Goal: Task Accomplishment & Management: Complete application form

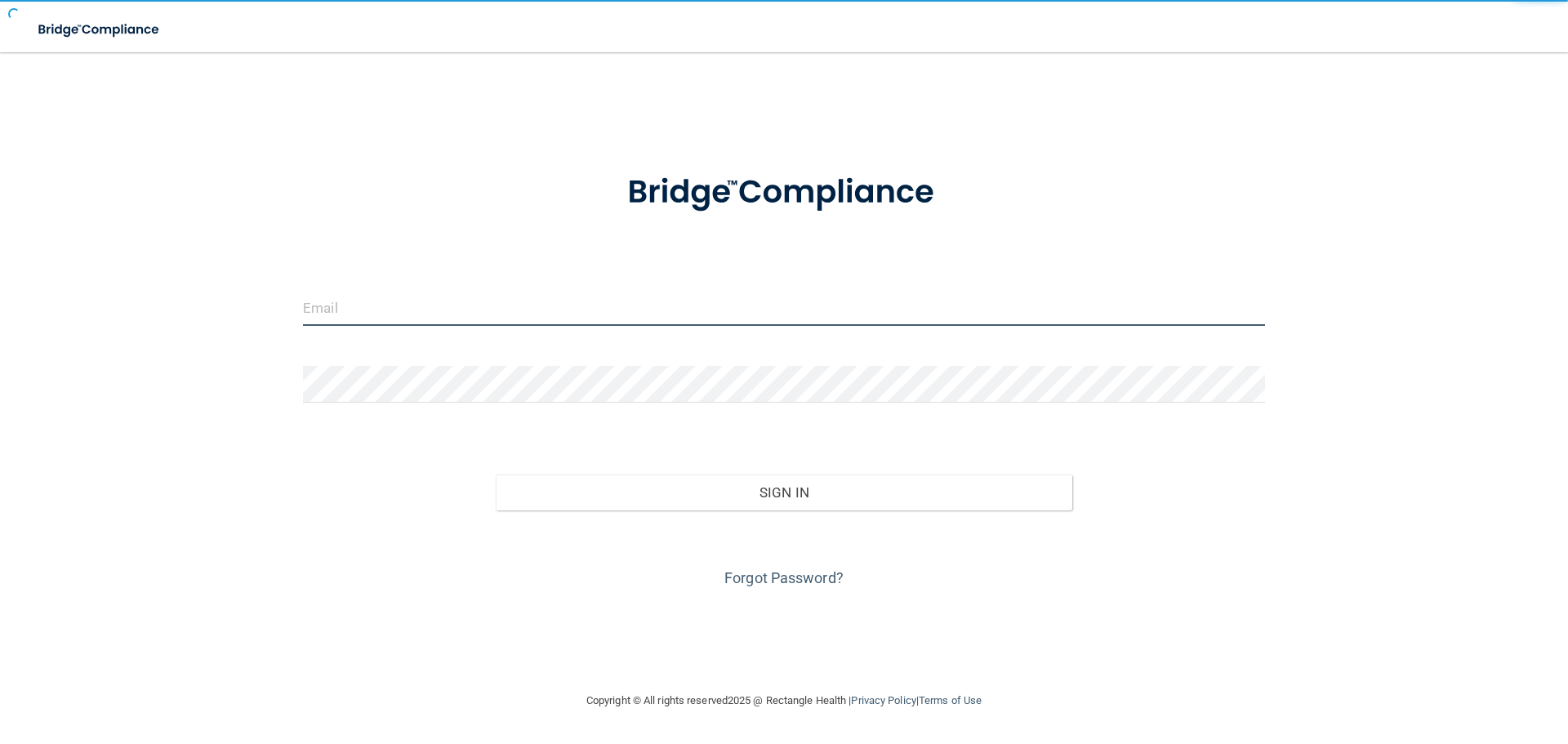
type input "[EMAIL_ADDRESS][DOMAIN_NAME]"
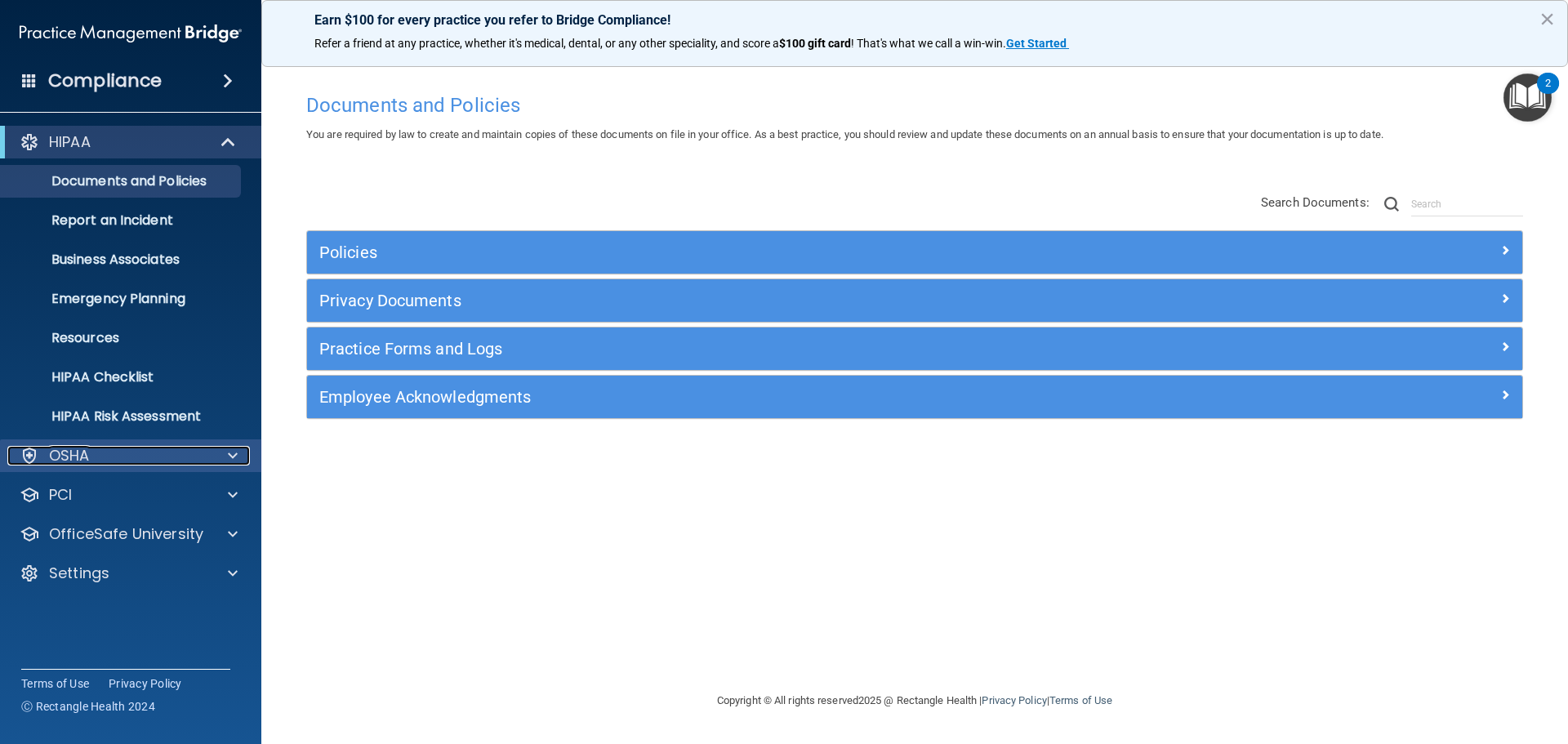
click at [171, 456] on div "OSHA" at bounding box center [108, 456] width 203 height 20
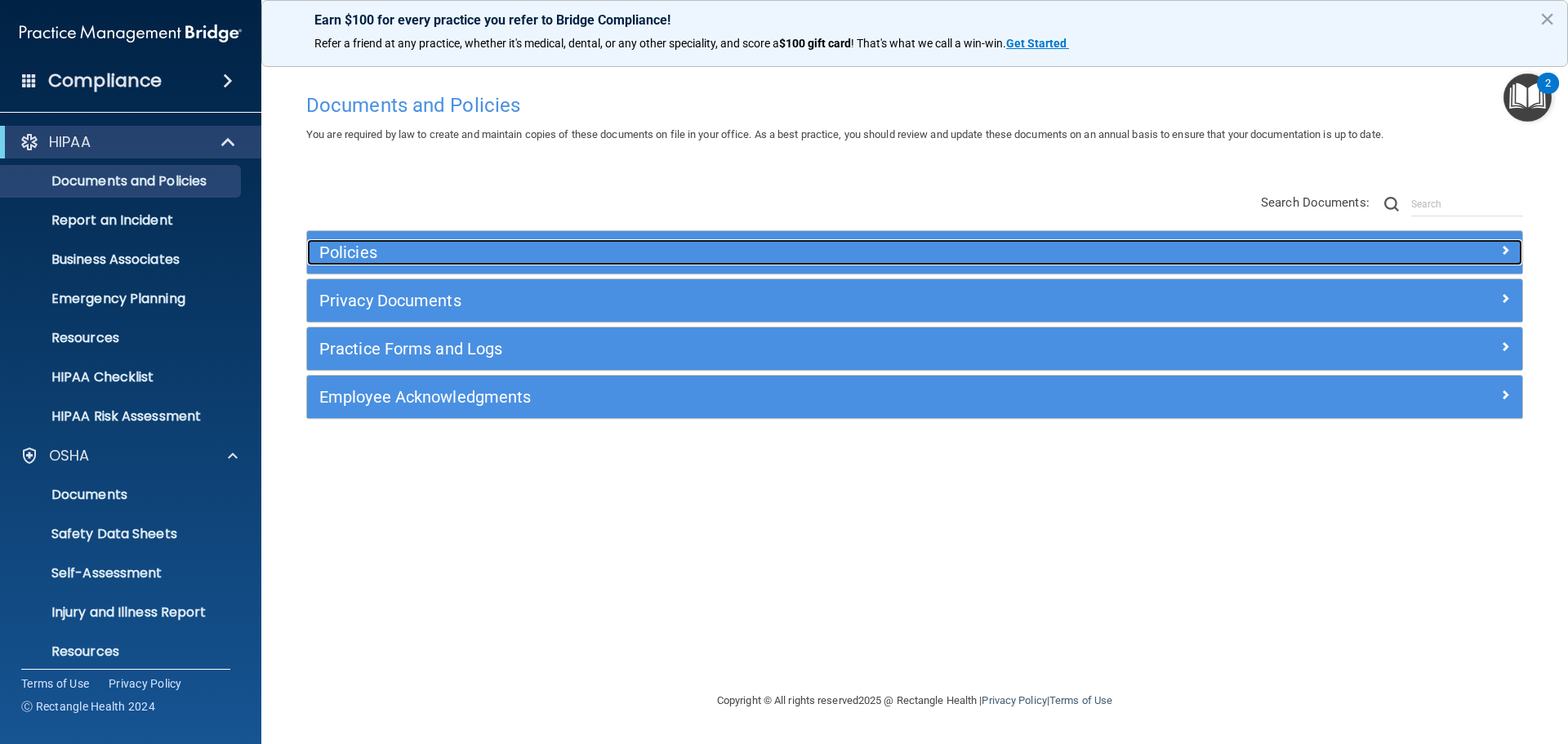
click at [460, 258] on h5 "Policies" at bounding box center [763, 252] width 887 height 18
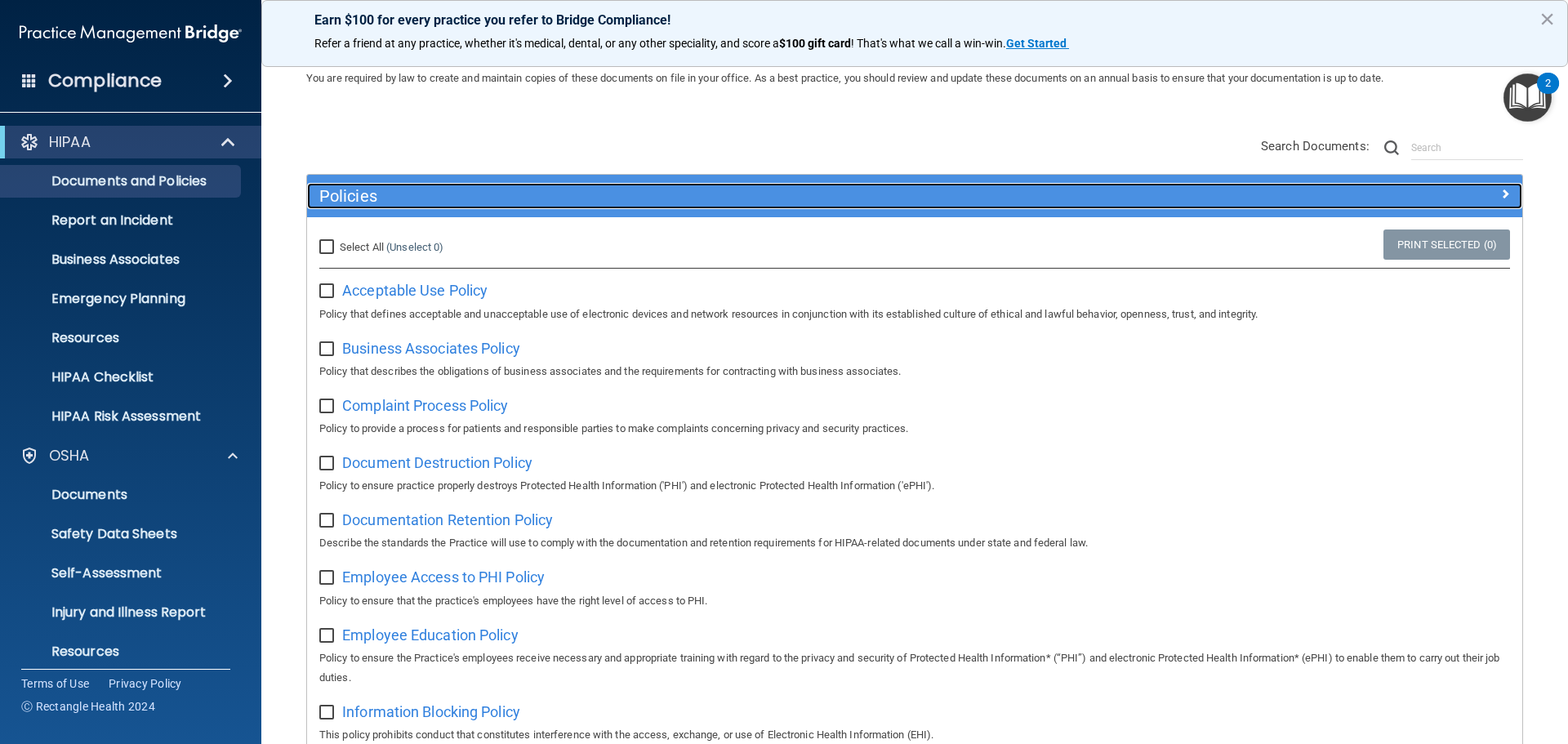
scroll to position [164, 0]
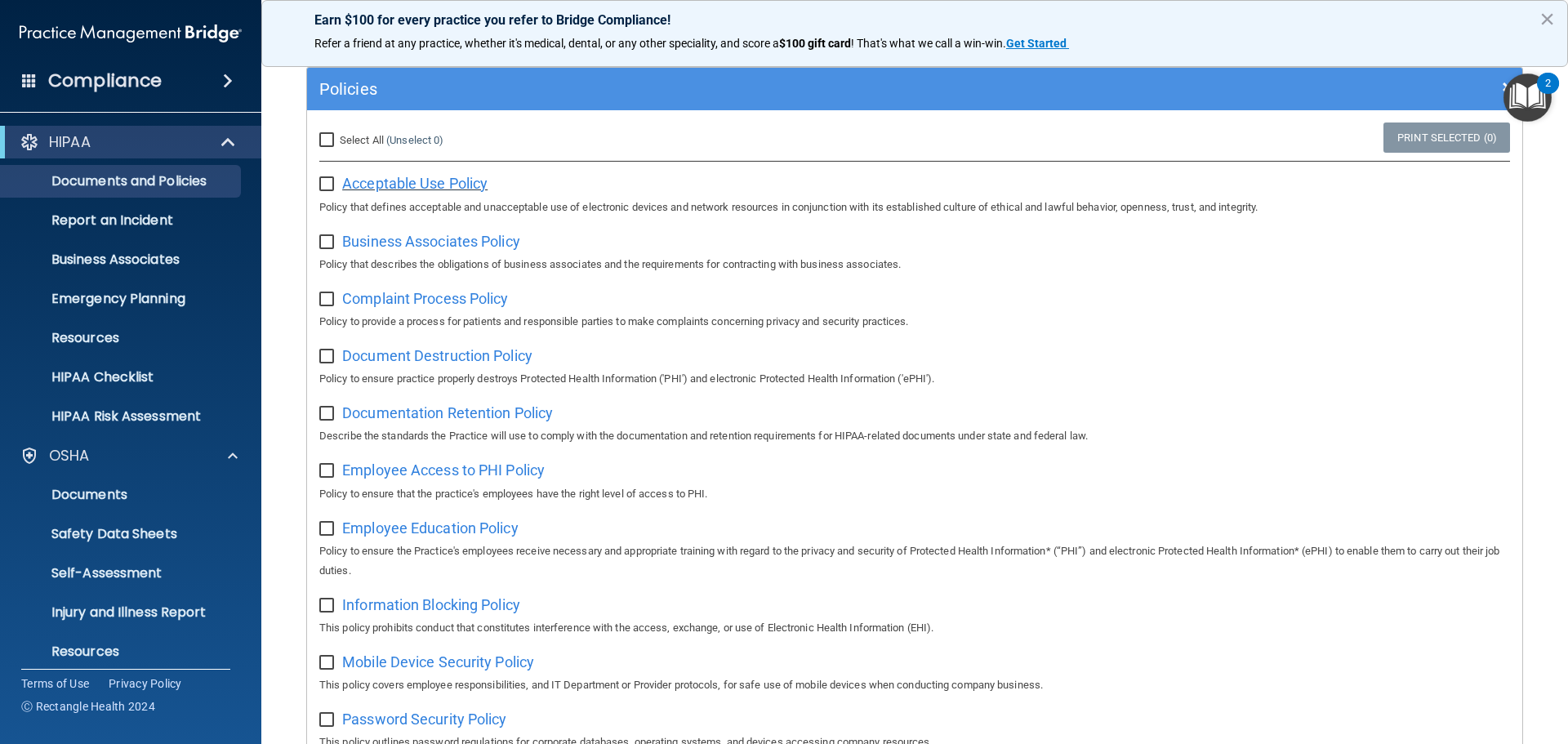
click at [394, 184] on span "Acceptable Use Policy" at bounding box center [414, 184] width 145 height 17
click at [329, 138] on input "Select All (Unselect 0) Unselect All" at bounding box center [329, 140] width 19 height 13
checkbox input "true"
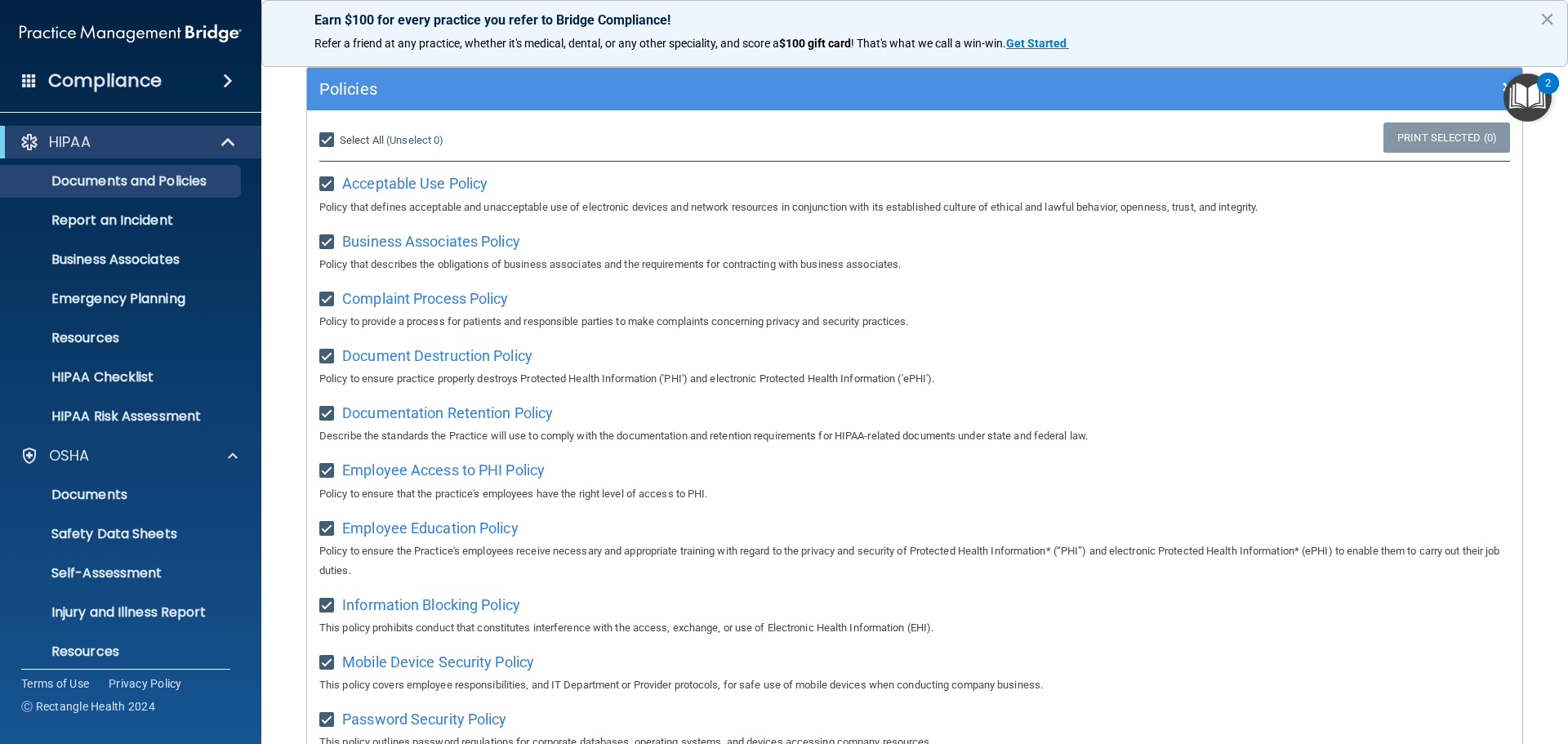
checkbox input "true"
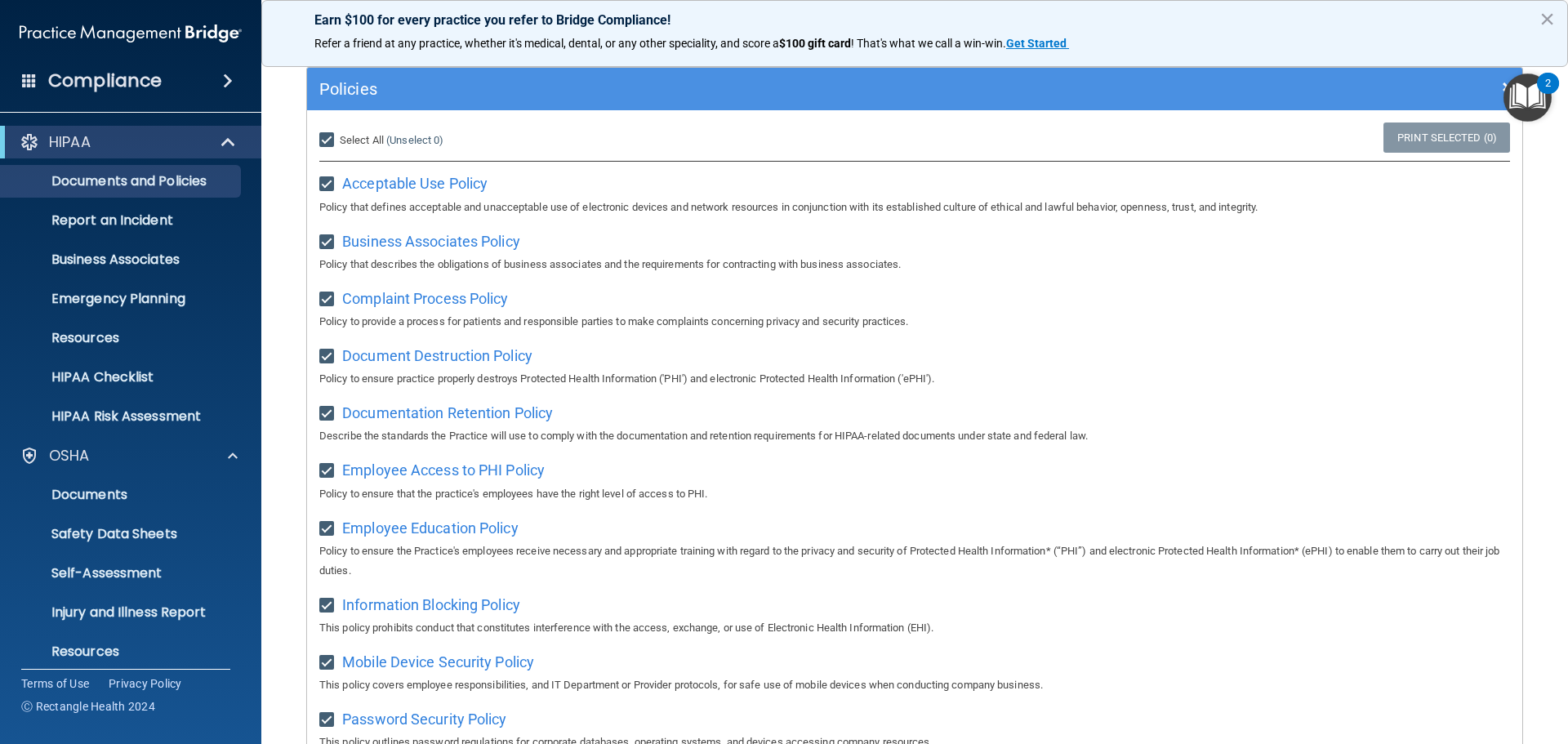
checkbox input "true"
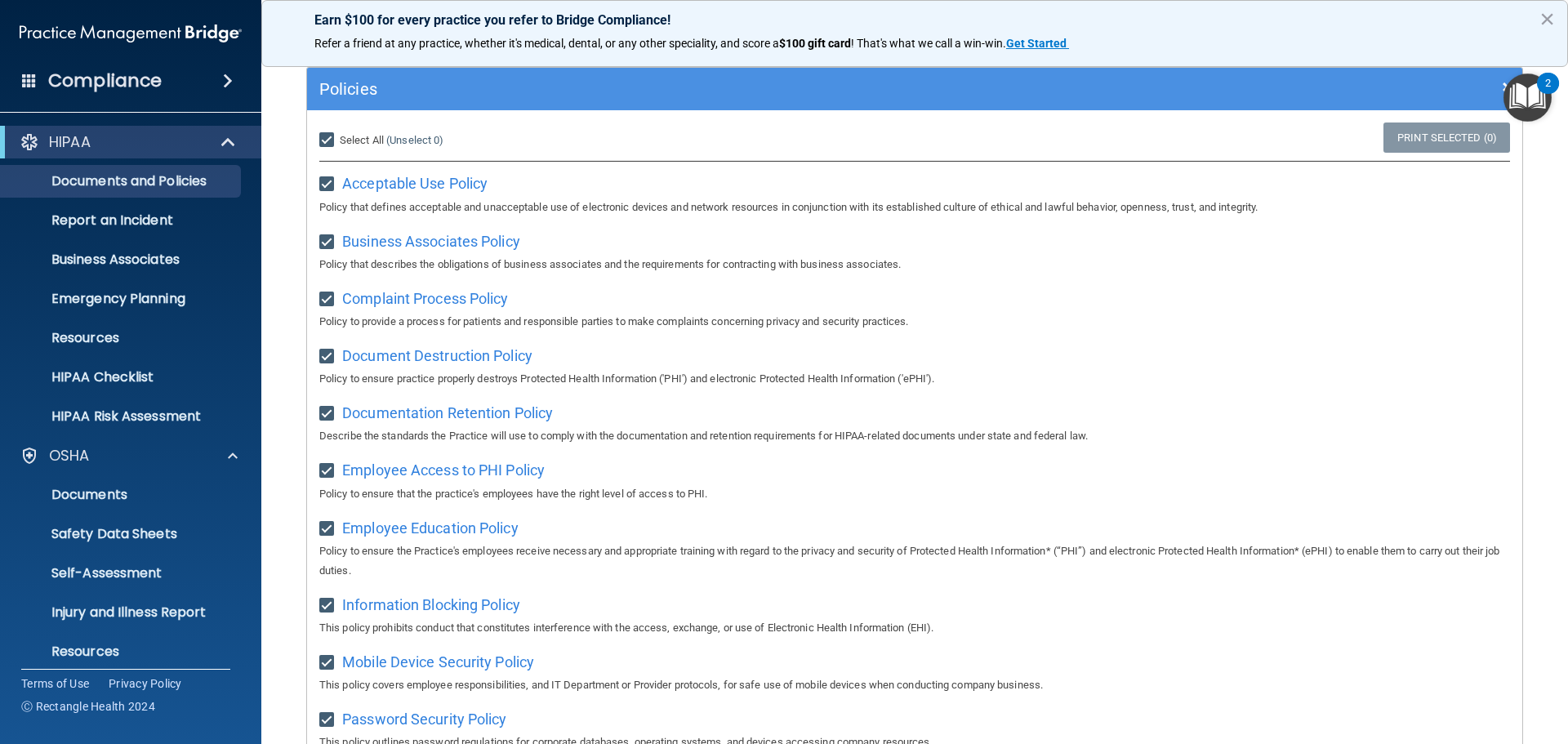
checkbox input "true"
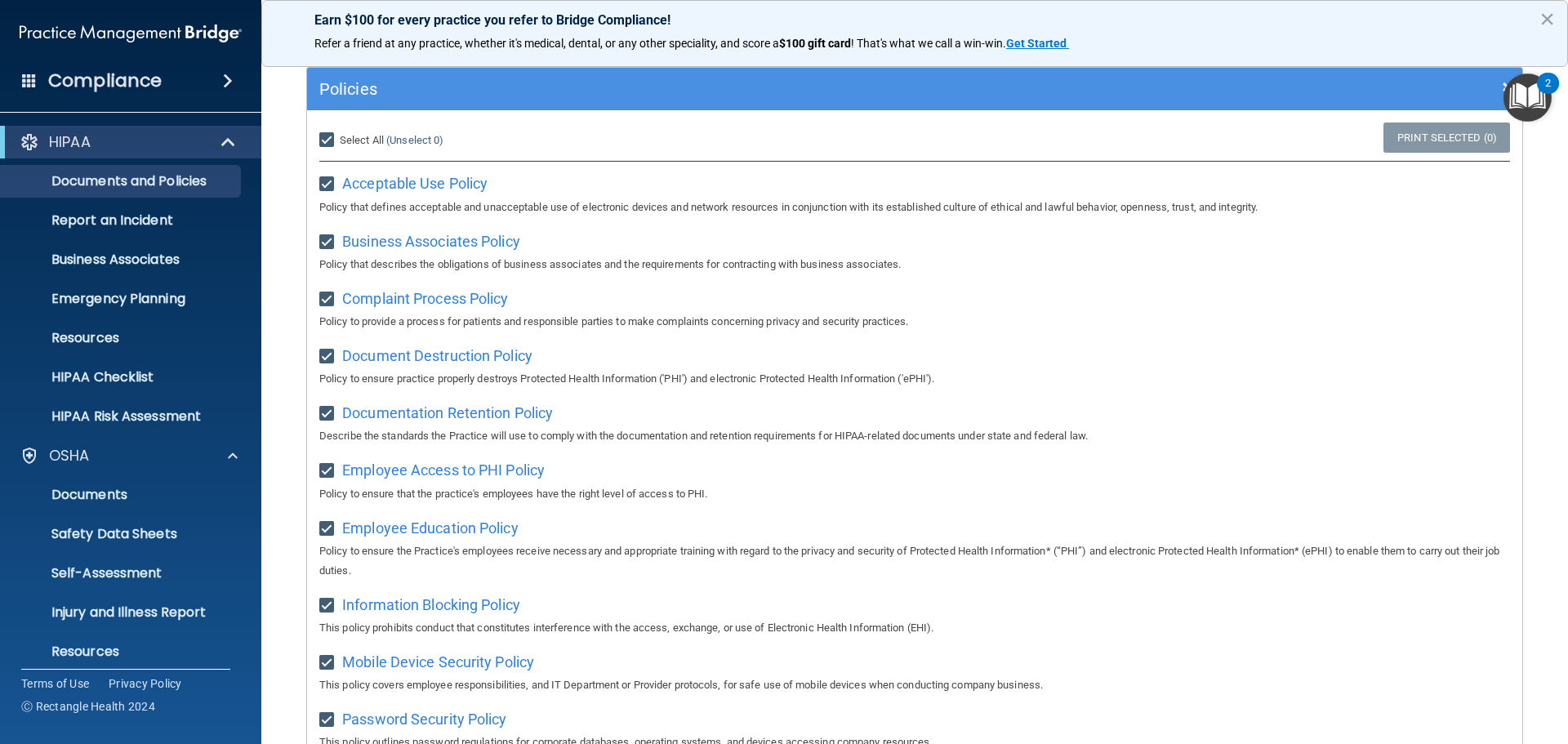
checkbox input "true"
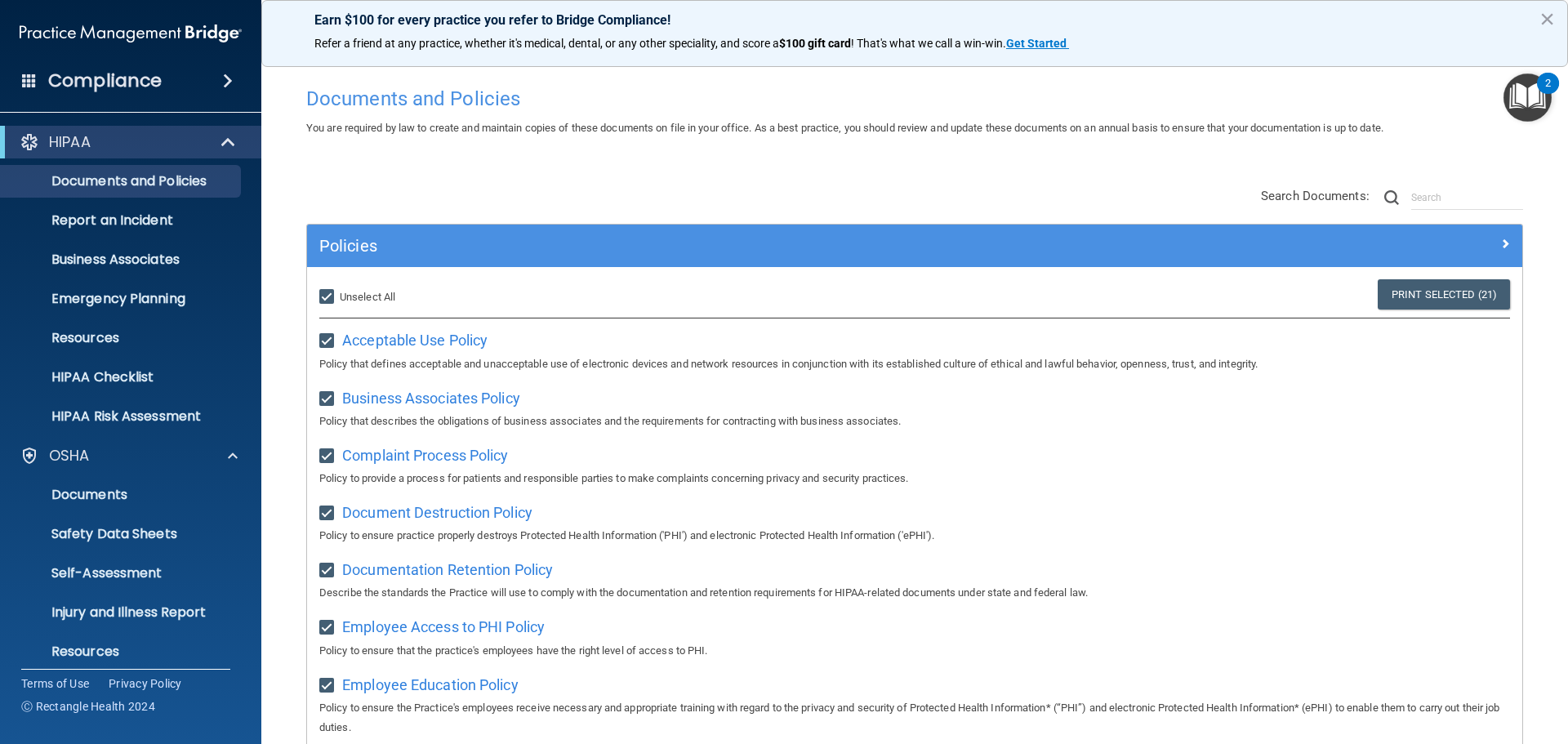
scroll to position [0, 0]
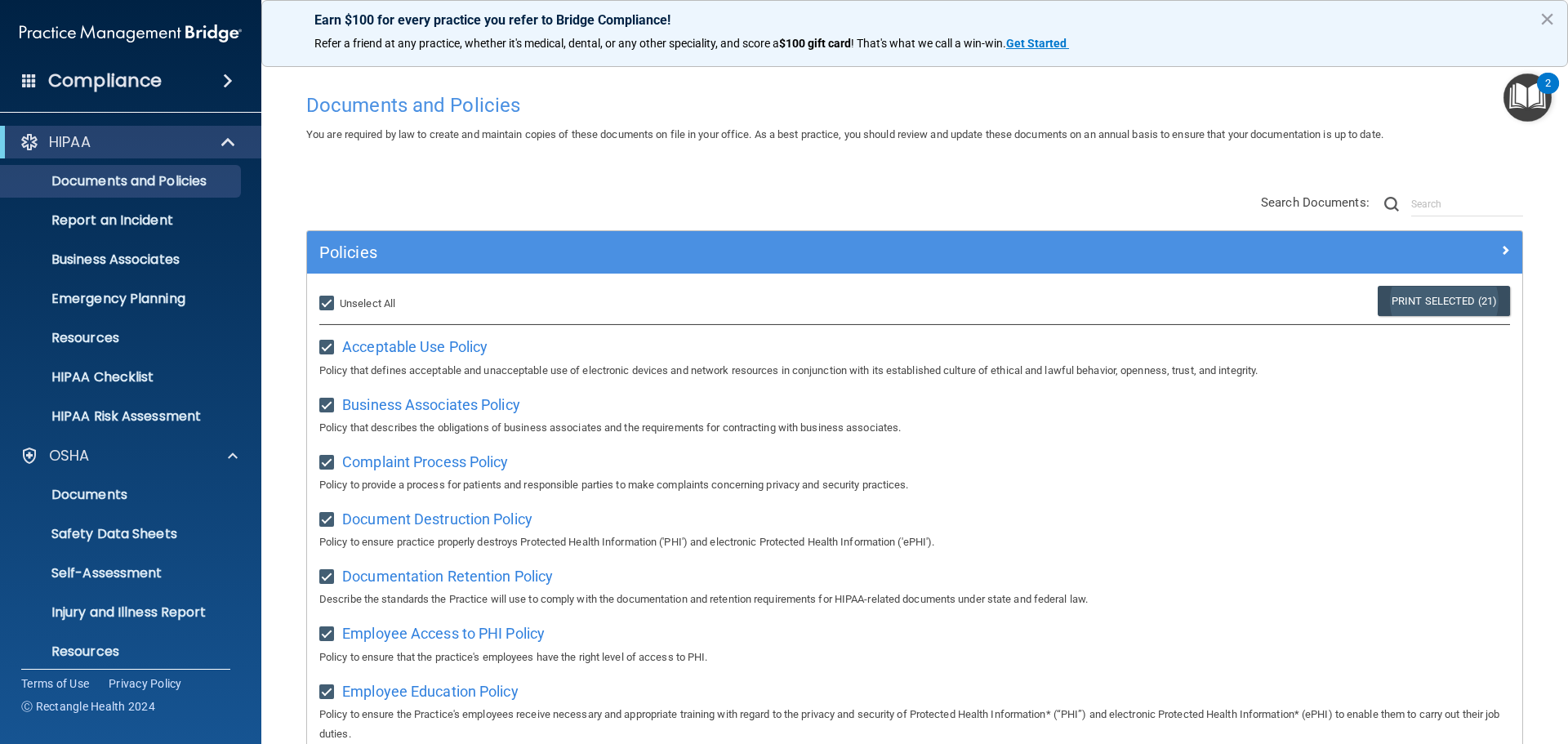
click at [1400, 302] on link "Print Selected (21)" at bounding box center [1444, 301] width 132 height 30
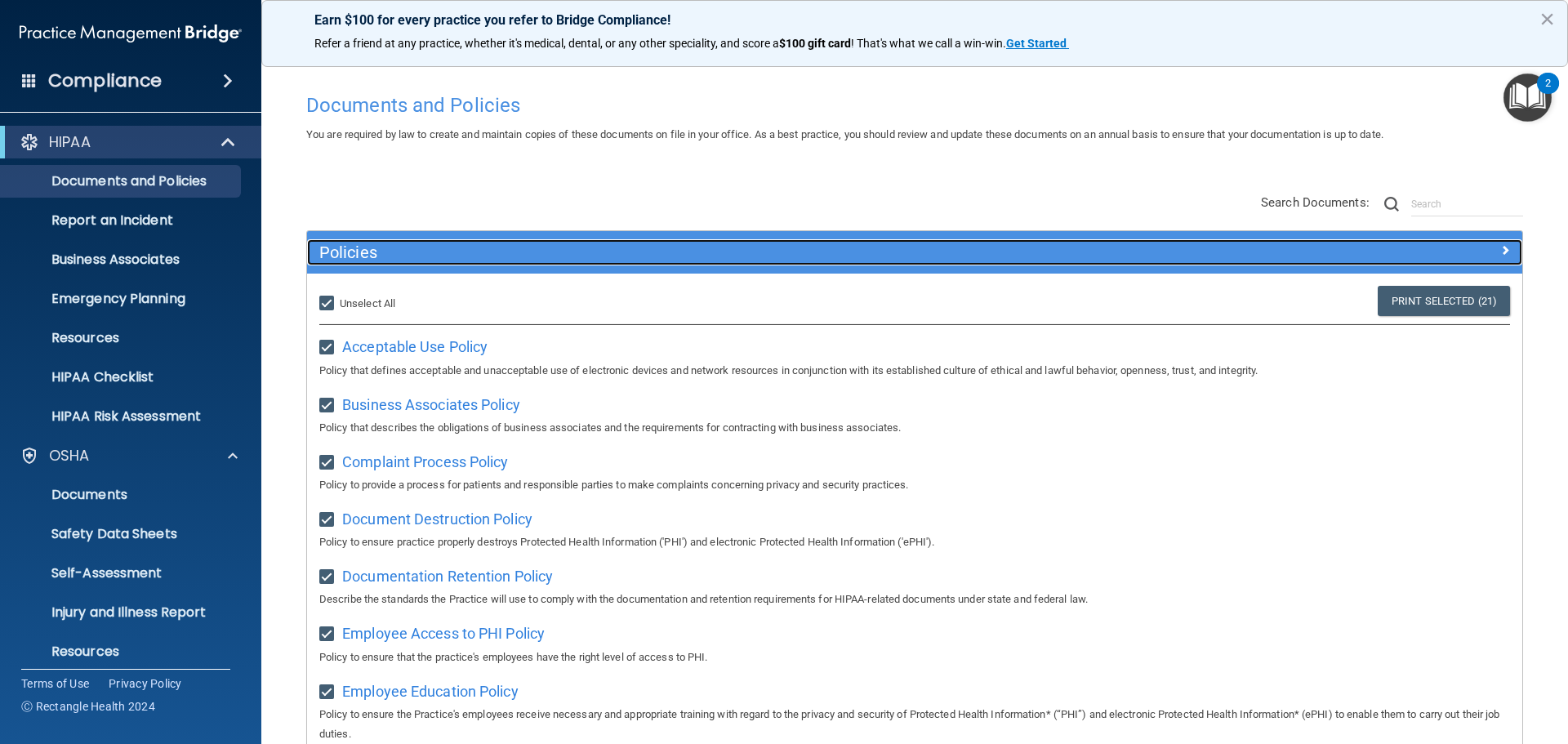
click at [1500, 245] on span at bounding box center [1505, 250] width 10 height 20
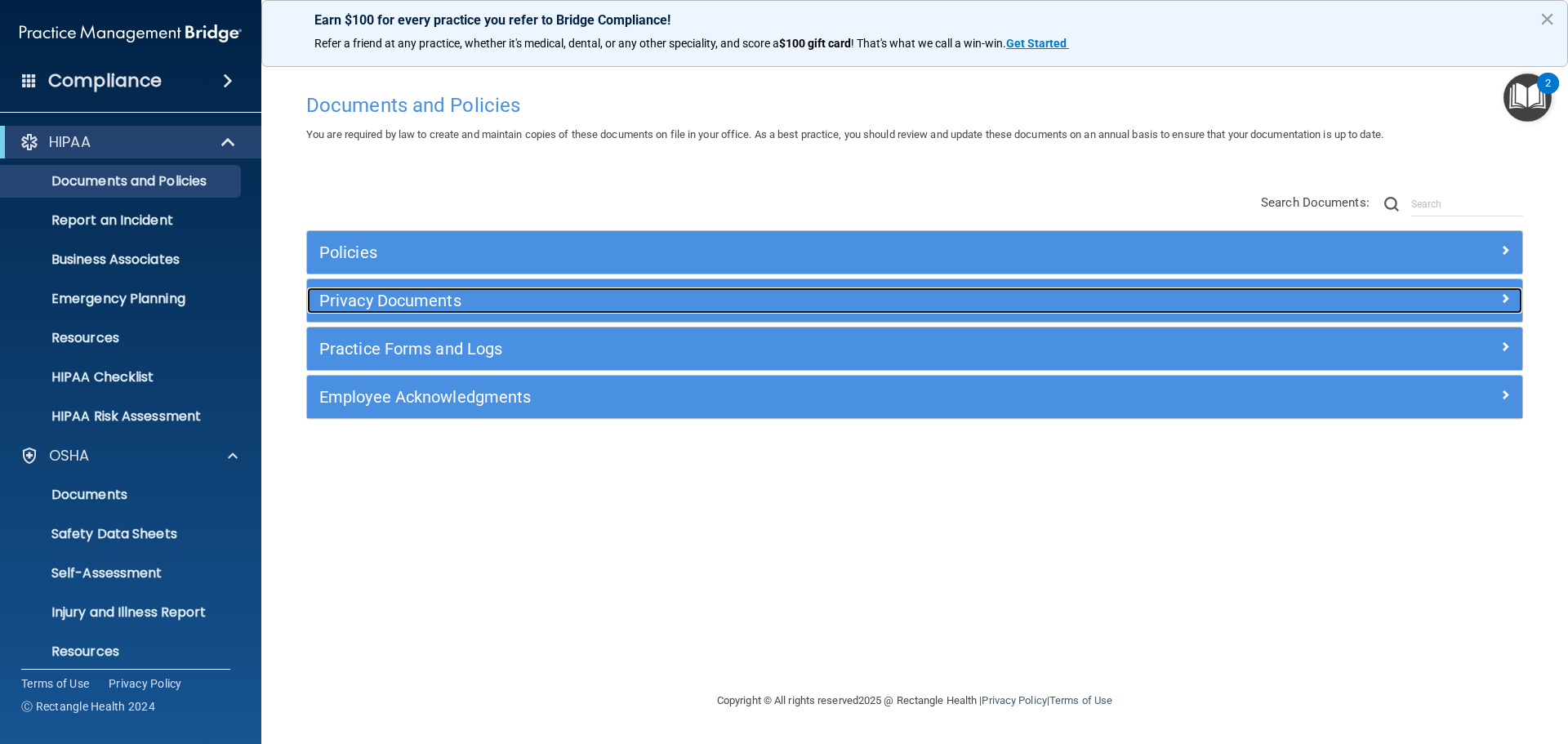
click at [525, 300] on h5 "Privacy Documents" at bounding box center [763, 300] width 887 height 18
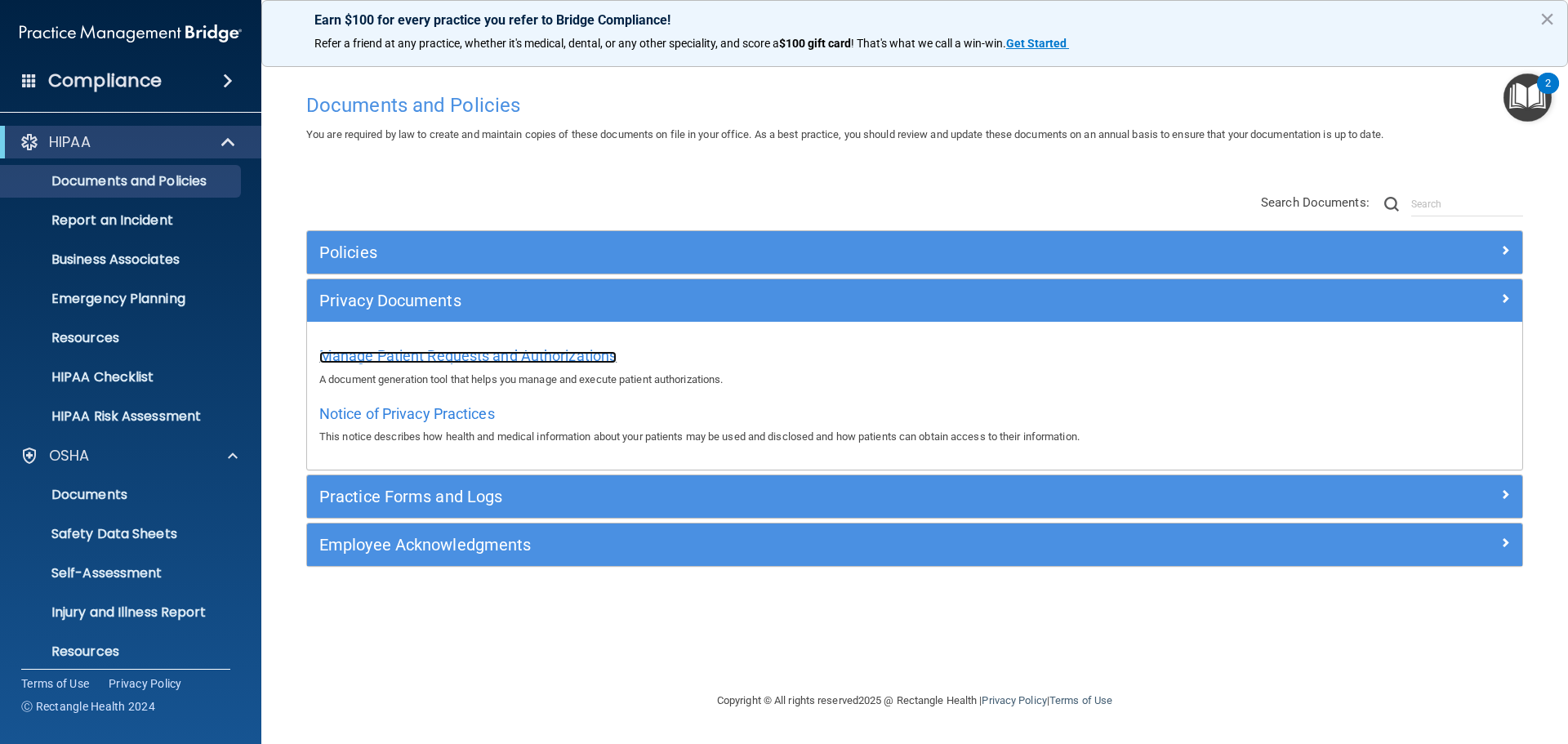
click at [477, 350] on span "Manage Patient Requests and Authorizations" at bounding box center [468, 356] width 297 height 17
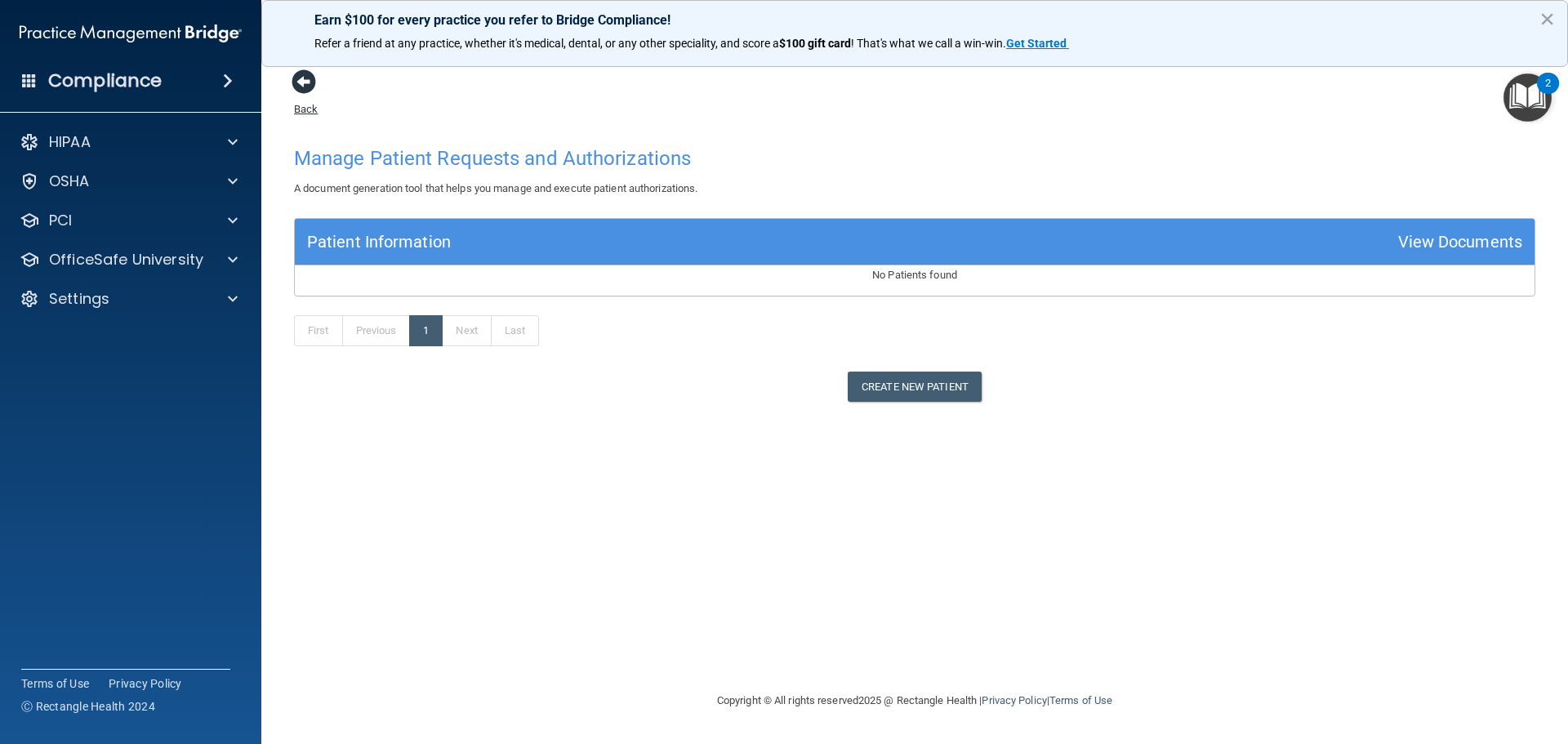
click at [304, 71] on span at bounding box center [304, 82] width 24 height 24
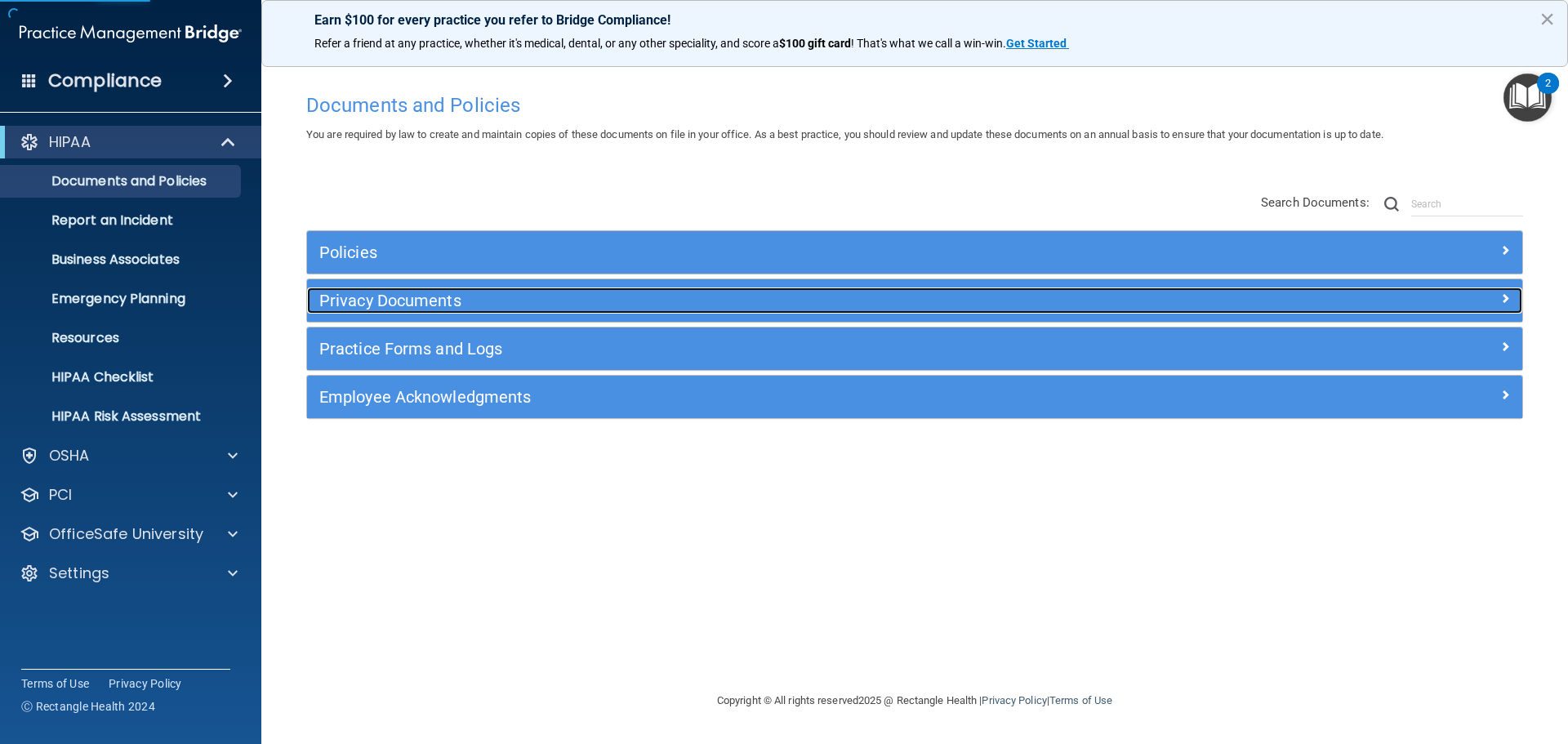
click at [372, 293] on h5 "Privacy Documents" at bounding box center [763, 300] width 887 height 18
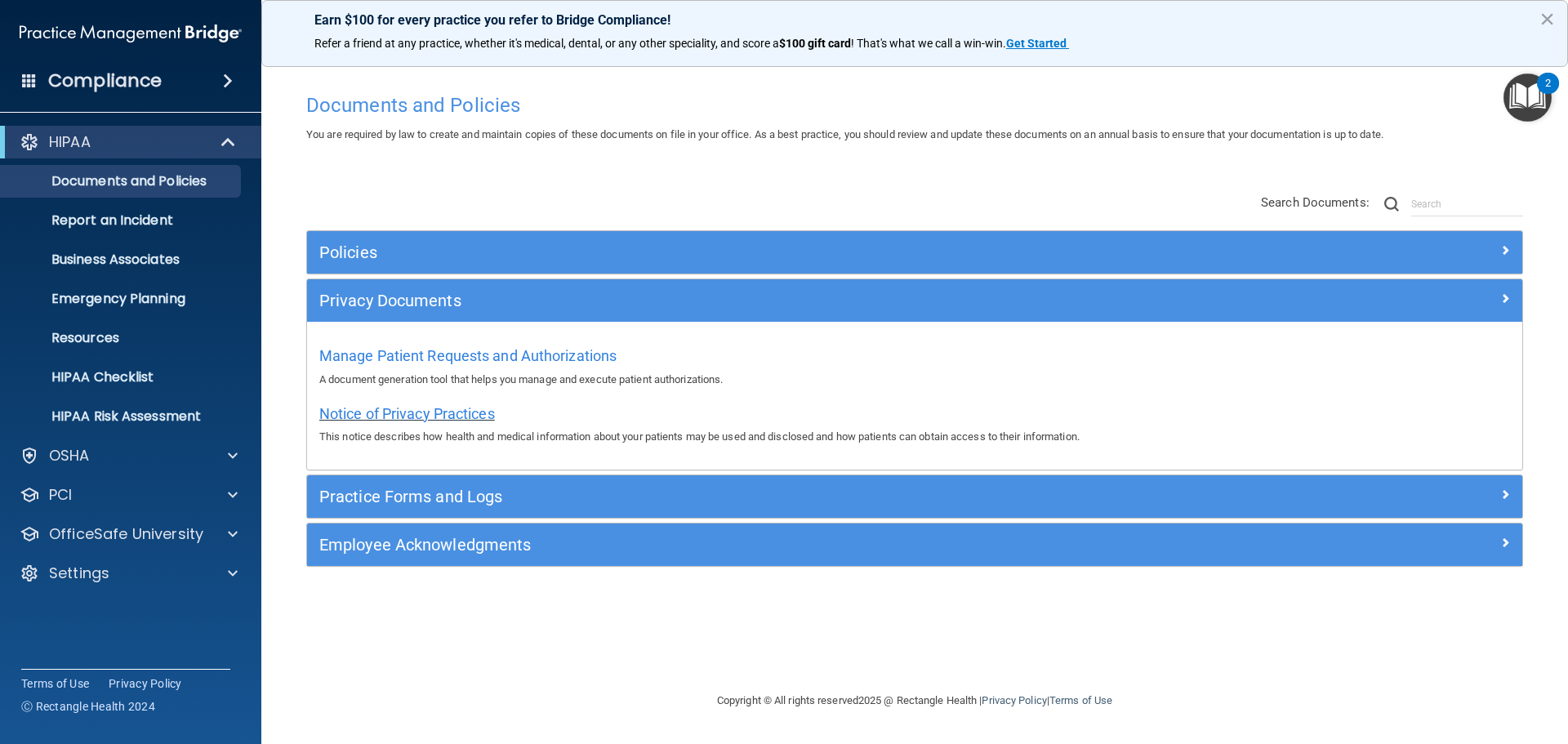
click at [430, 411] on span "Notice of Privacy Practices" at bounding box center [407, 414] width 176 height 17
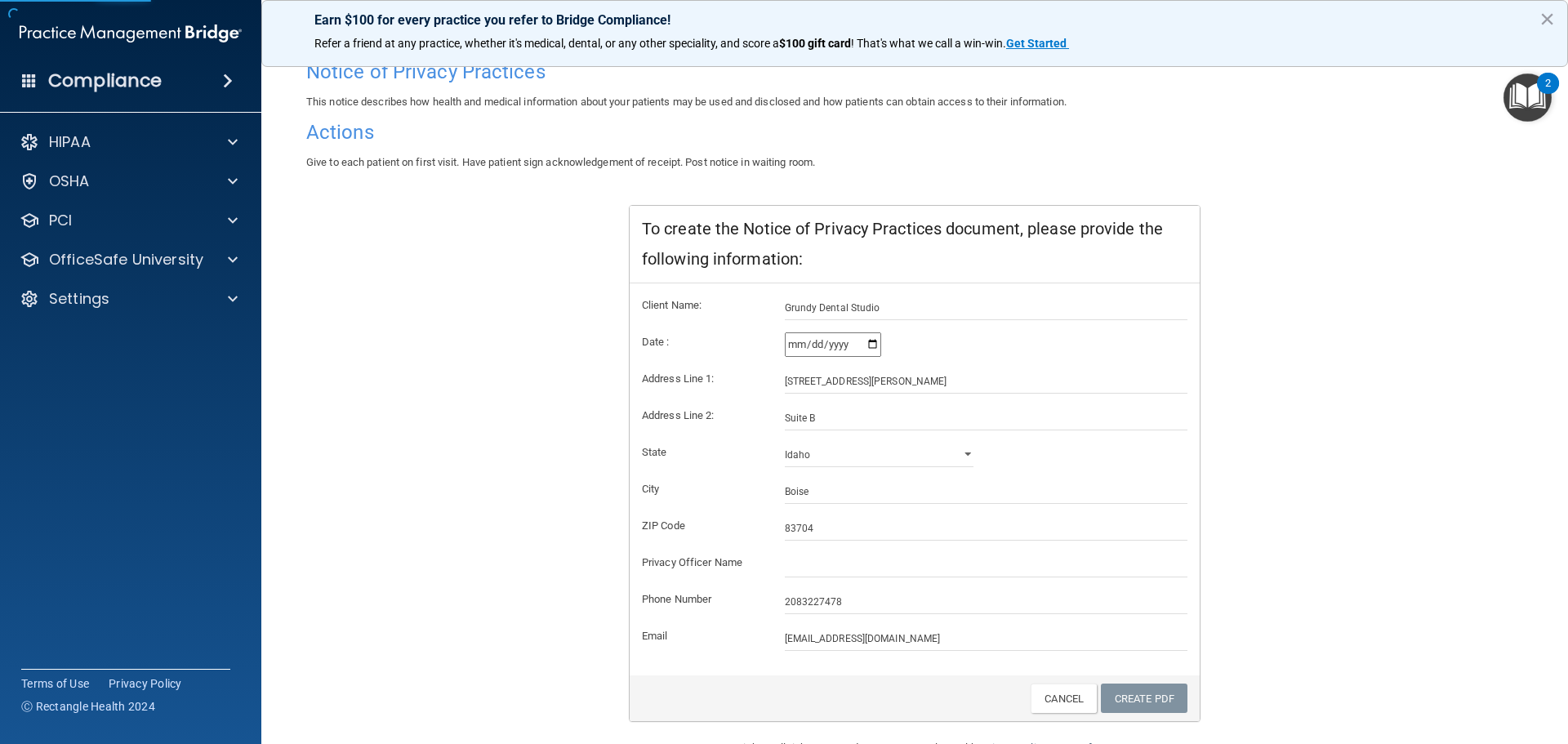
scroll to position [163, 0]
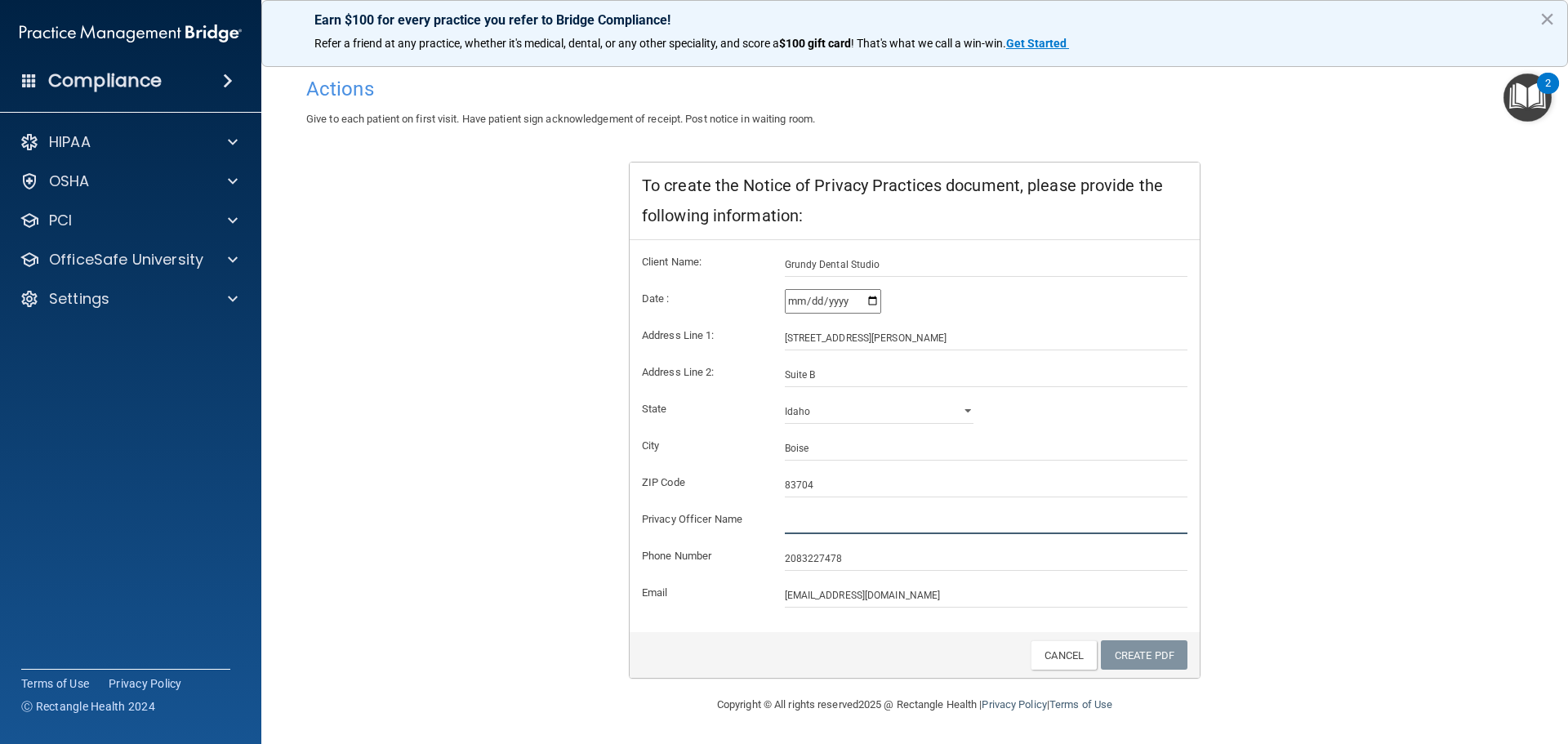
click at [801, 520] on input "text" at bounding box center [986, 522] width 404 height 24
type input "[PERSON_NAME]"
click at [1129, 657] on link "Create PDF" at bounding box center [1144, 655] width 87 height 30
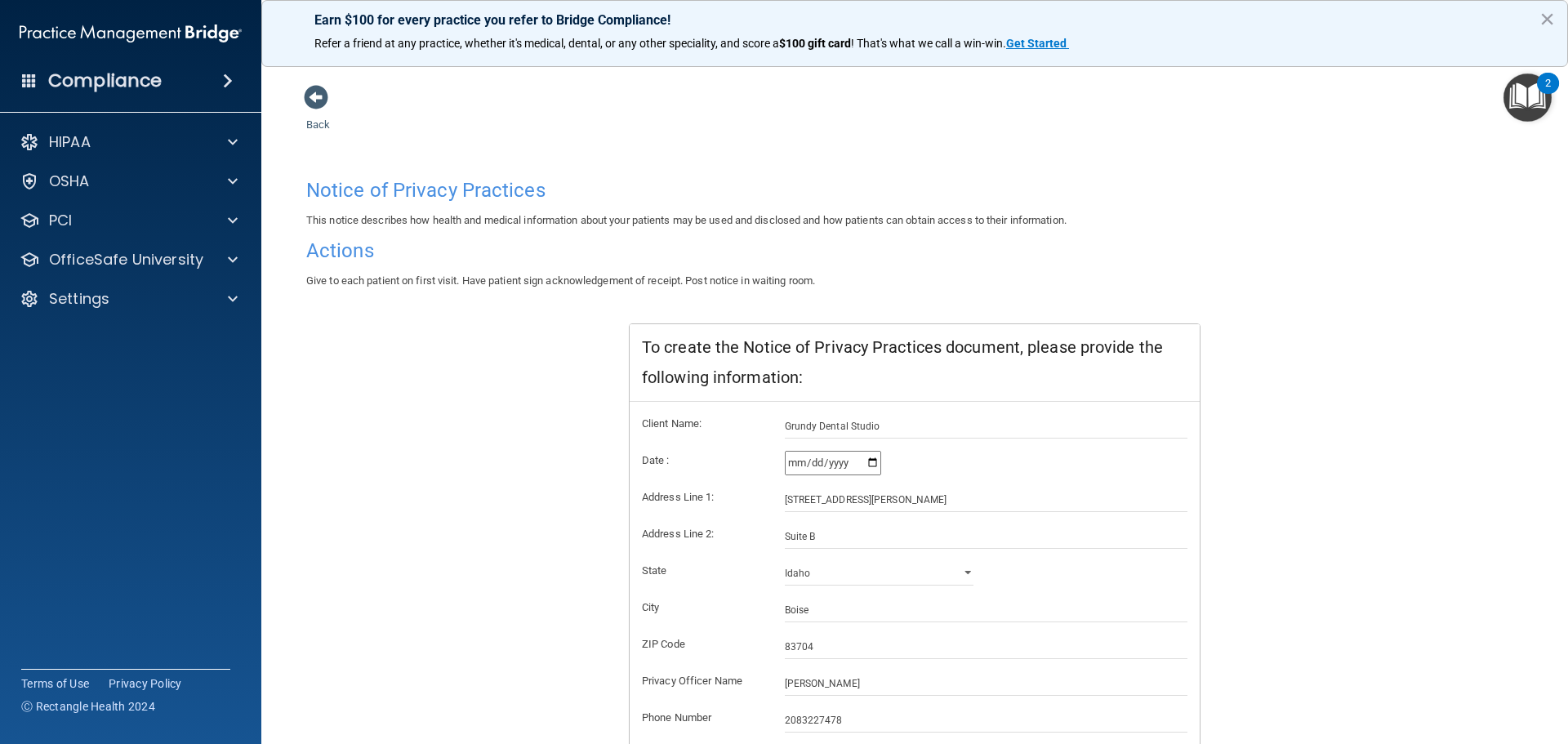
scroll to position [0, 0]
click at [314, 106] on span at bounding box center [316, 98] width 24 height 24
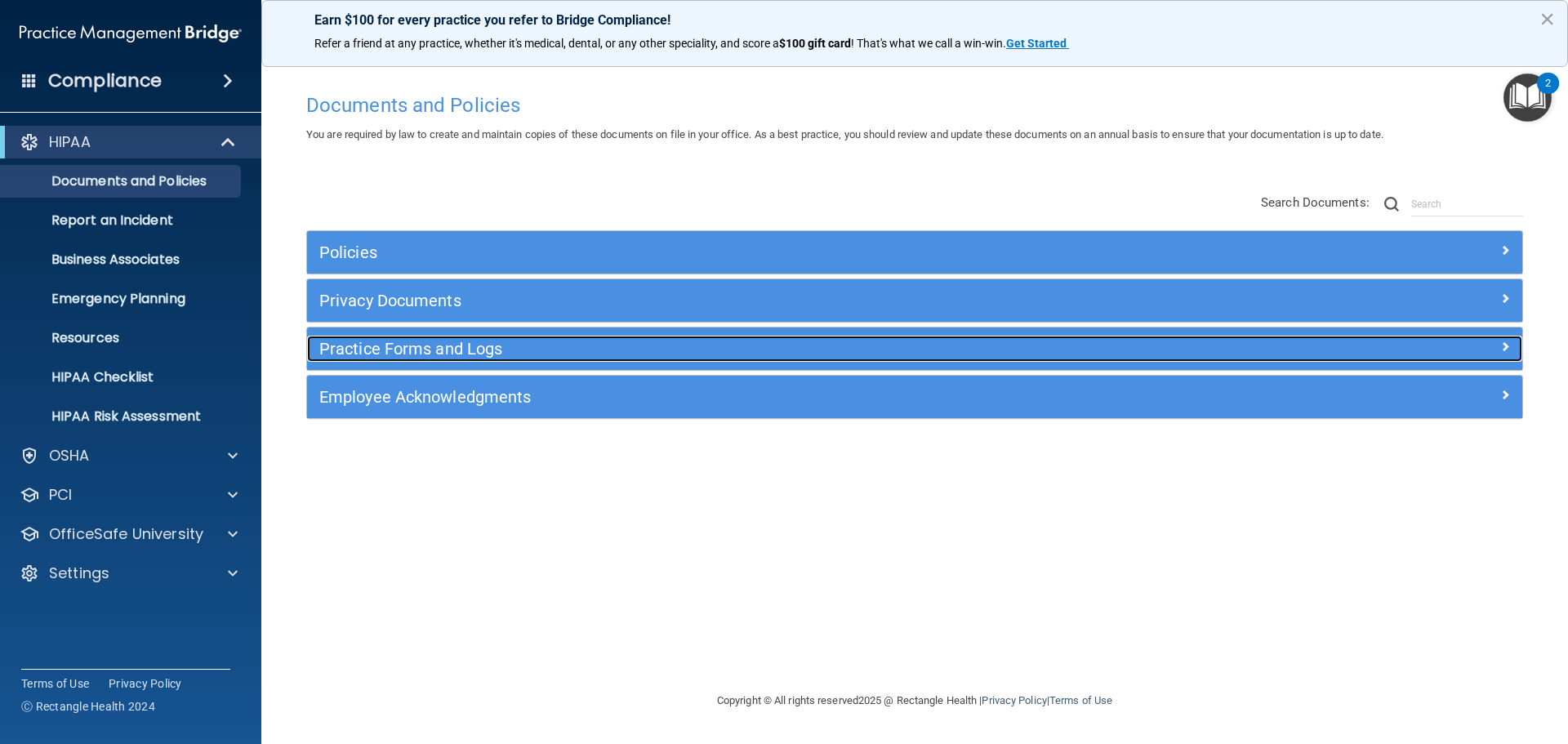
click at [396, 349] on h5 "Practice Forms and Logs" at bounding box center [763, 349] width 887 height 18
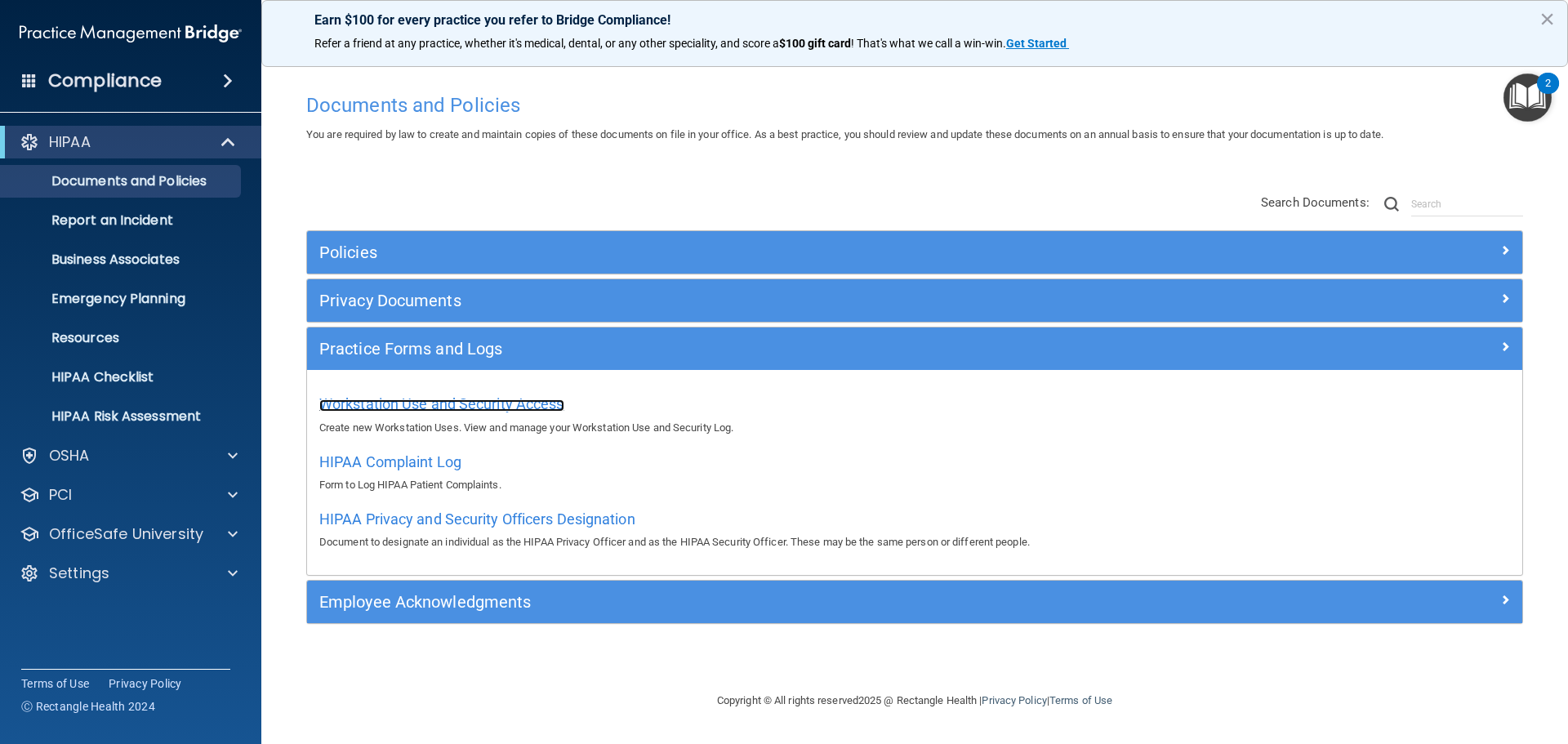
click at [449, 406] on span "Workstation Use and Security Access" at bounding box center [442, 404] width 245 height 17
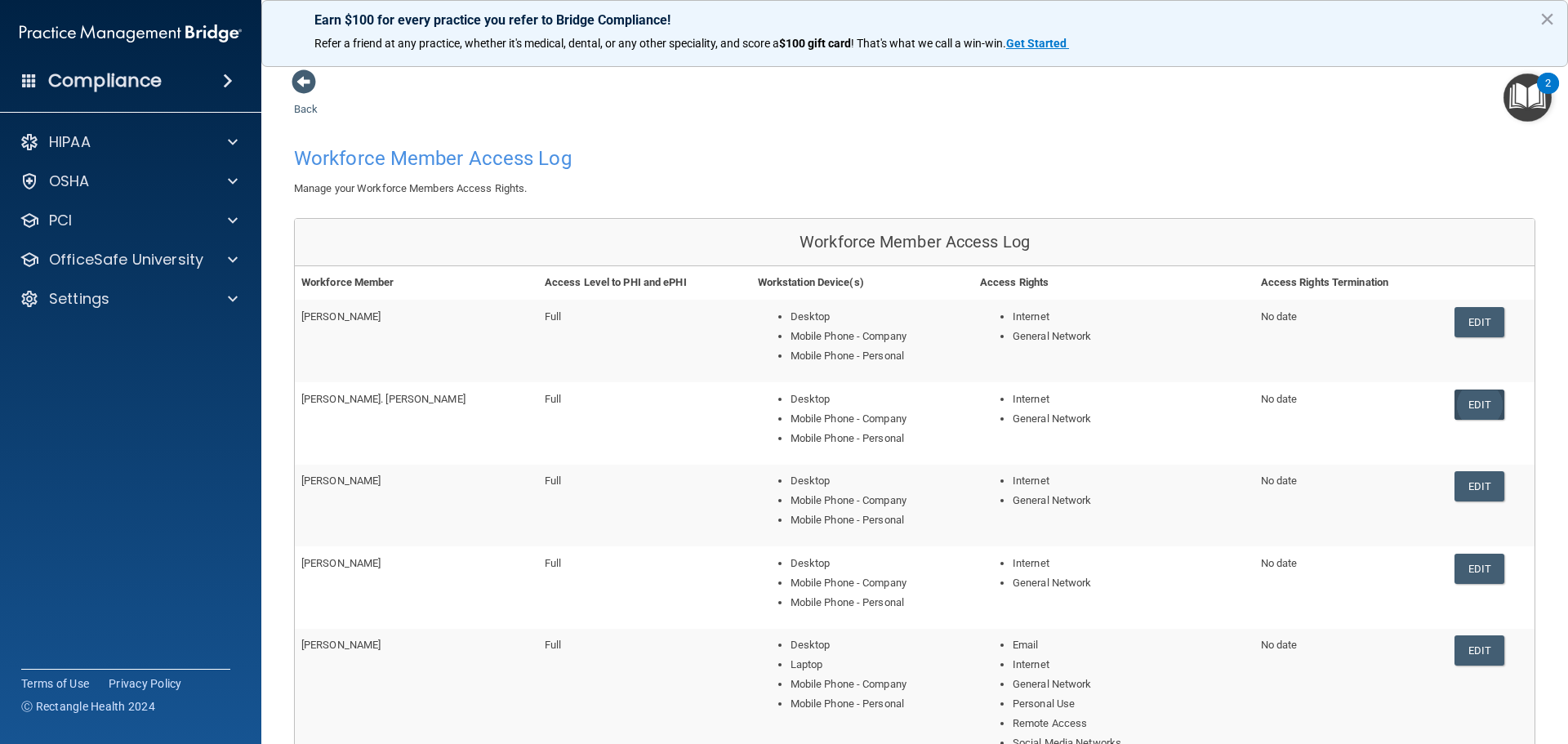
click at [1462, 407] on link "Edit" at bounding box center [1478, 405] width 50 height 30
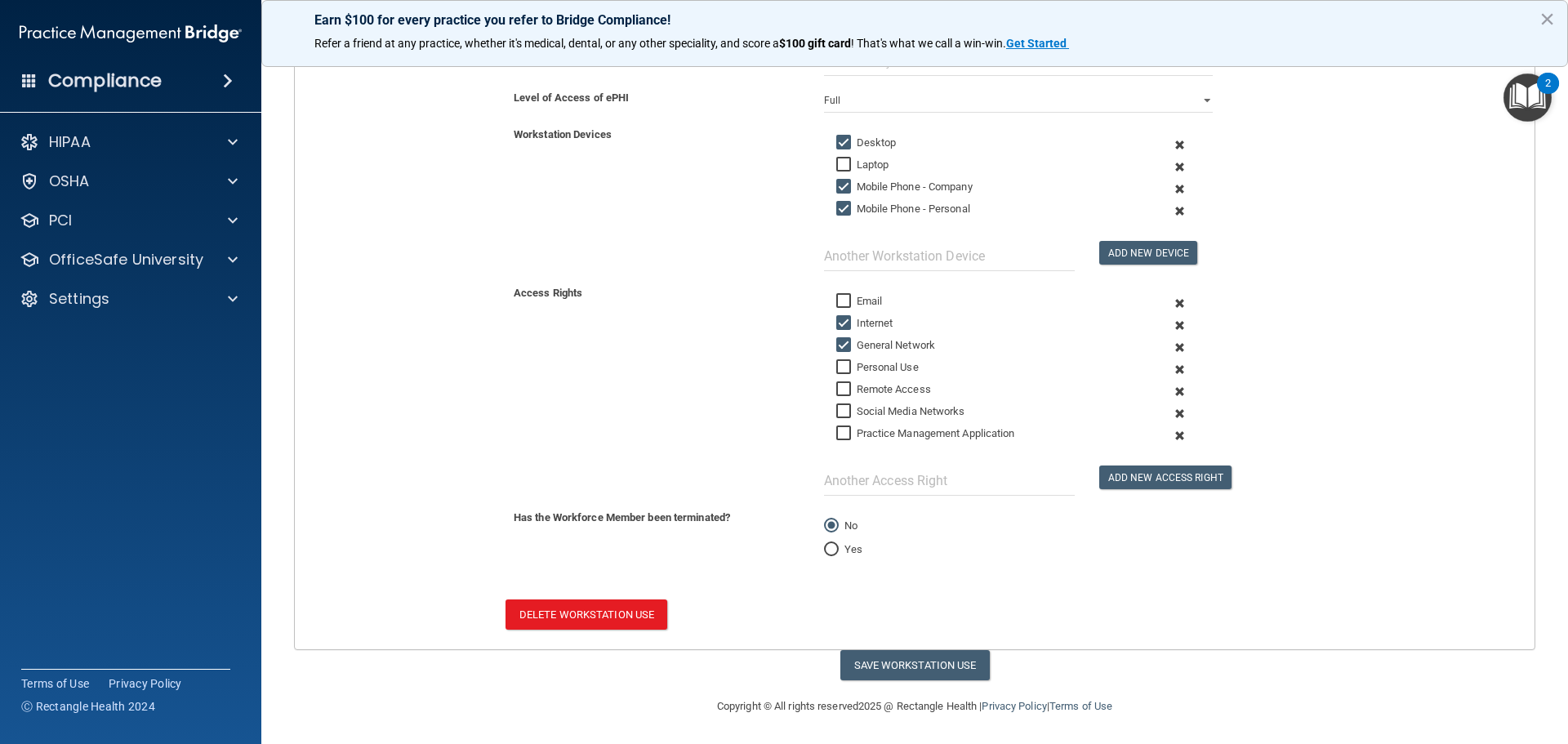
scroll to position [292, 0]
click at [824, 547] on input "Yes" at bounding box center [831, 548] width 15 height 12
radio input "true"
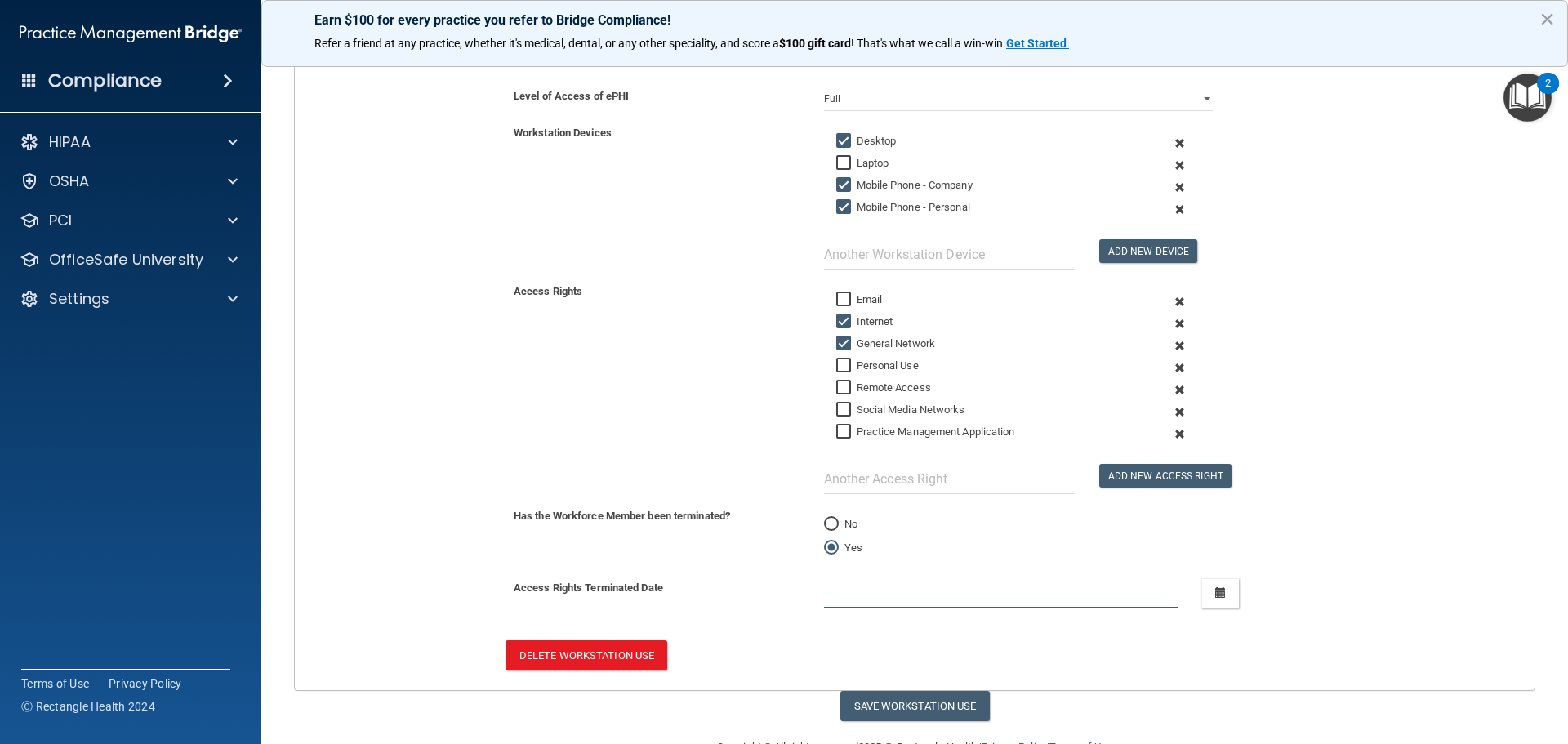
click at [898, 592] on input "text" at bounding box center [1000, 593] width 354 height 30
click at [1215, 594] on icon "button" at bounding box center [1220, 593] width 10 height 10
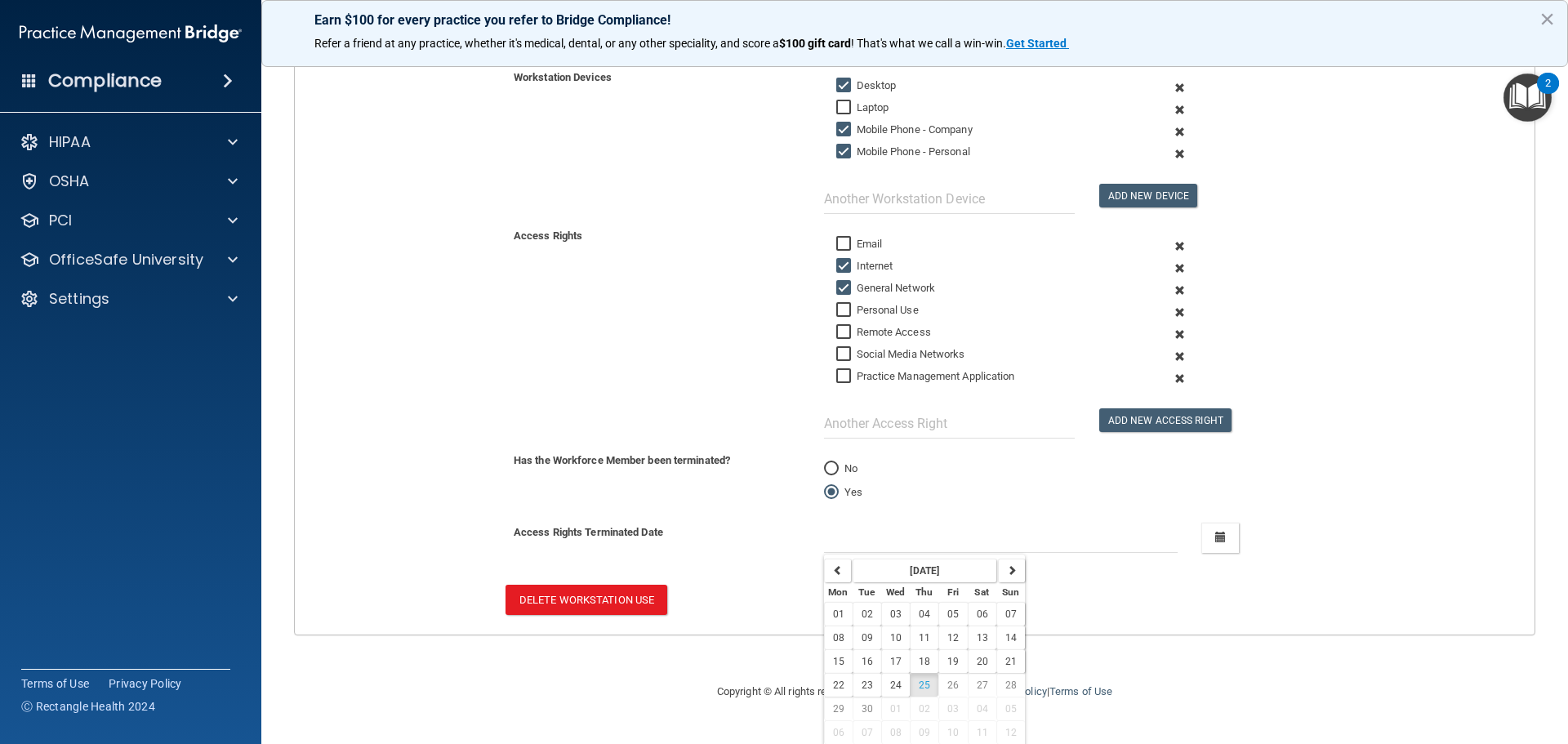
click at [1110, 580] on form "Workforce Member (OfficeSafe User) [PERSON_NAME] [PERSON_NAME] or Workforce Mem…" at bounding box center [914, 273] width 1239 height 724
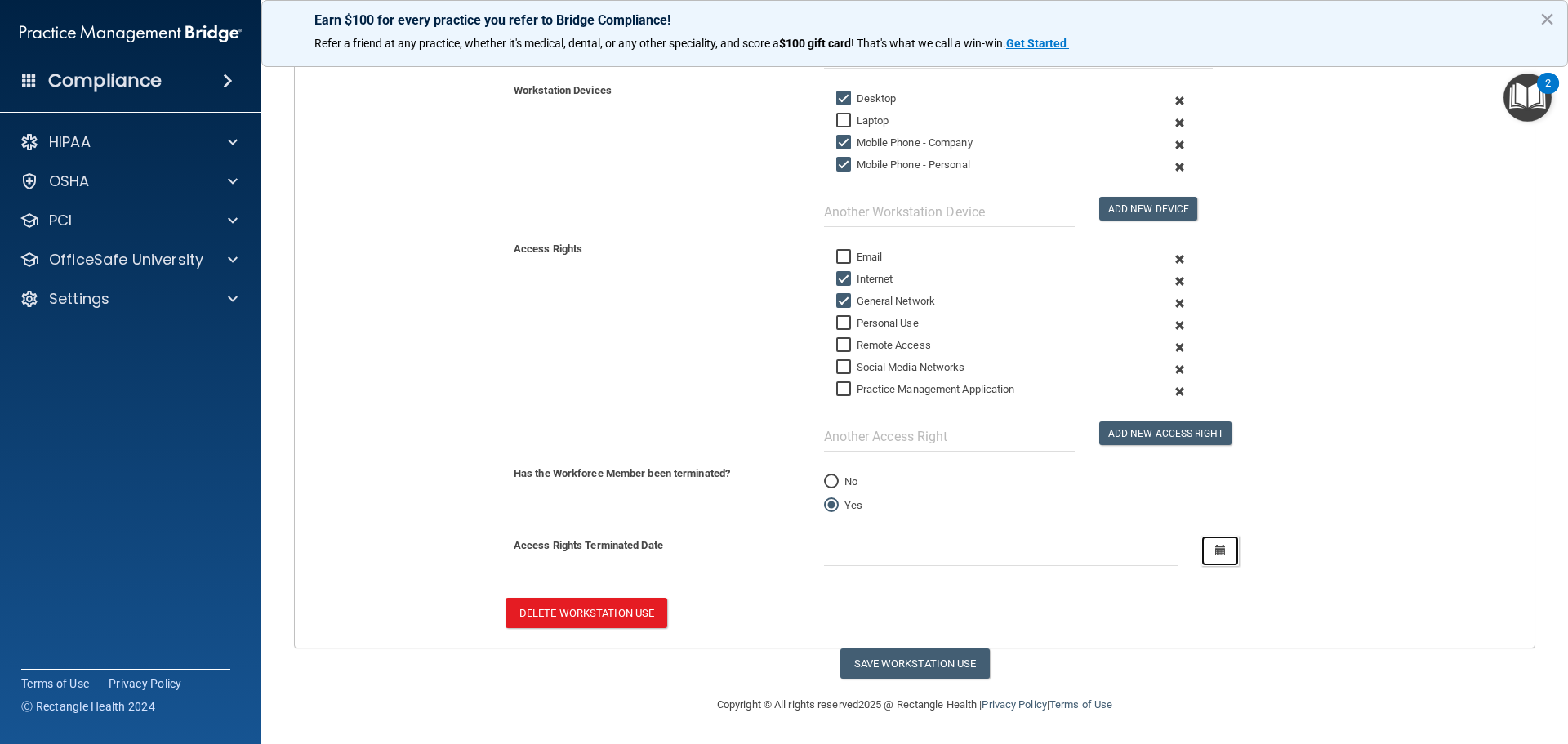
click at [1215, 546] on icon "button" at bounding box center [1220, 550] width 10 height 10
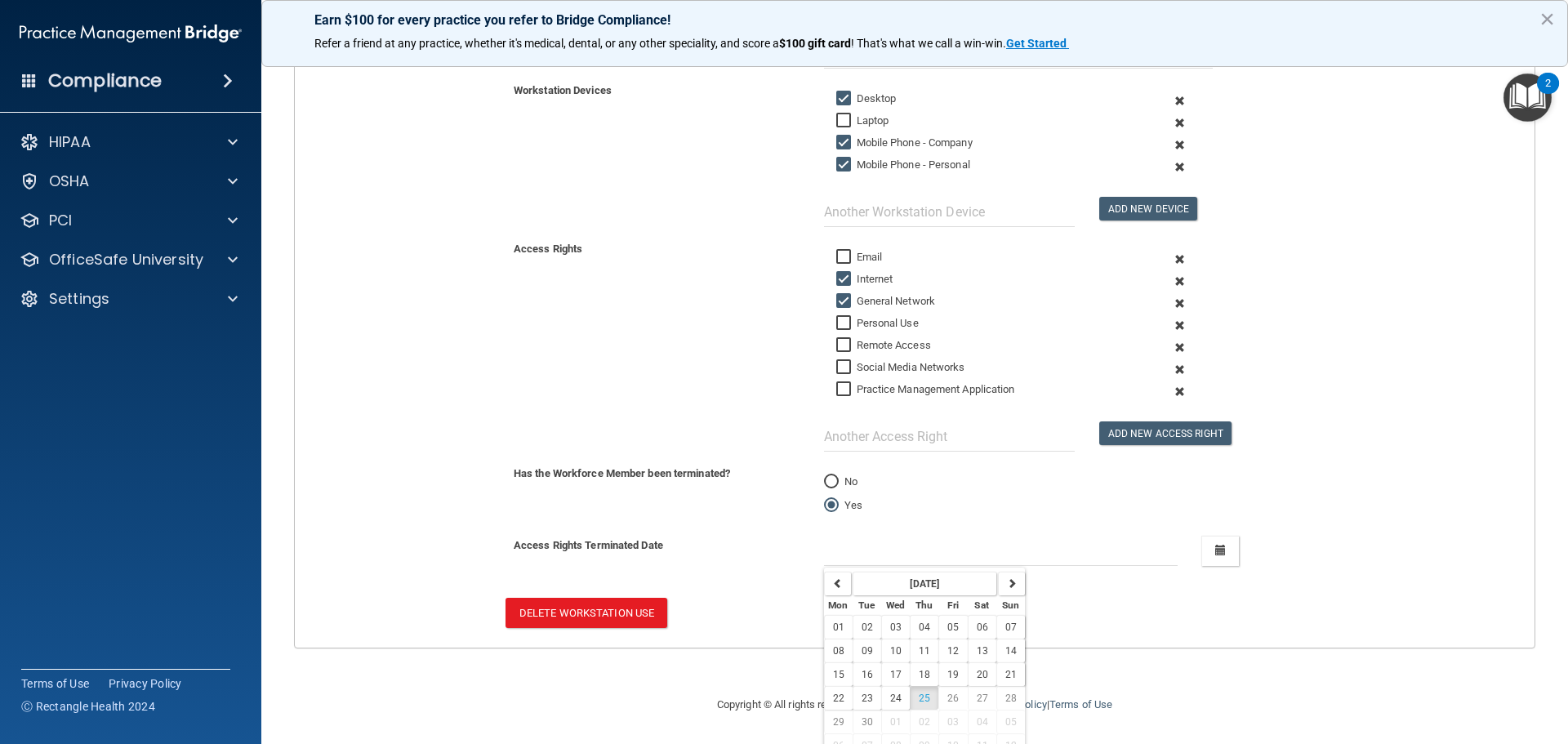
scroll to position [347, 0]
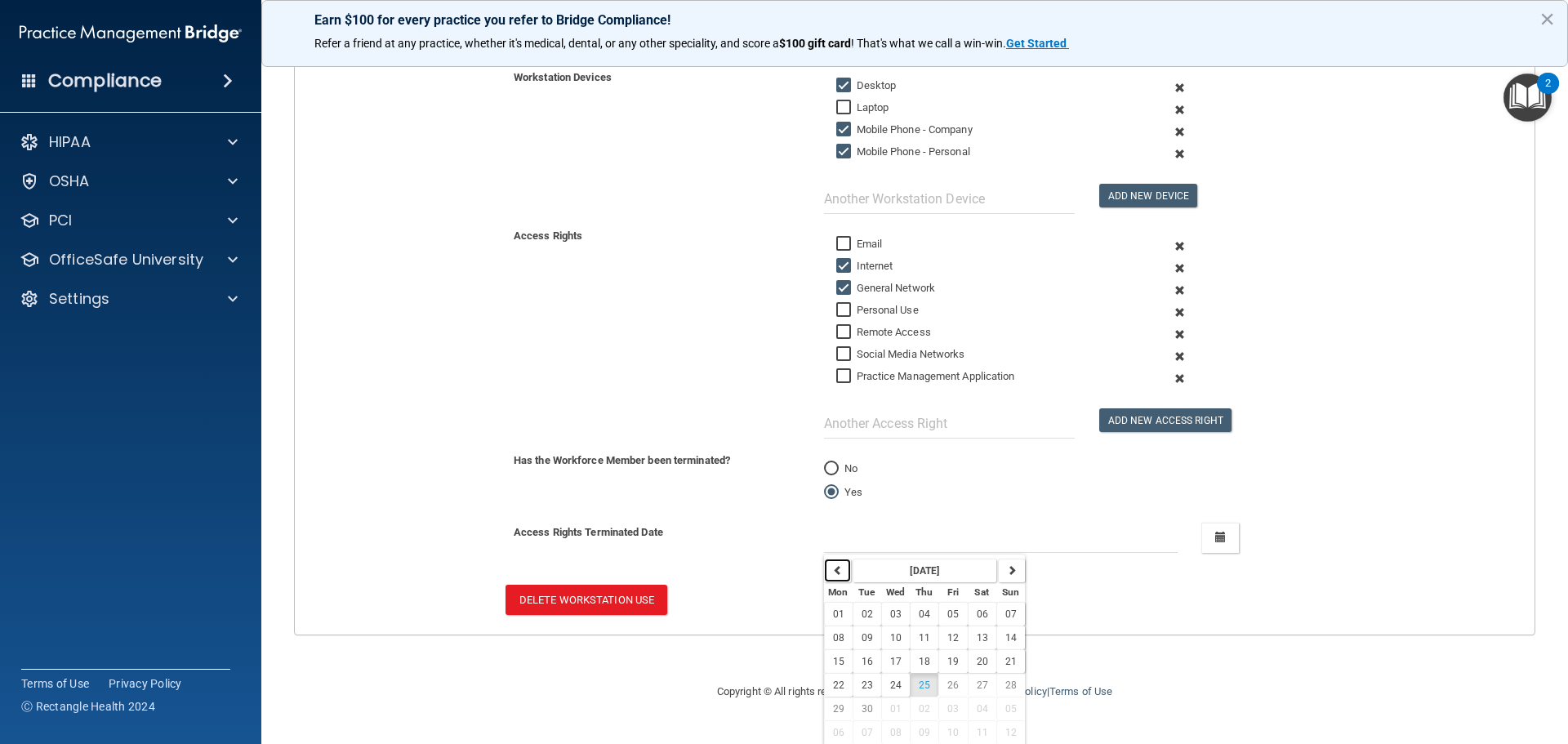
click at [834, 569] on icon "button" at bounding box center [837, 570] width 10 height 10
click at [867, 636] on button "08" at bounding box center [866, 637] width 29 height 23
type input "[DATE]"
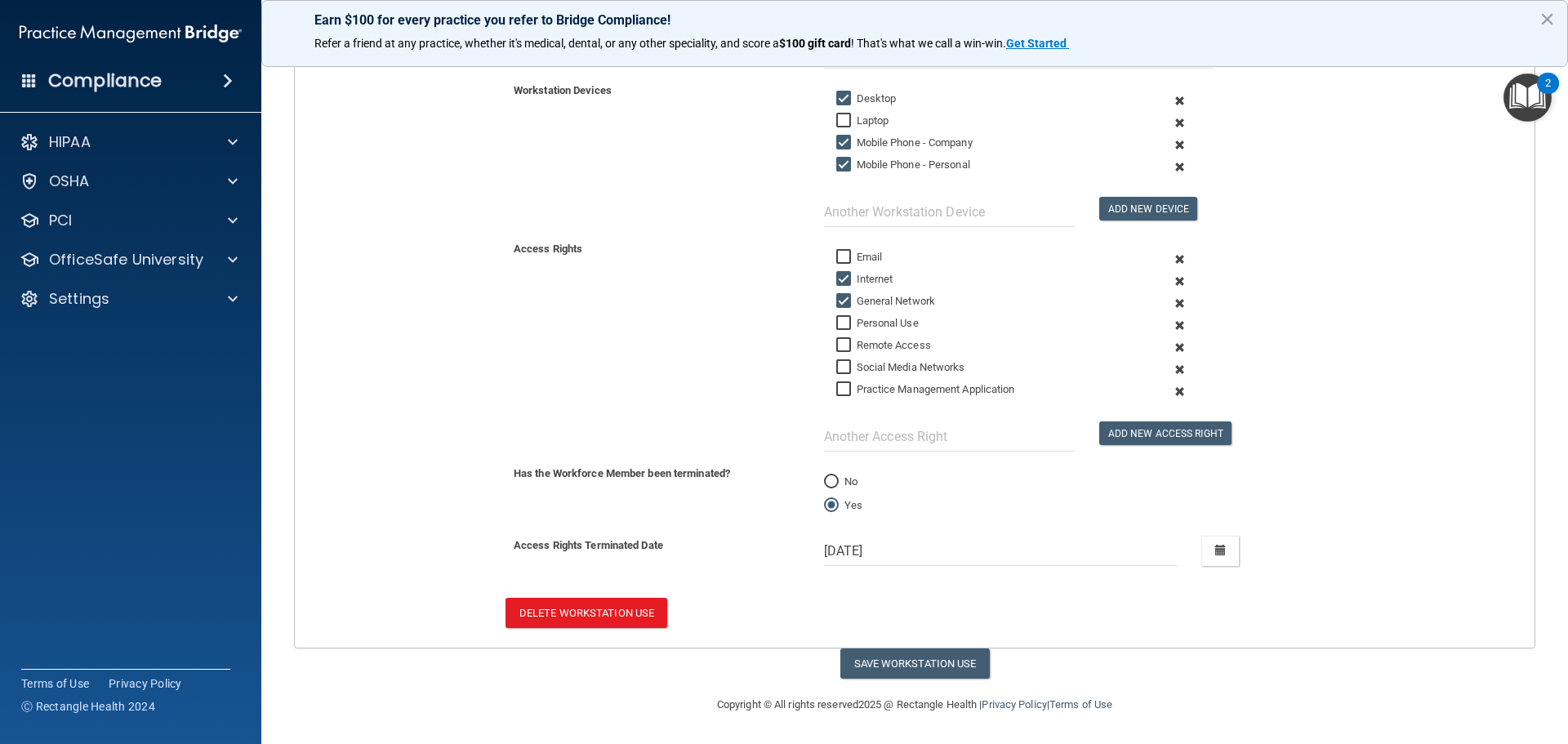
click at [758, 622] on div "Delete Workstation Use" at bounding box center [651, 613] width 316 height 30
click at [897, 665] on button "Save Workstation Use" at bounding box center [915, 663] width 150 height 30
select select "? string:Full ?"
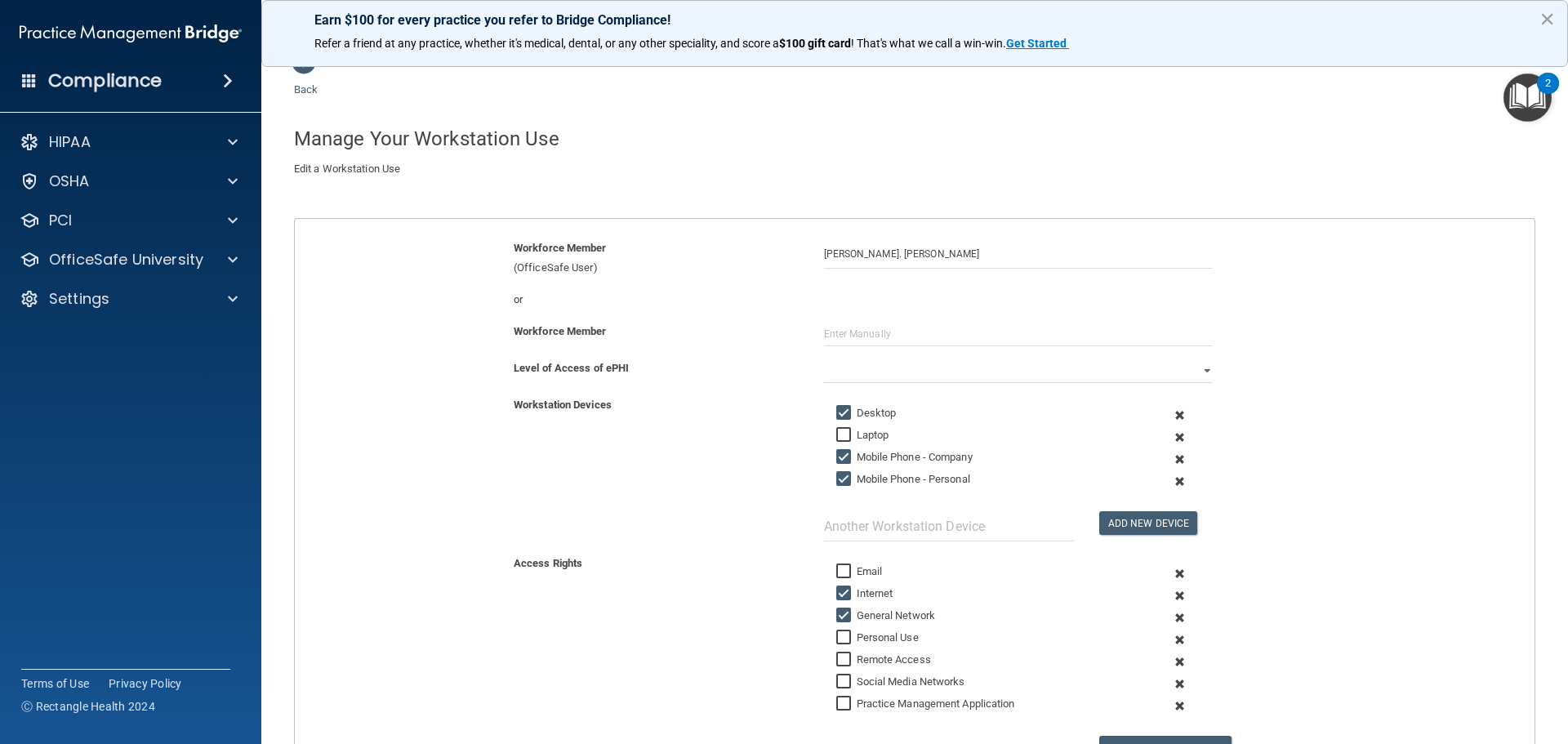
scroll to position [0, 0]
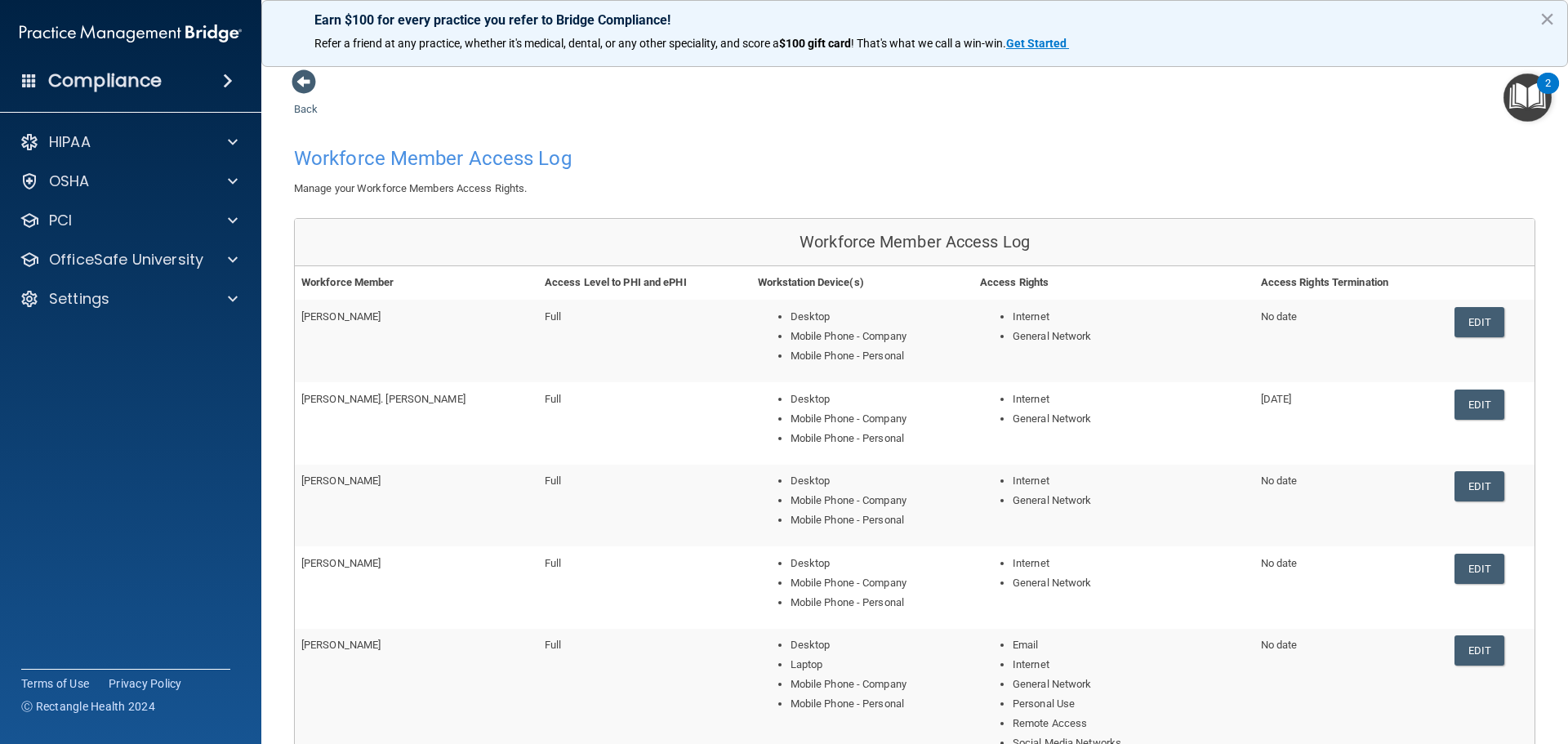
scroll to position [82, 0]
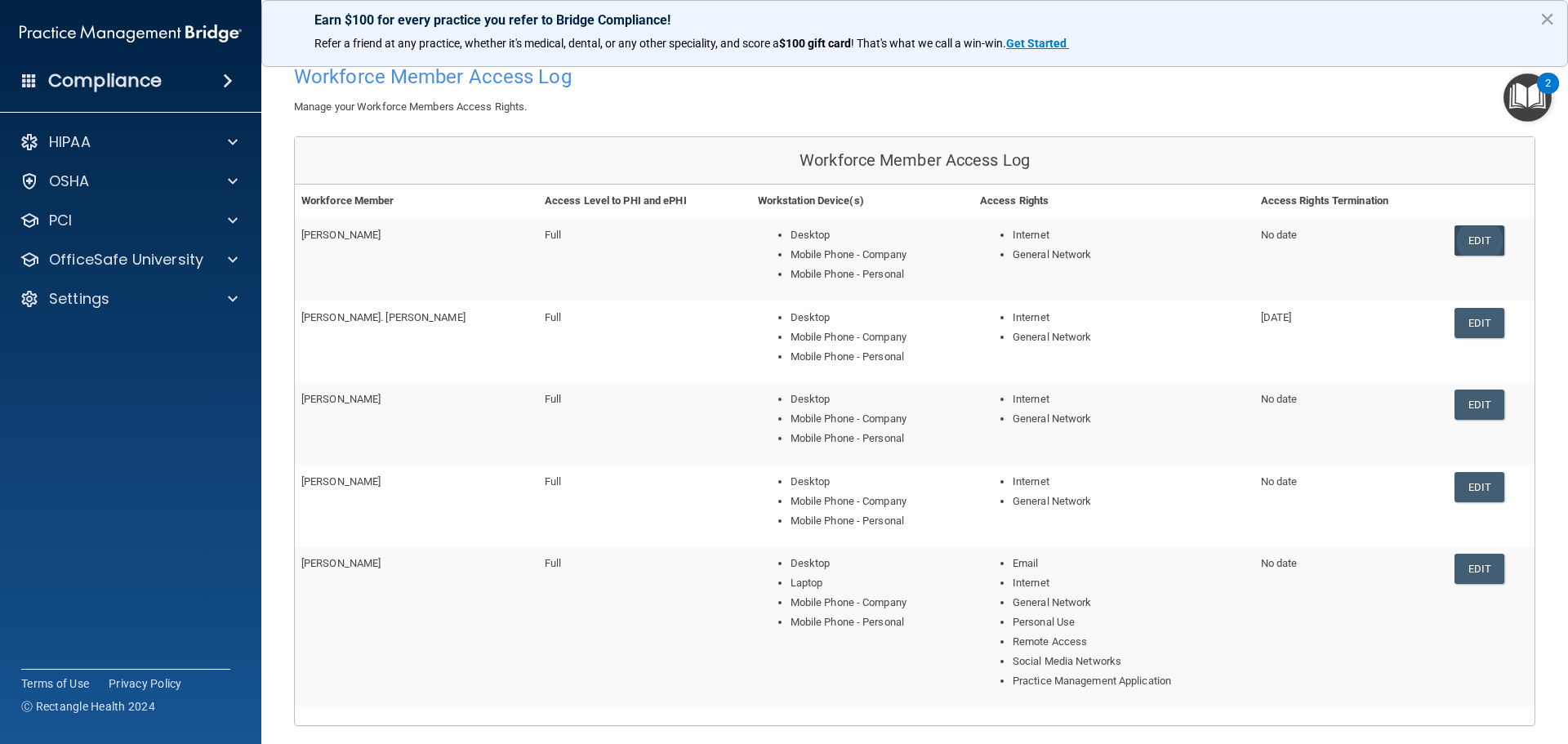
click at [1467, 245] on link "Edit" at bounding box center [1478, 240] width 50 height 30
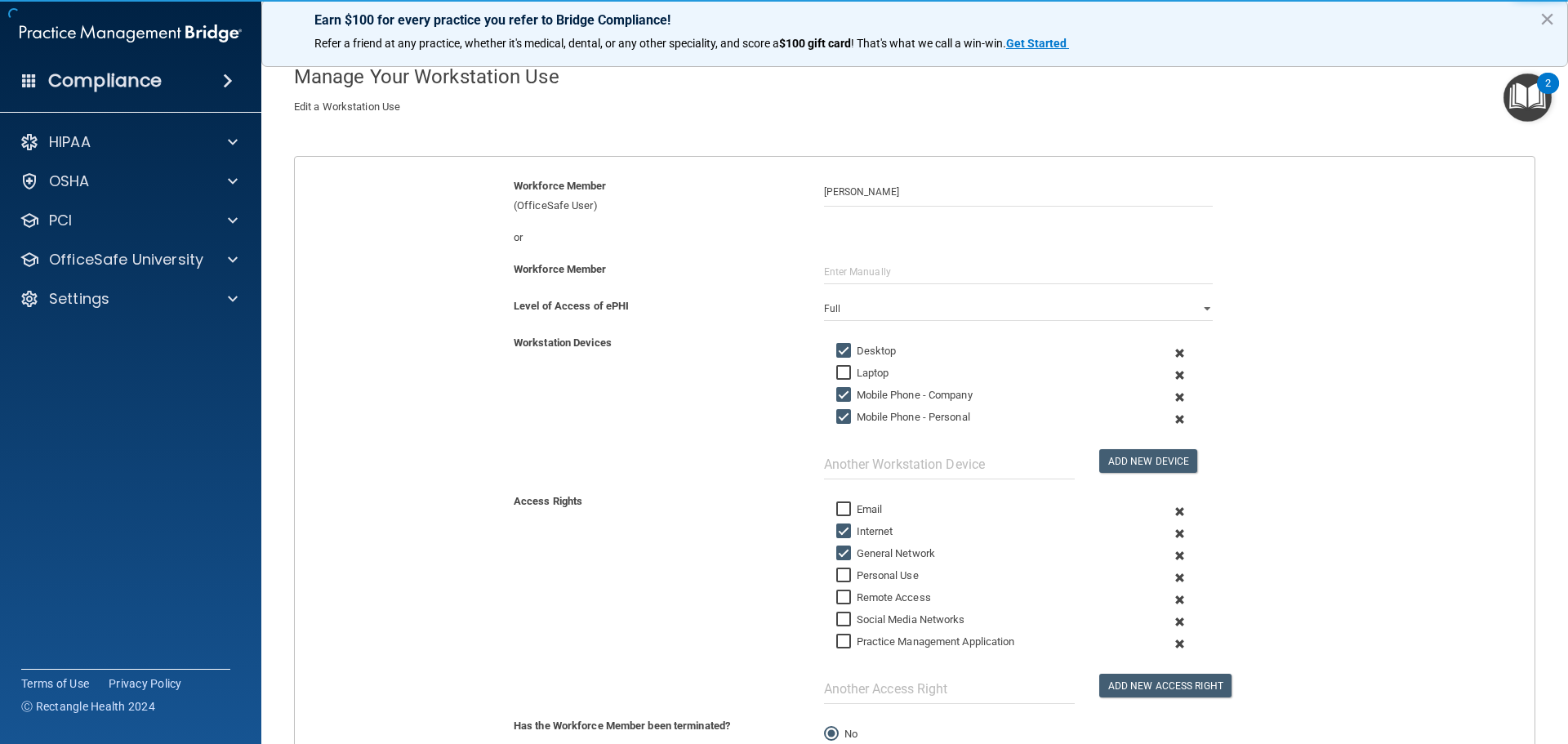
click at [843, 396] on input "Mobile Phone - Company" at bounding box center [845, 395] width 19 height 13
checkbox input "false"
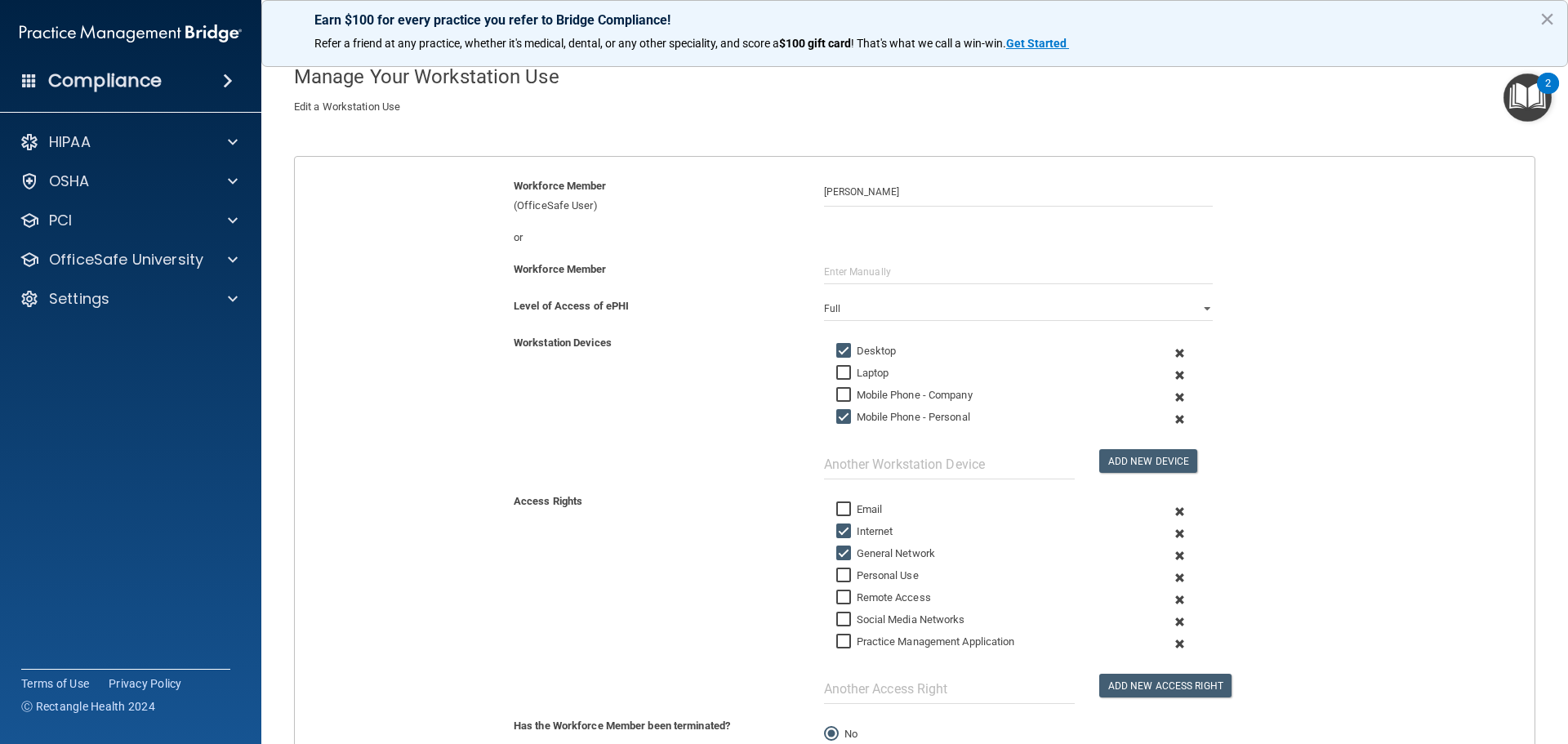
click at [841, 418] on input "Mobile Phone - Personal" at bounding box center [845, 417] width 19 height 13
click at [837, 417] on input "Mobile Phone - Personal" at bounding box center [845, 417] width 19 height 13
checkbox input "true"
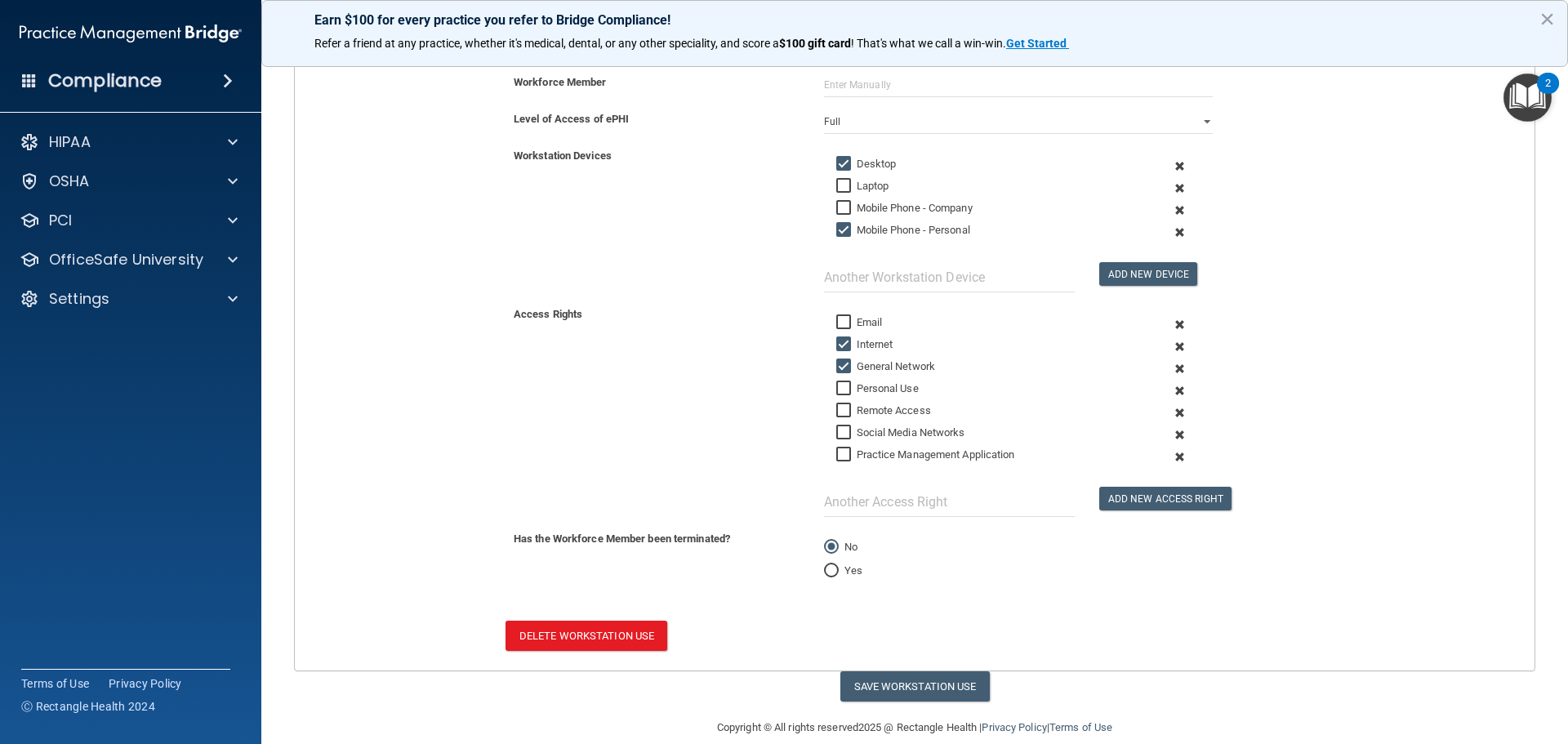
scroll to position [292, 0]
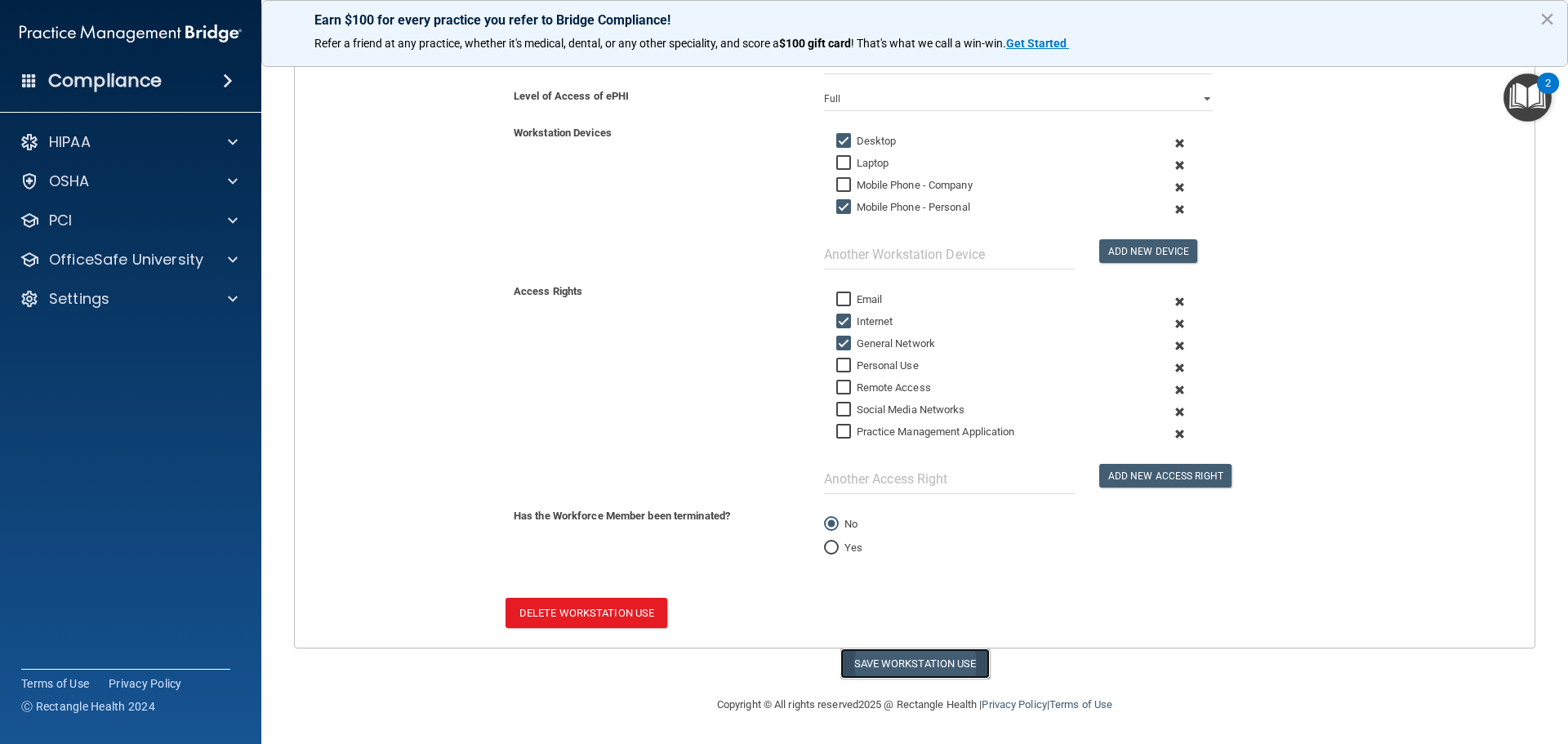
click at [882, 669] on button "Save Workstation Use" at bounding box center [915, 663] width 150 height 30
select select "? string:Full ?"
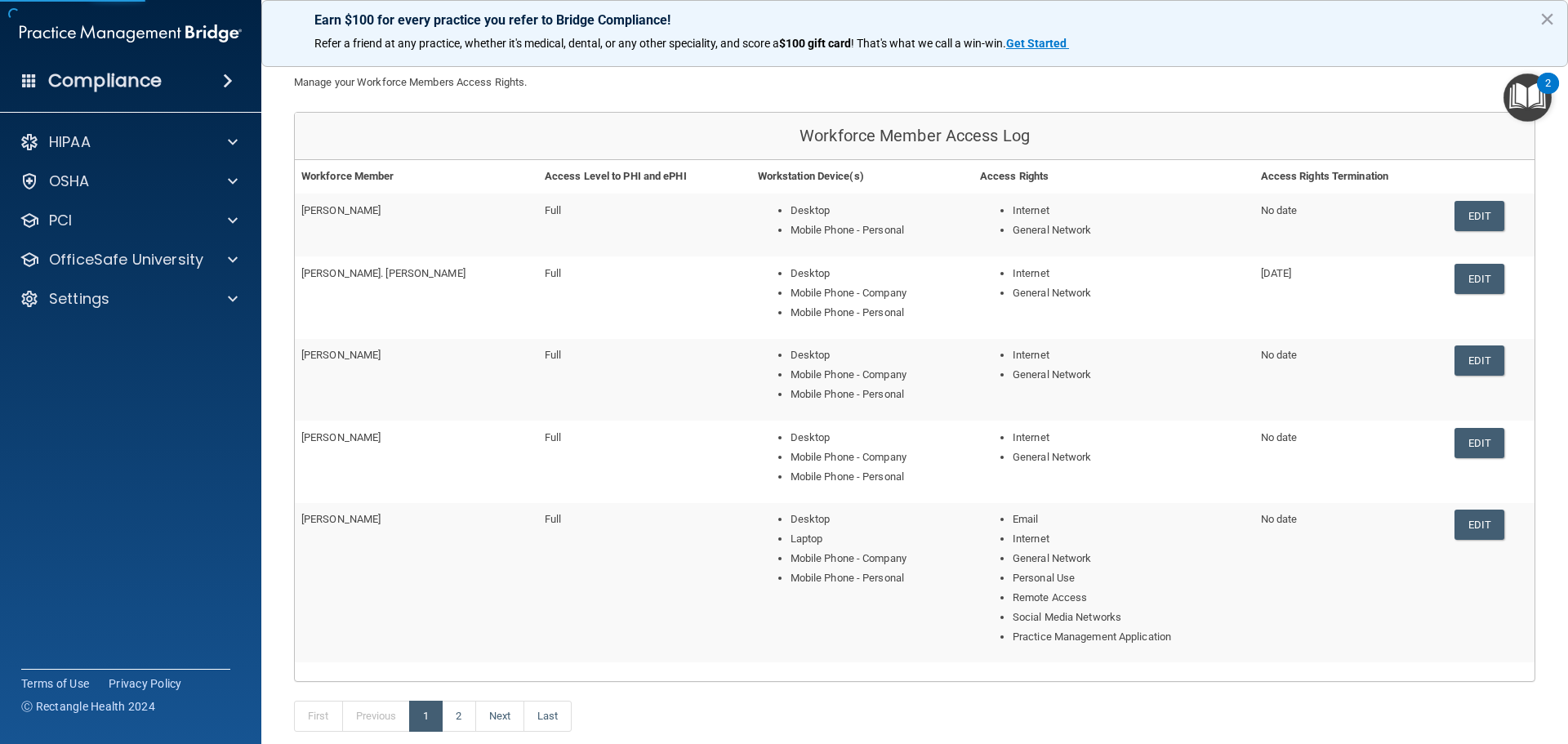
scroll to position [69, 0]
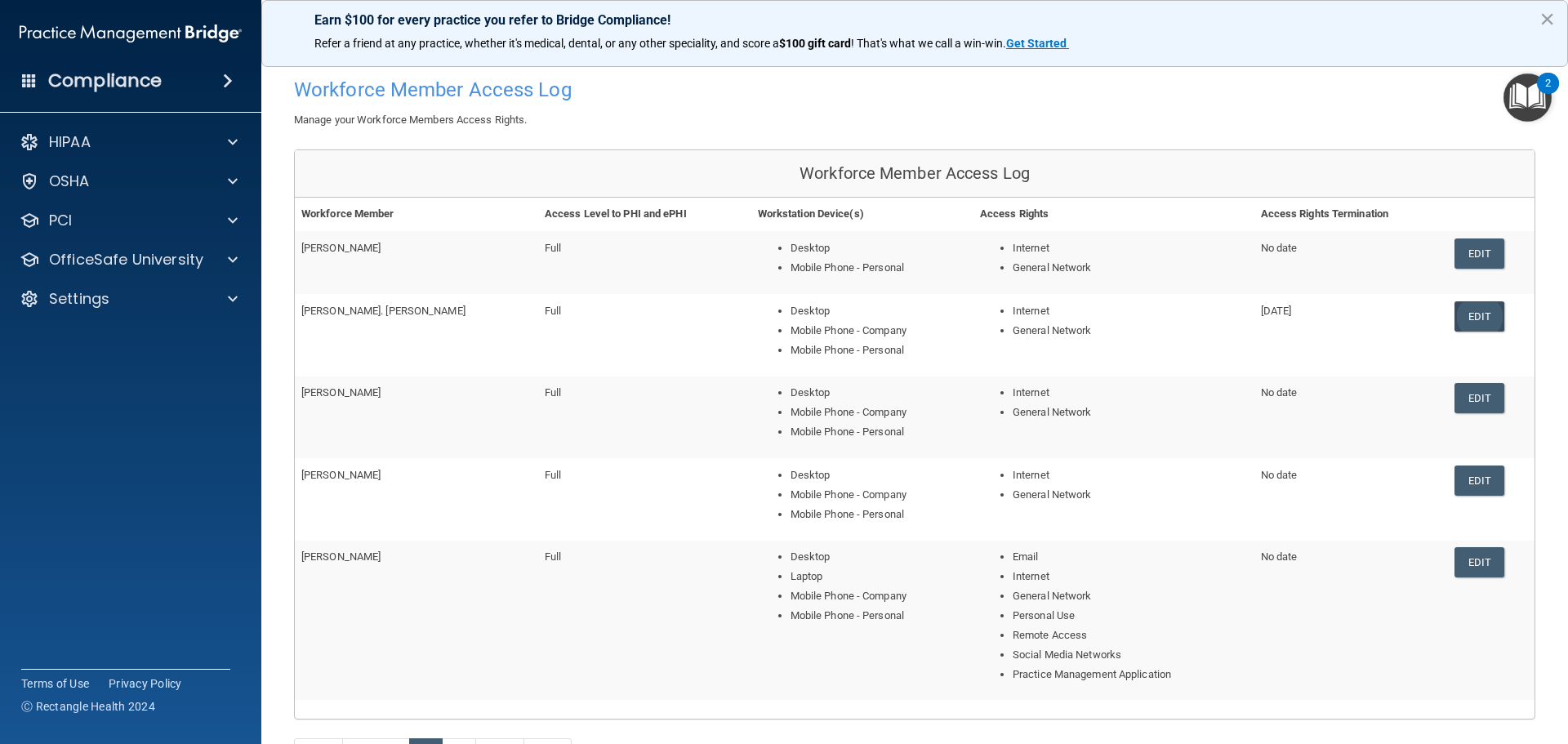
click at [1457, 319] on link "Edit" at bounding box center [1478, 316] width 50 height 30
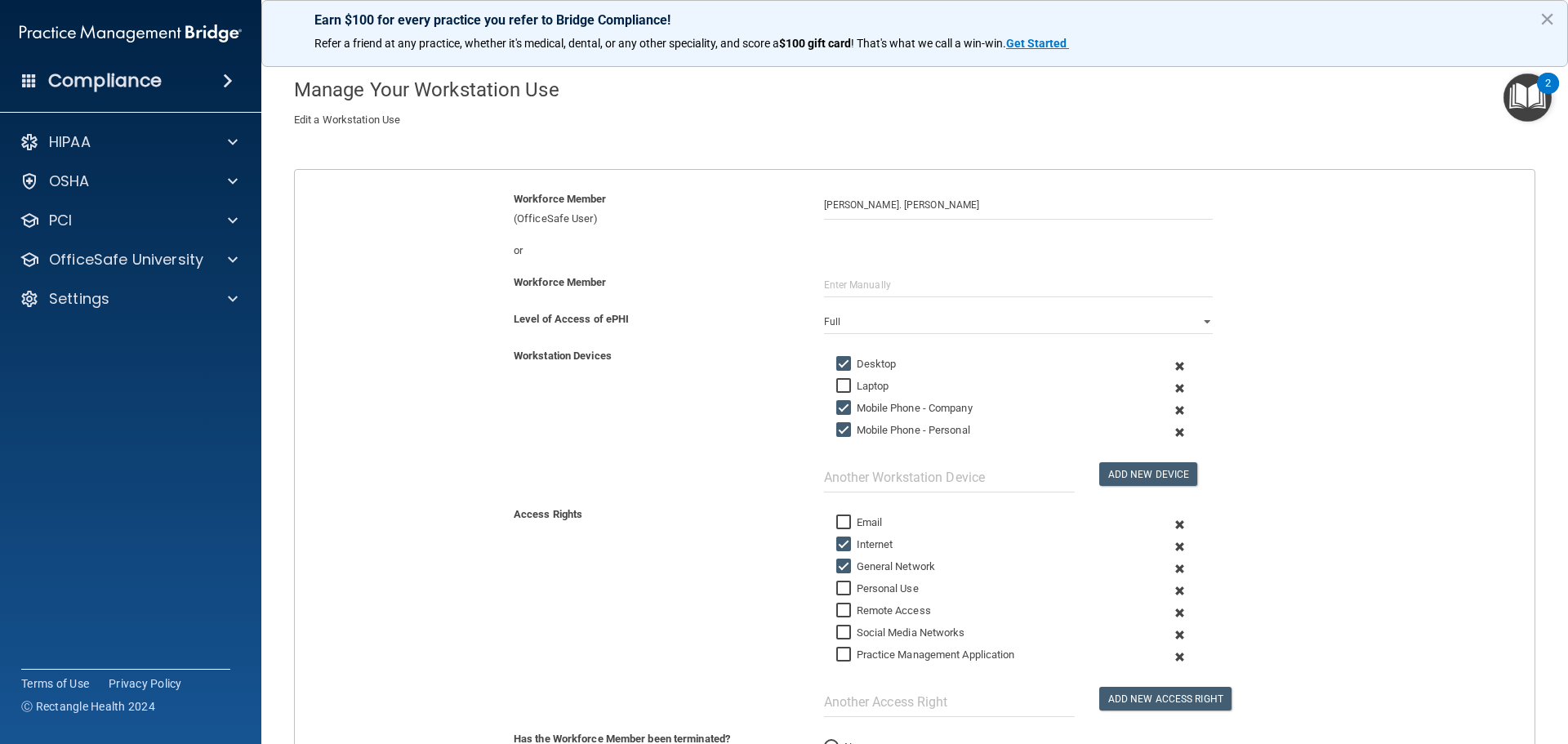
click at [836, 409] on input "Mobile Phone - Company" at bounding box center [845, 408] width 19 height 13
checkbox input "false"
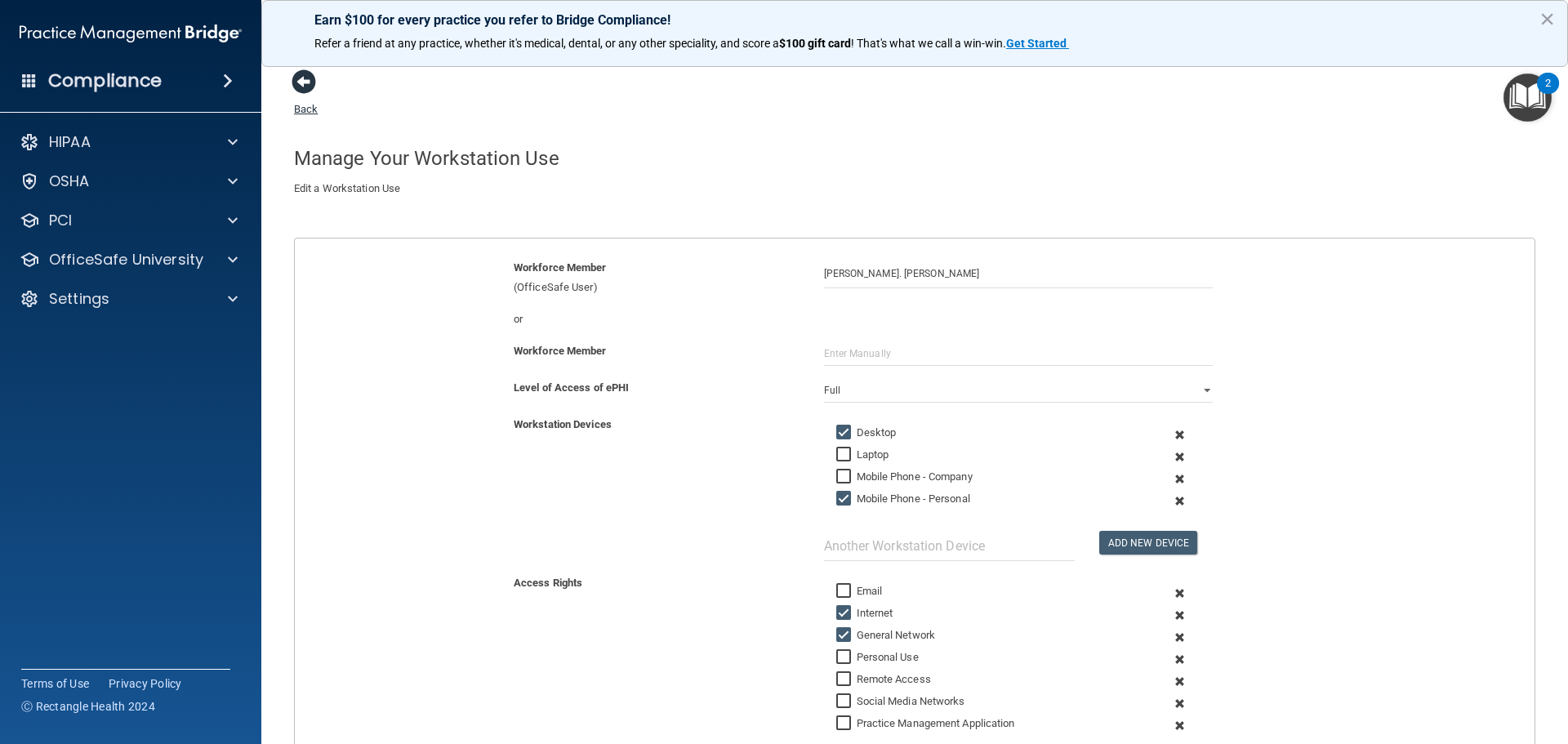
click at [304, 105] on link "Back" at bounding box center [305, 99] width 23 height 32
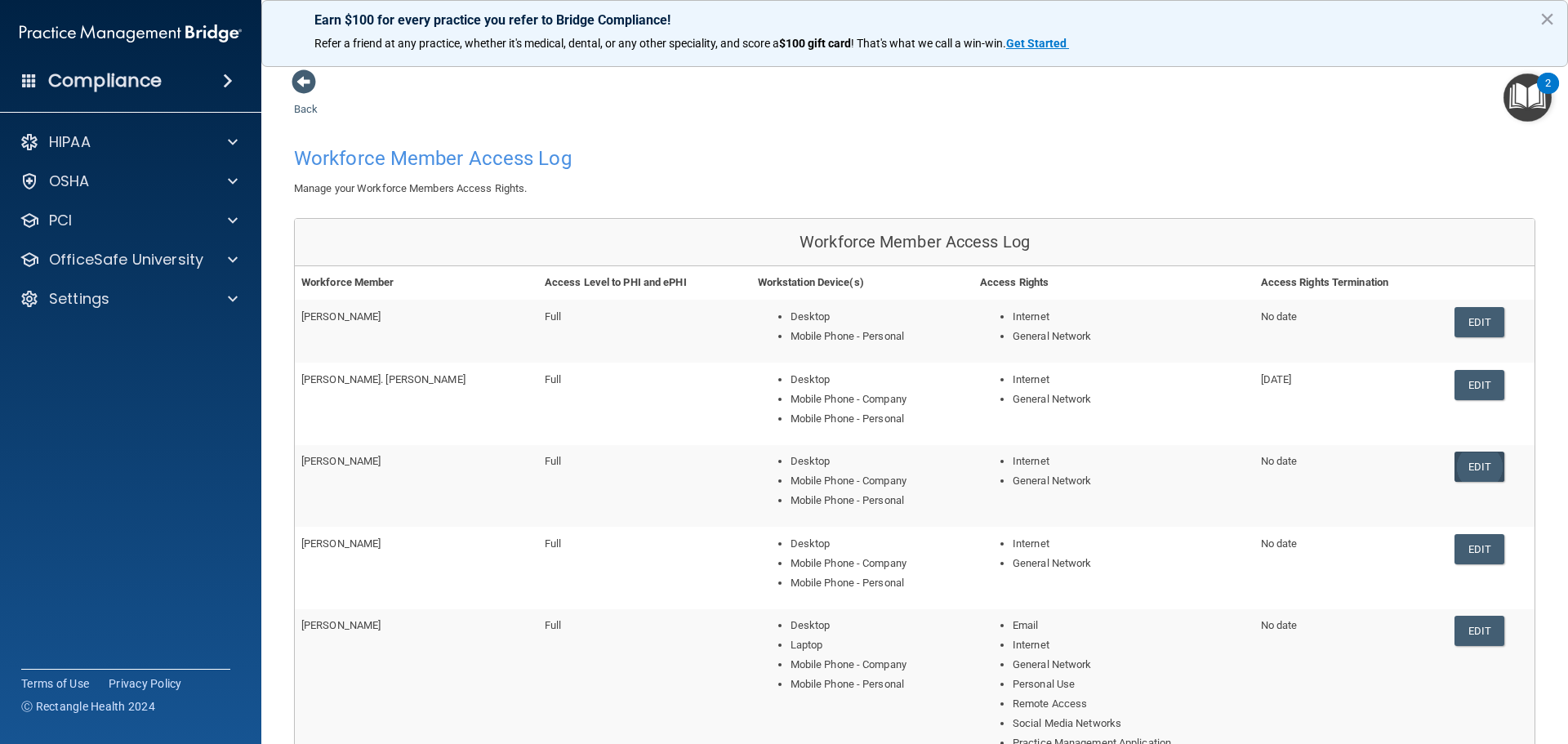
click at [1457, 467] on link "Edit" at bounding box center [1478, 466] width 50 height 30
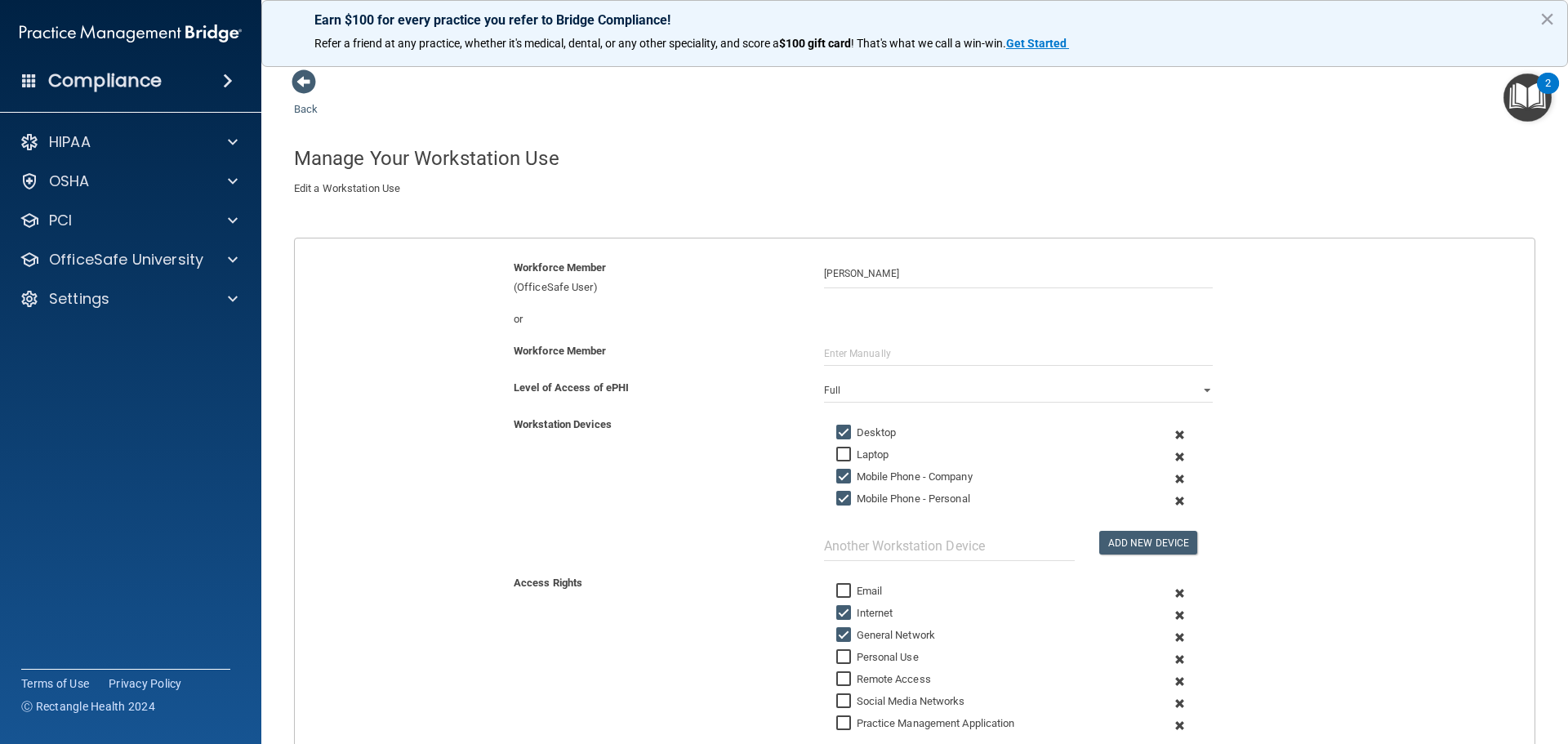
click at [839, 477] on input "Mobile Phone - Company" at bounding box center [845, 477] width 19 height 13
checkbox input "false"
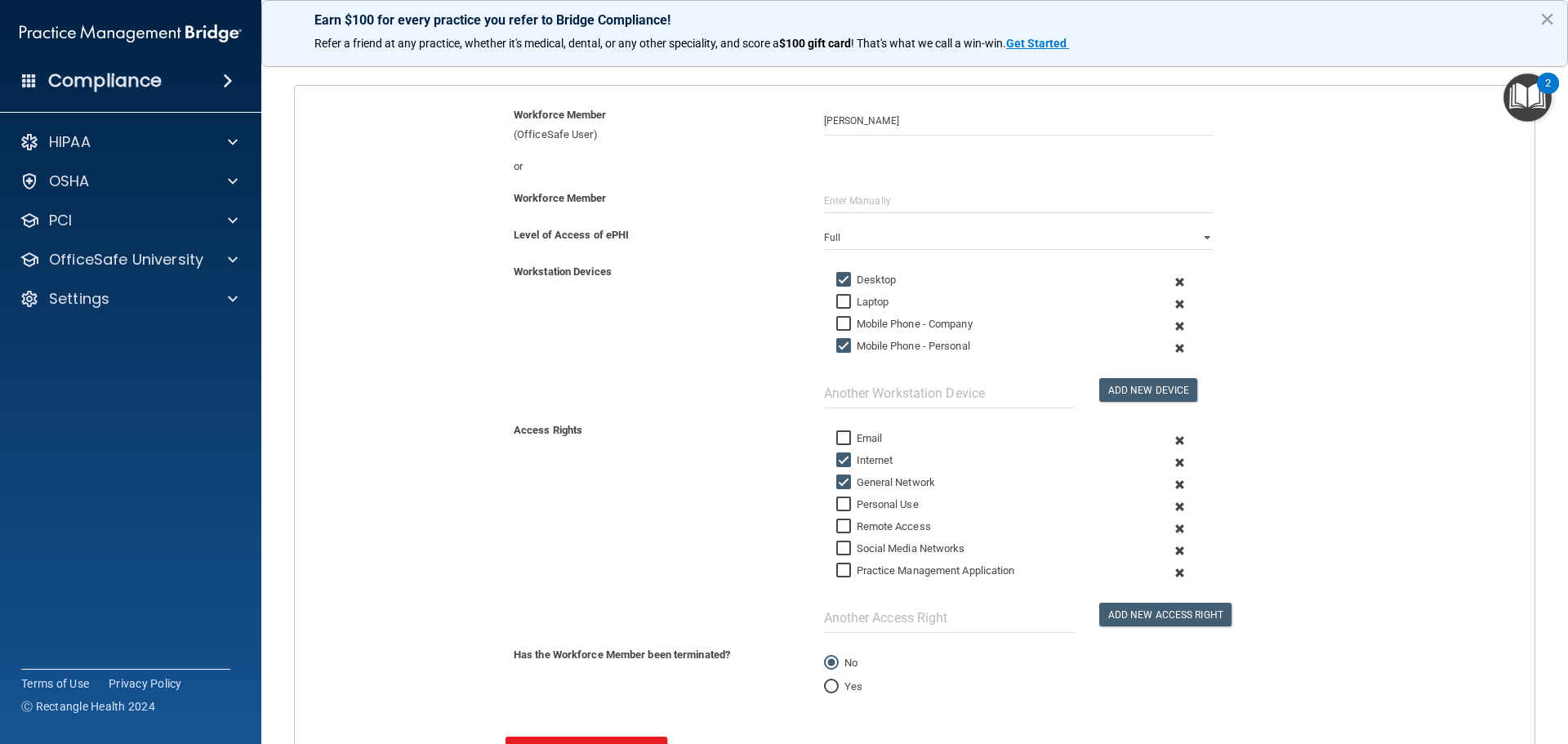
scroll to position [245, 0]
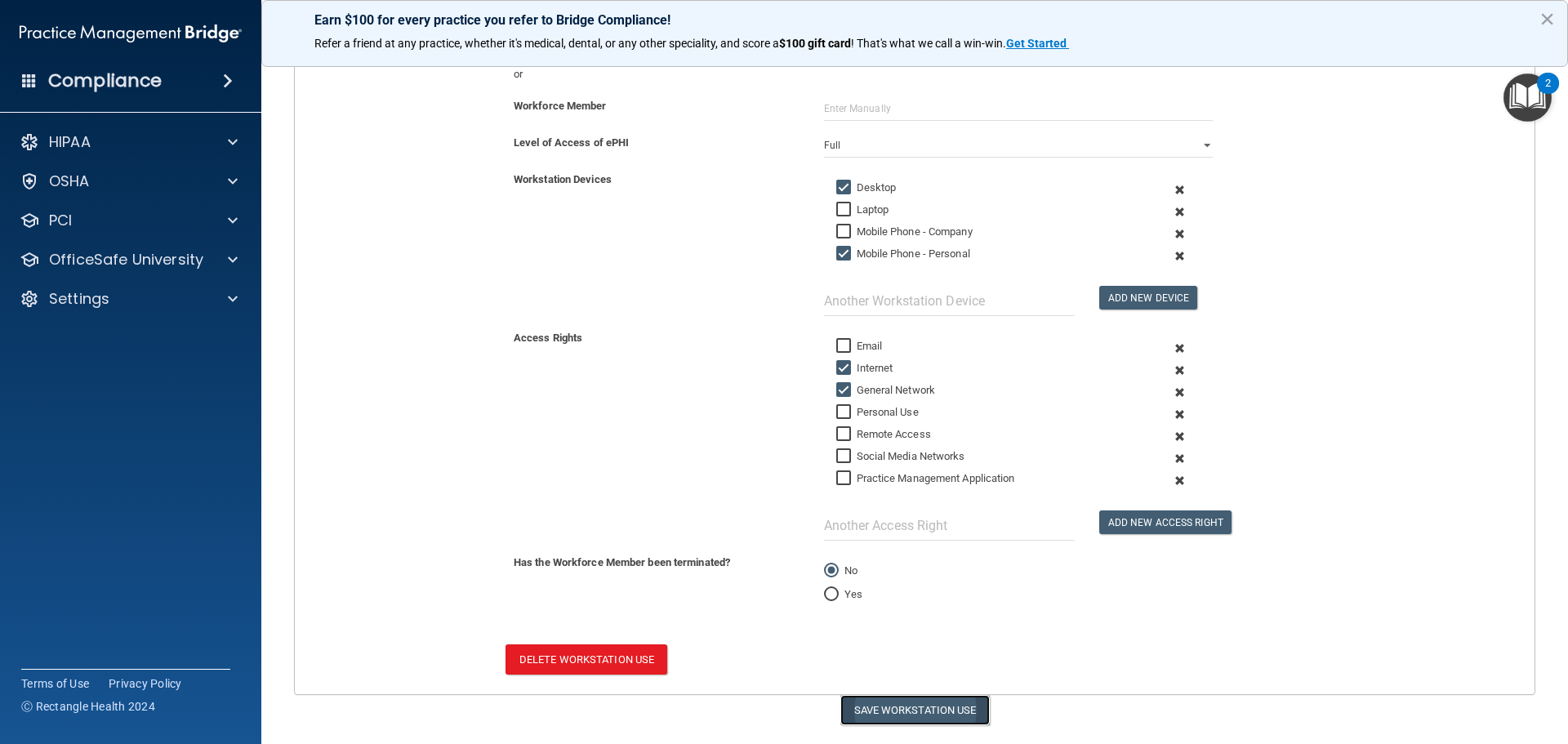
click at [882, 710] on button "Save Workstation Use" at bounding box center [915, 710] width 150 height 30
select select "? string:Full ?"
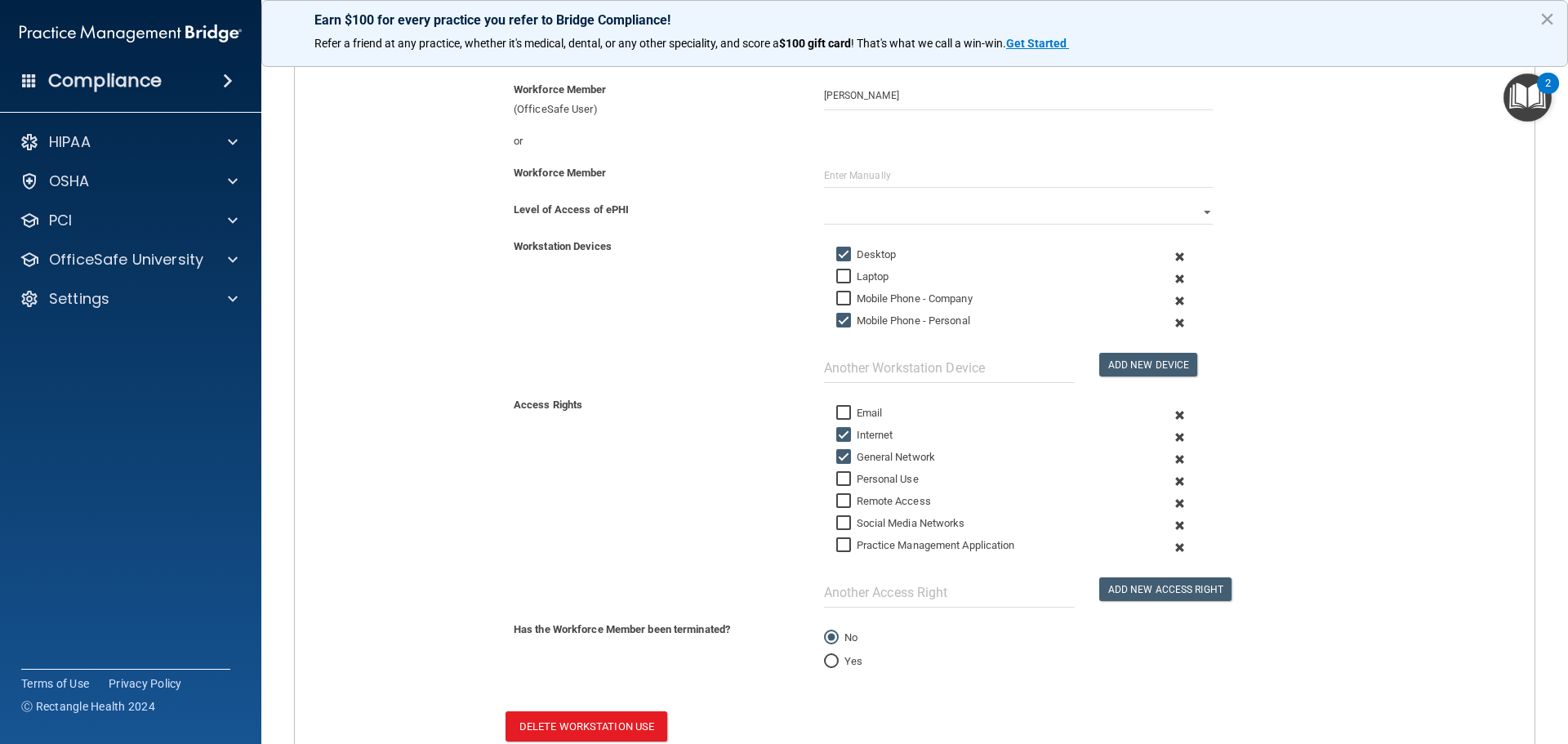
scroll to position [0, 0]
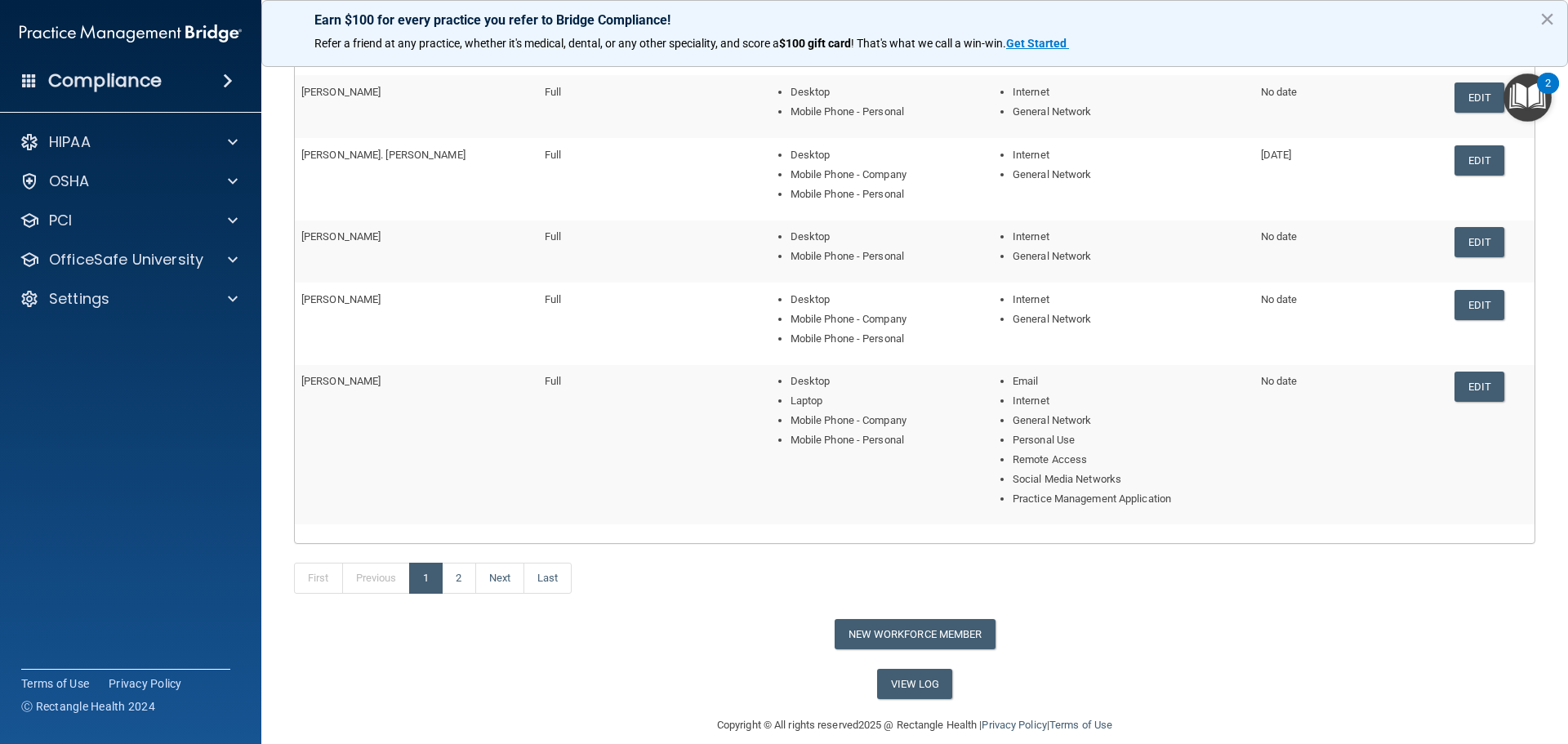
scroll to position [245, 0]
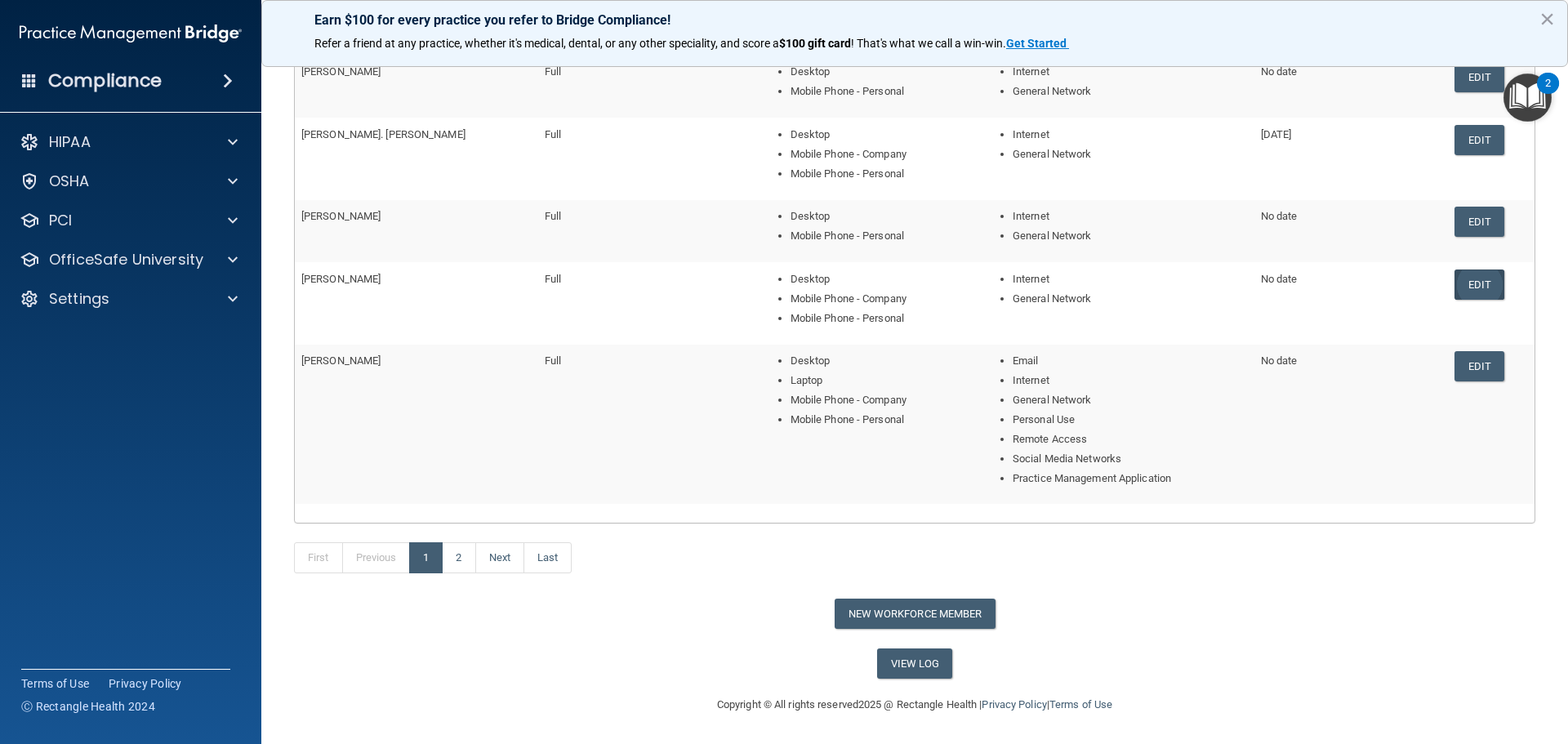
click at [1455, 292] on link "Edit" at bounding box center [1478, 285] width 50 height 30
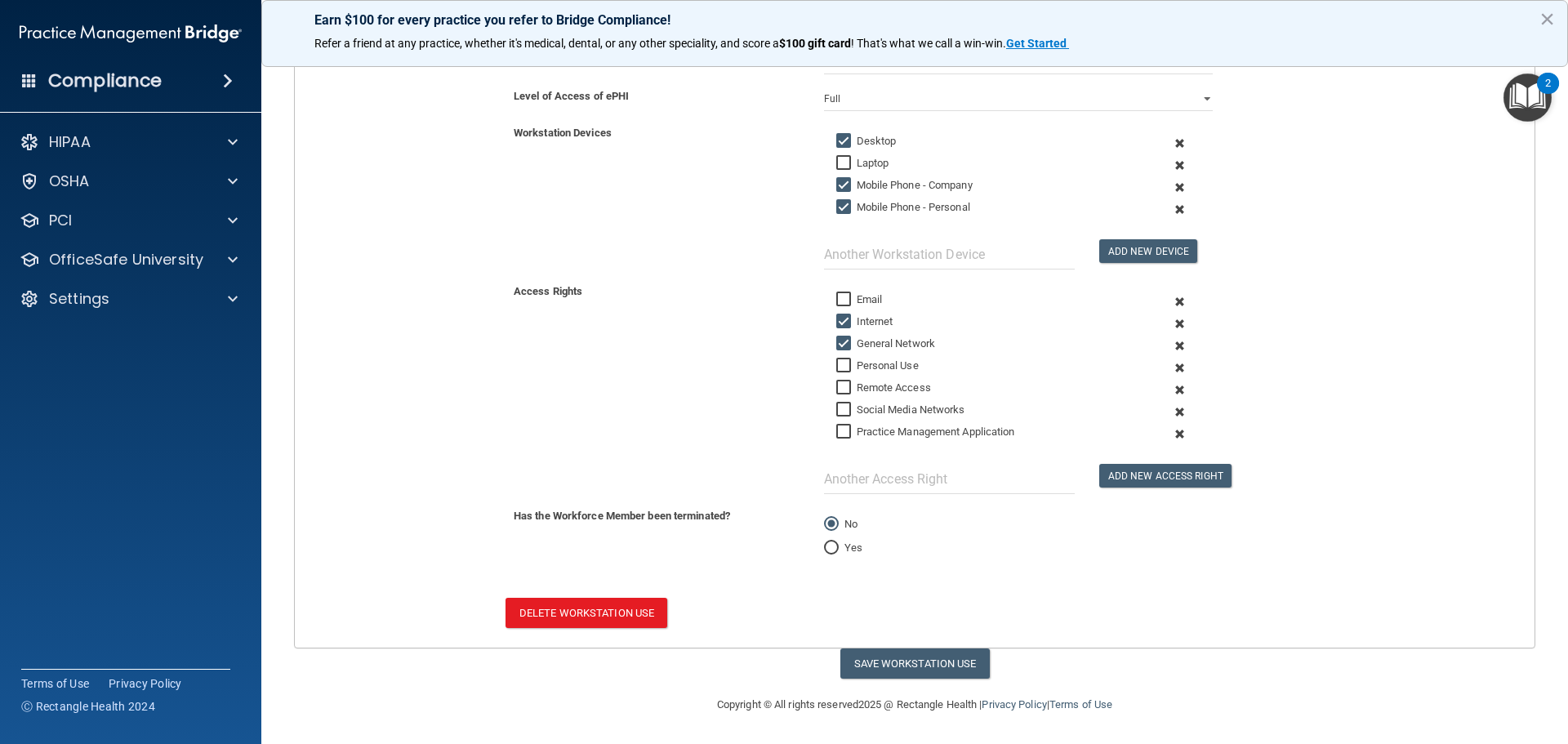
click at [837, 188] on input "Mobile Phone - Company" at bounding box center [845, 185] width 19 height 13
checkbox input "false"
click at [904, 662] on button "Save Workstation Use" at bounding box center [915, 663] width 150 height 30
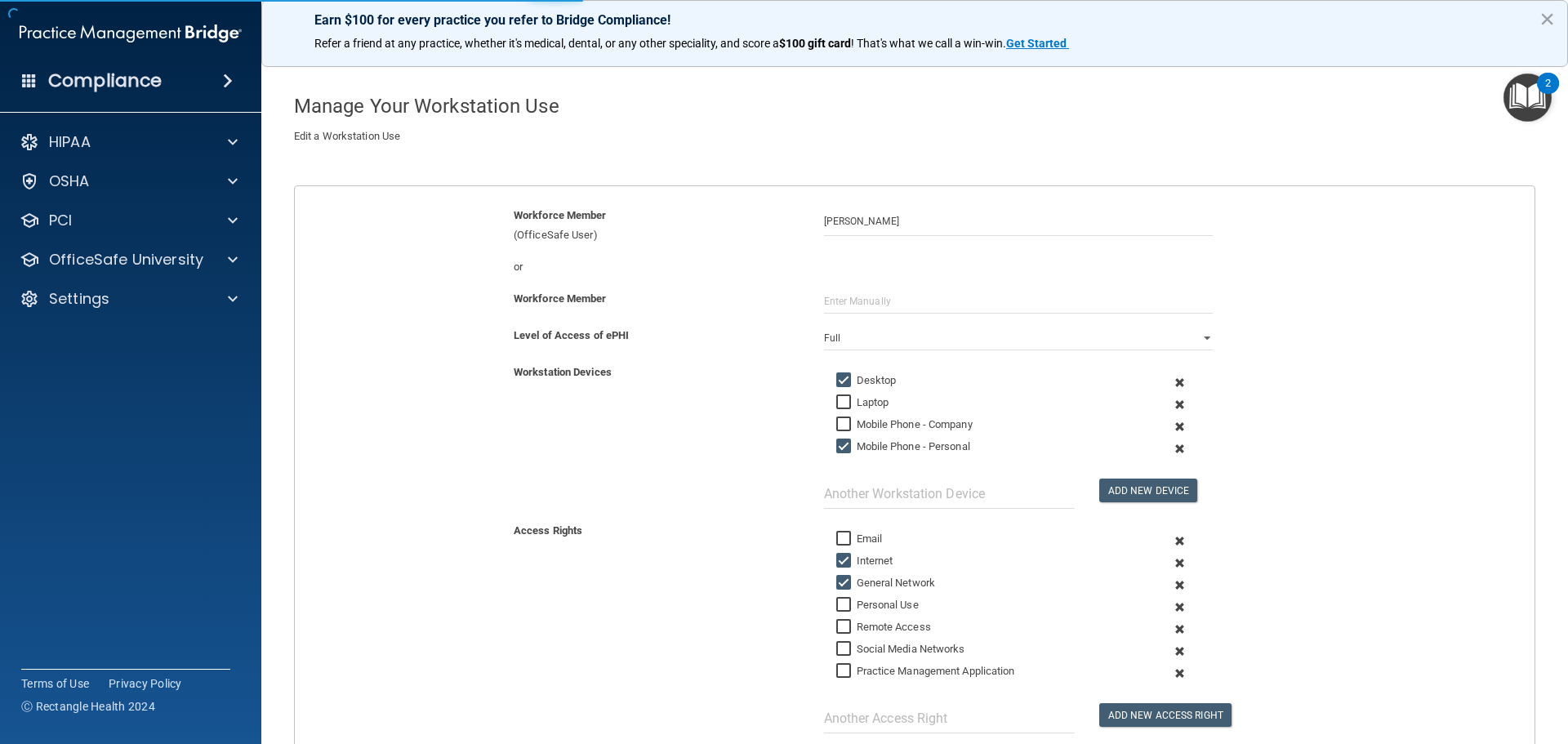
scroll to position [82, 0]
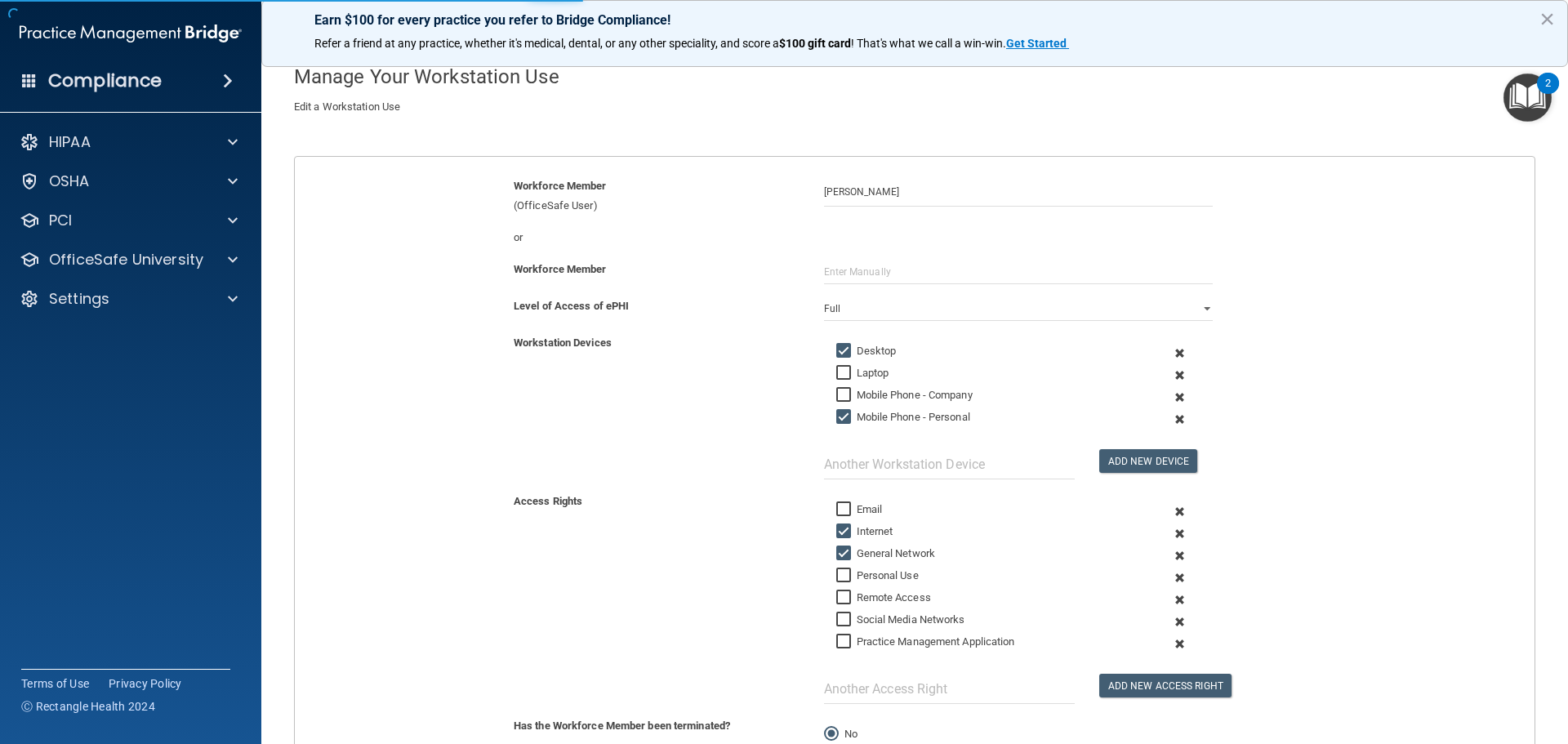
select select "? string:Full ?"
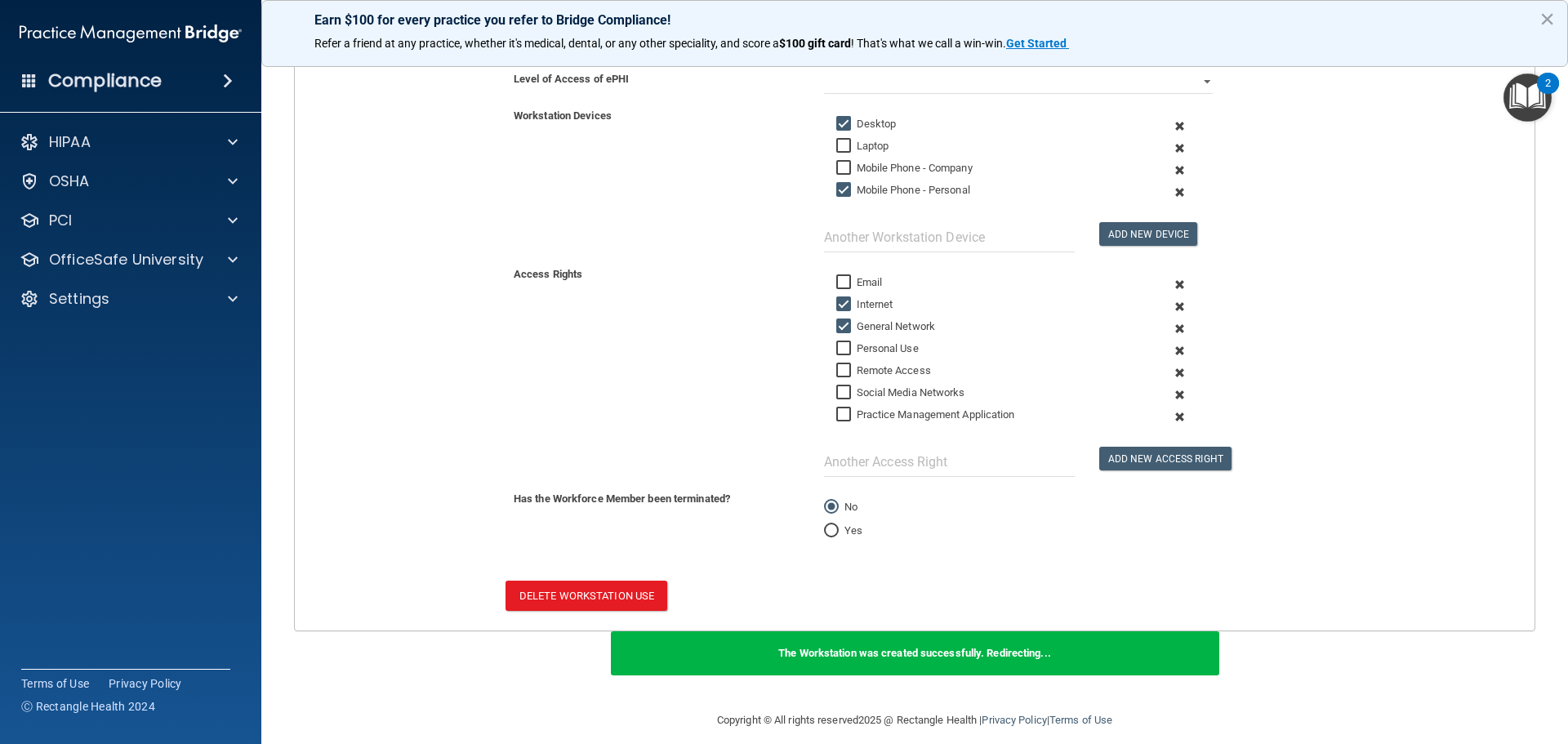
scroll to position [325, 0]
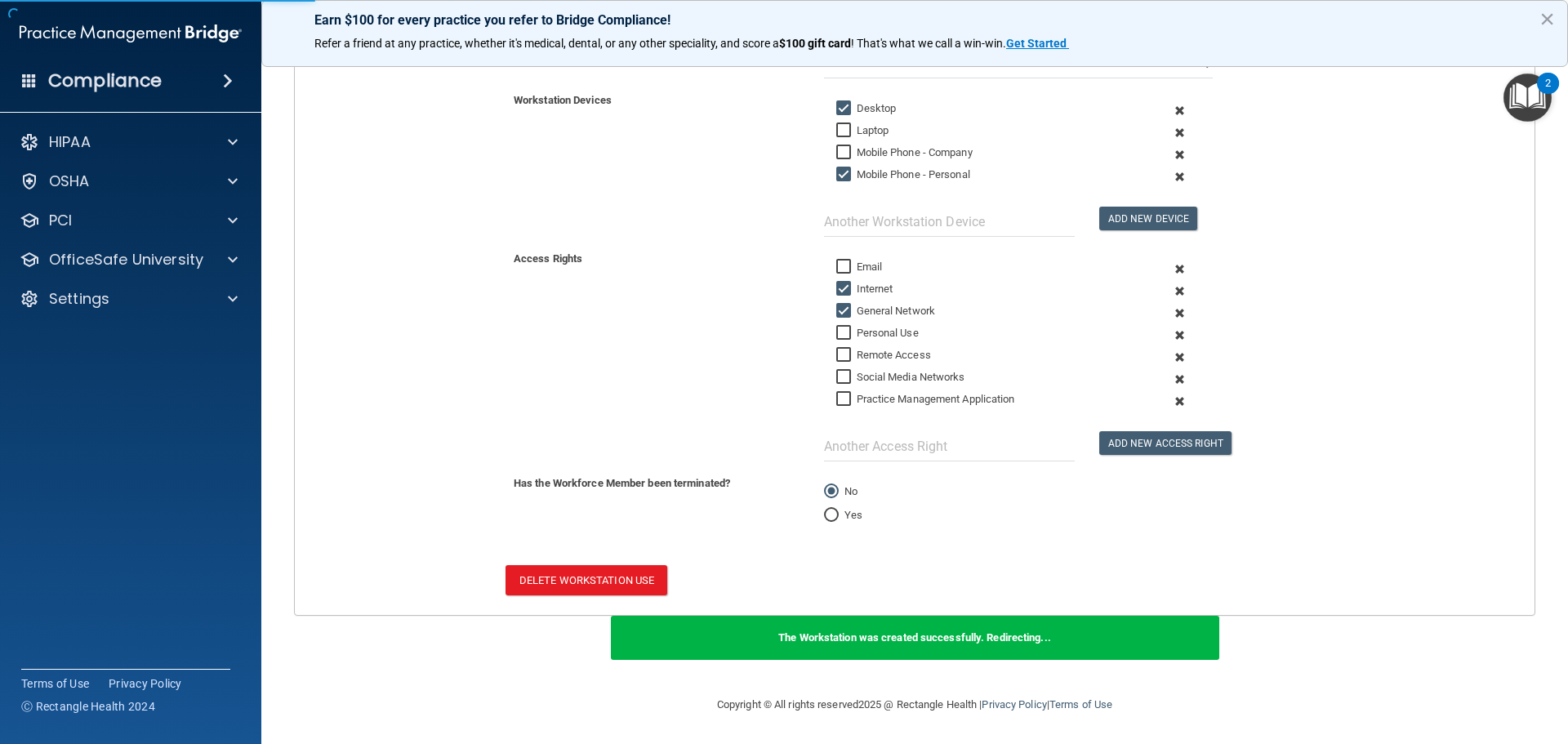
scroll to position [225, 0]
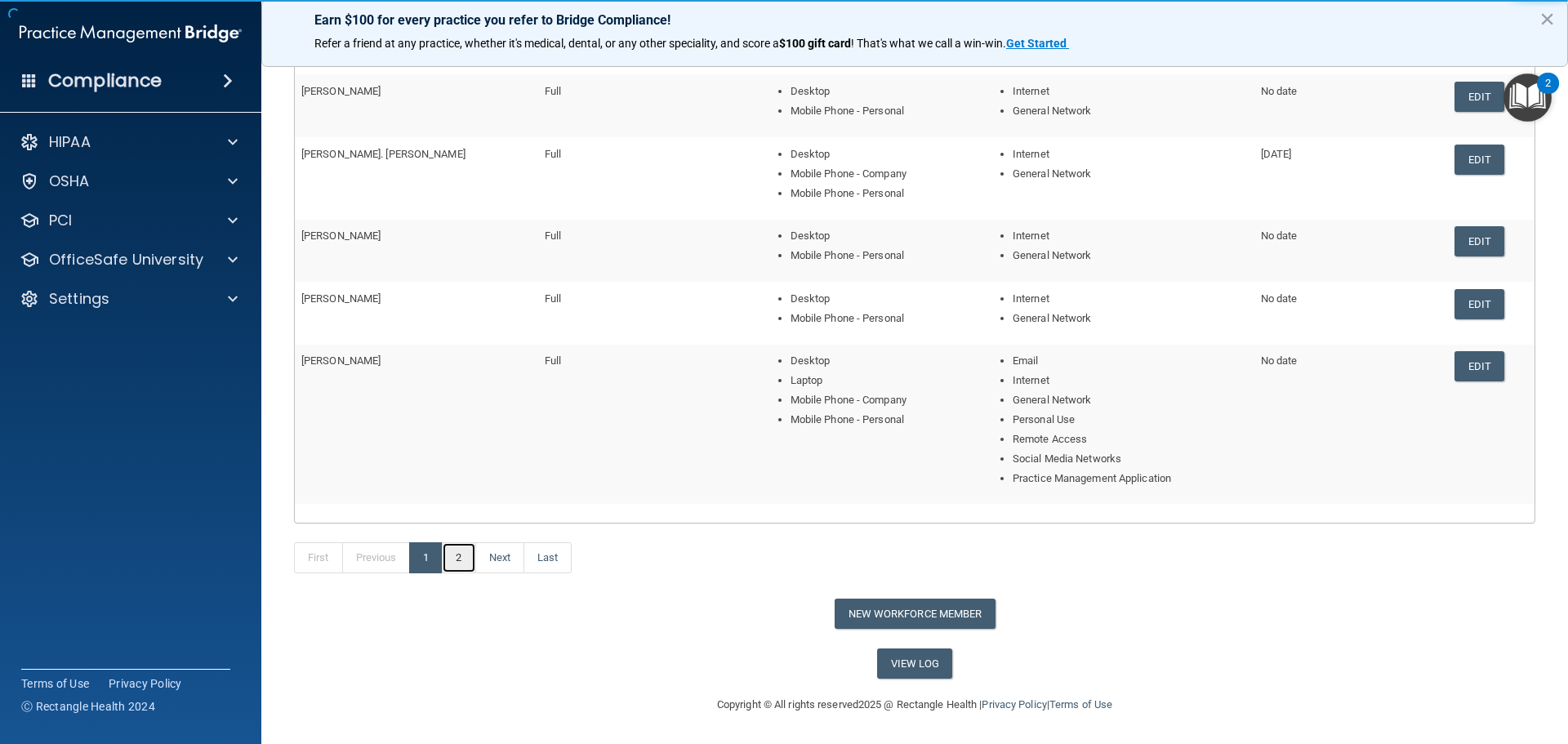
click at [459, 559] on link "2" at bounding box center [458, 558] width 33 height 31
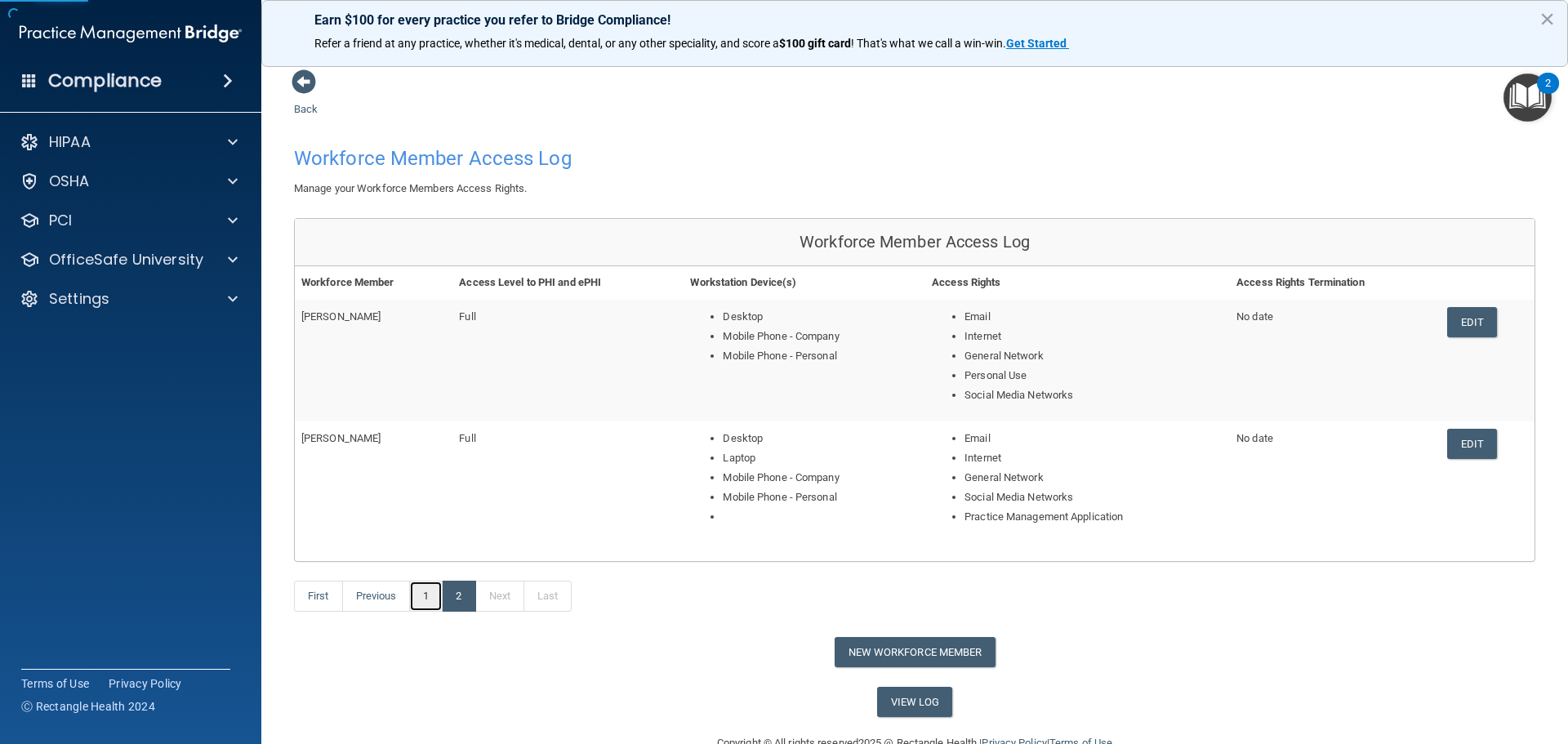
click at [428, 600] on link "1" at bounding box center [425, 596] width 33 height 31
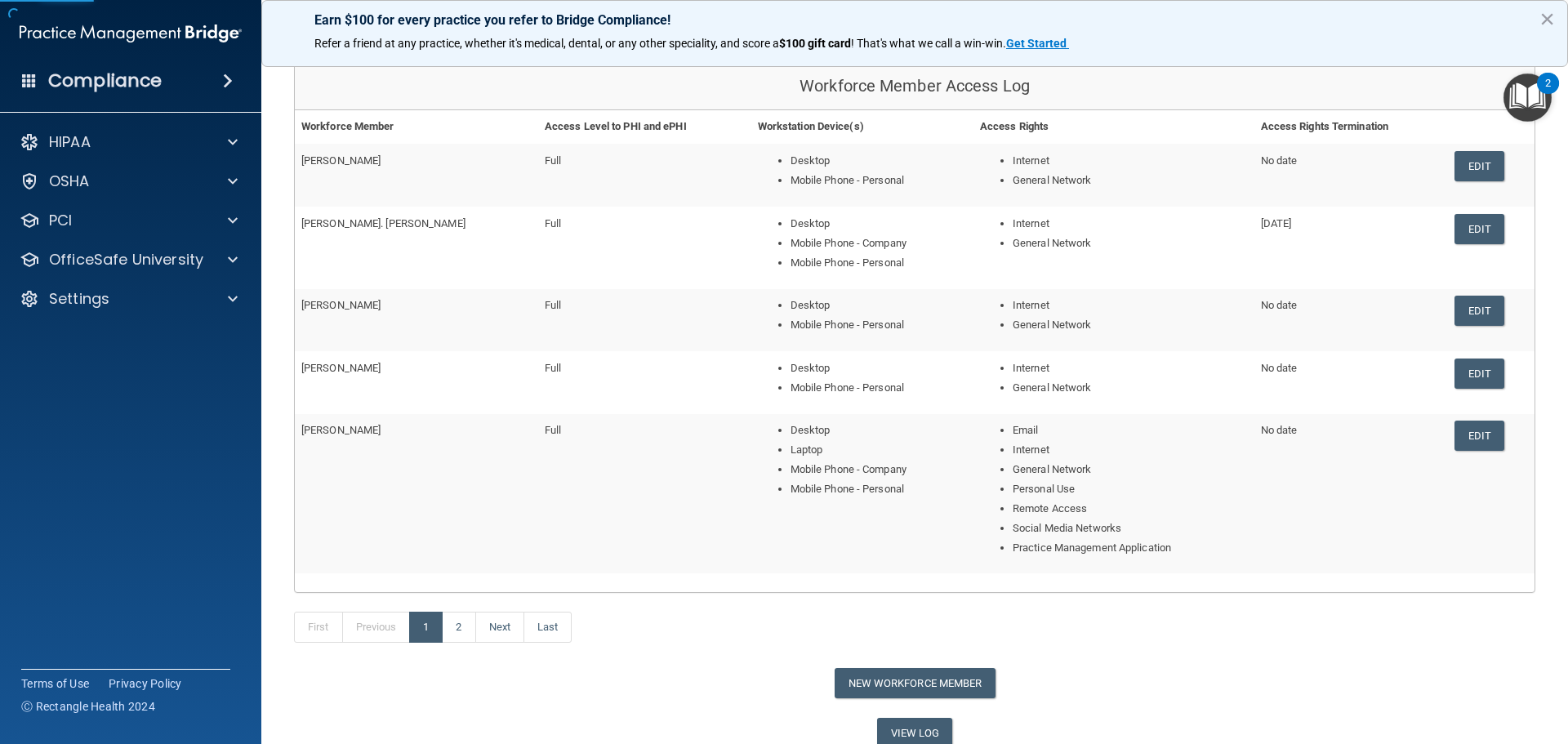
scroll to position [164, 0]
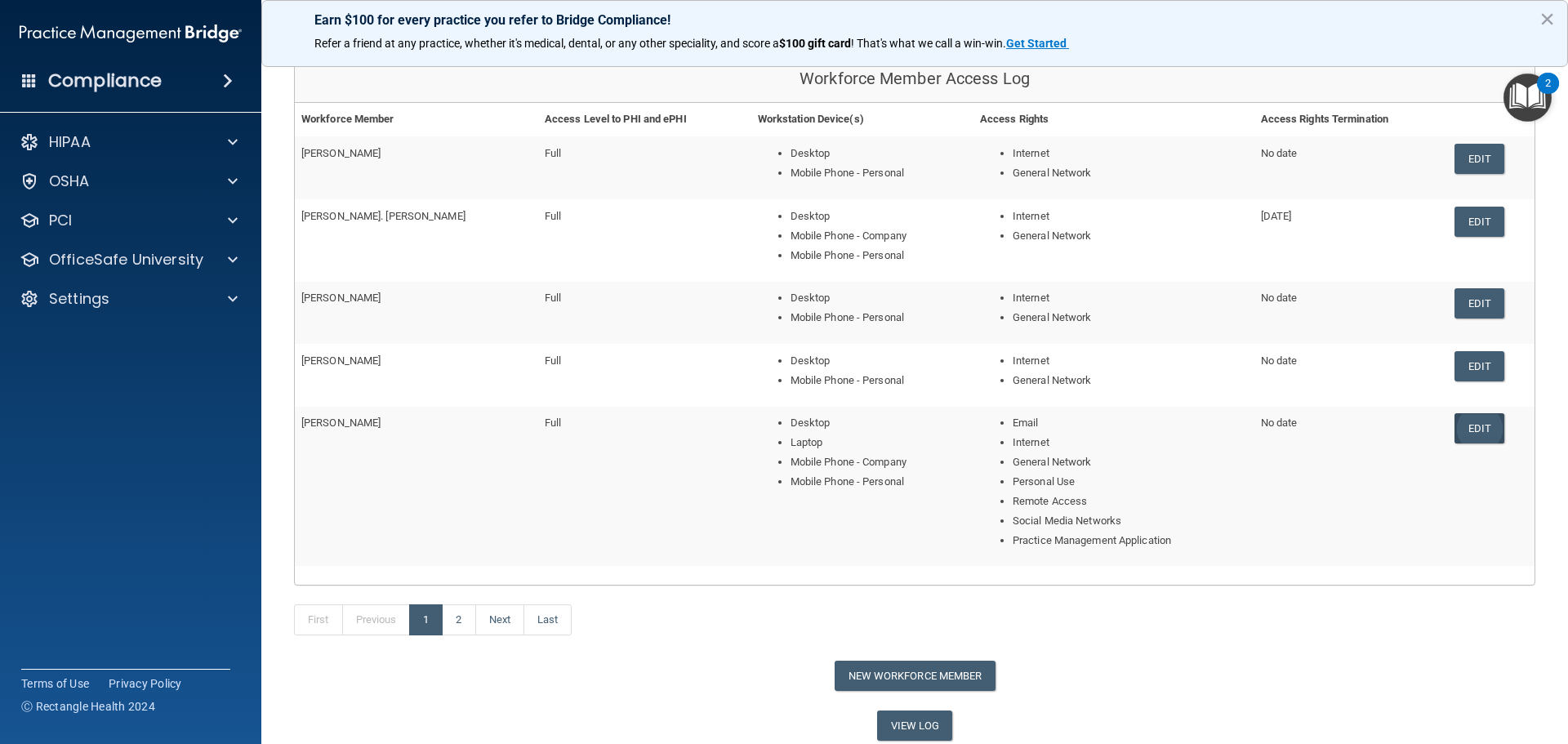
click at [1473, 428] on link "Edit" at bounding box center [1478, 428] width 50 height 30
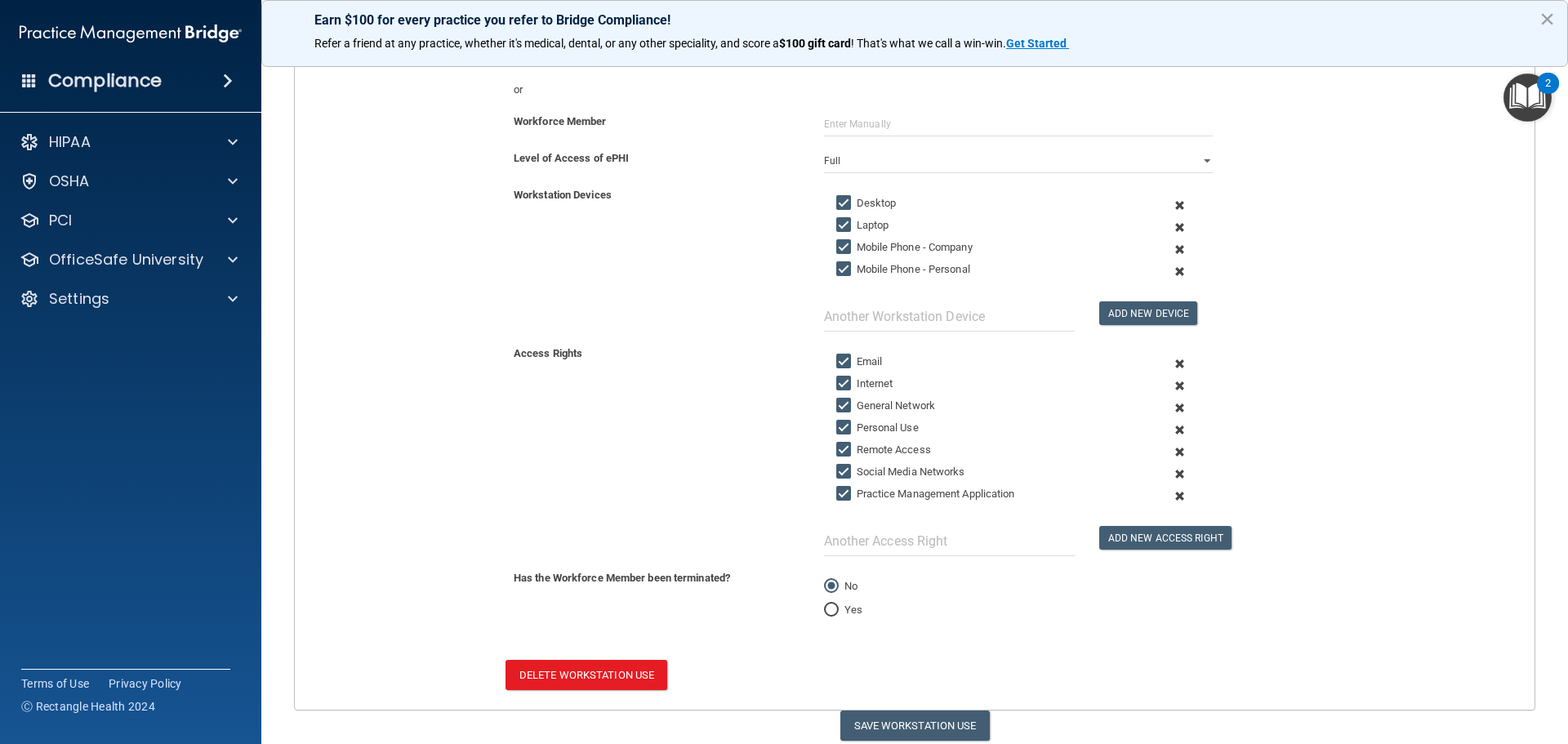
click at [871, 248] on label "Mobile Phone - Company" at bounding box center [904, 247] width 137 height 20
click at [855, 248] on input "Mobile Phone - Company" at bounding box center [845, 247] width 19 height 13
checkbox input "false"
click at [864, 719] on button "Save Workstation Use" at bounding box center [915, 726] width 150 height 30
select select "? string:Full ?"
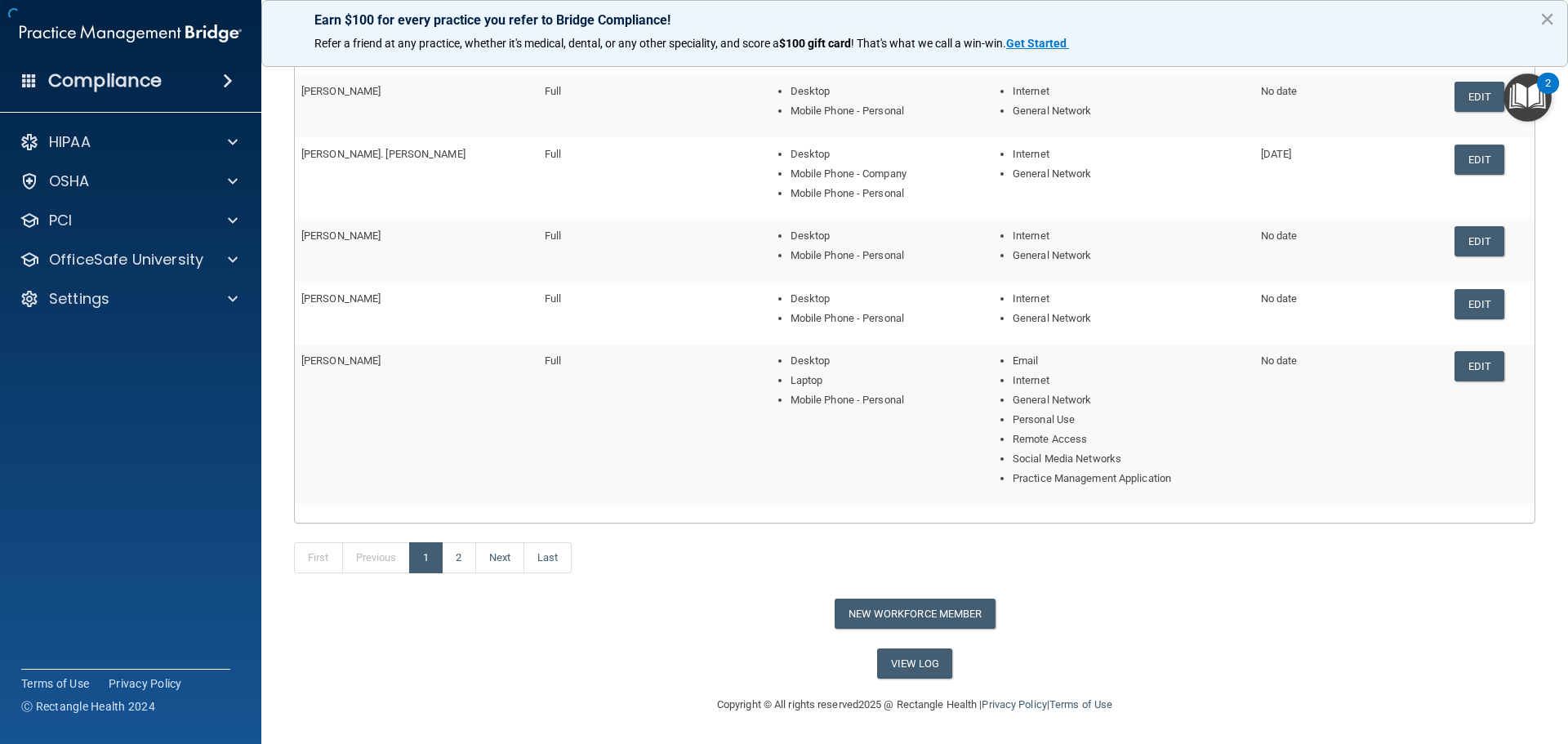
scroll to position [225, 0]
click at [465, 556] on link "2" at bounding box center [458, 558] width 33 height 31
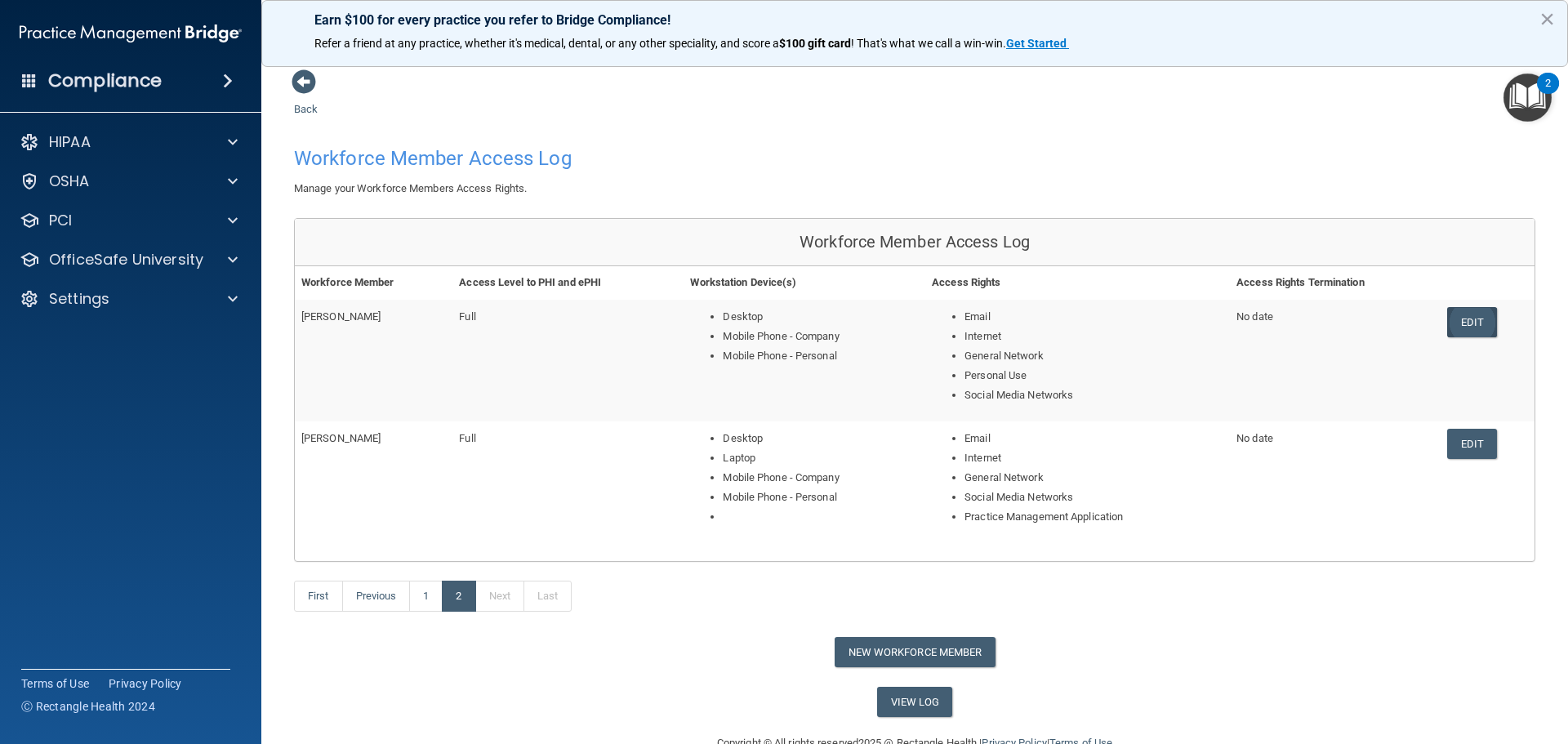
click at [1454, 327] on link "Edit" at bounding box center [1471, 322] width 50 height 30
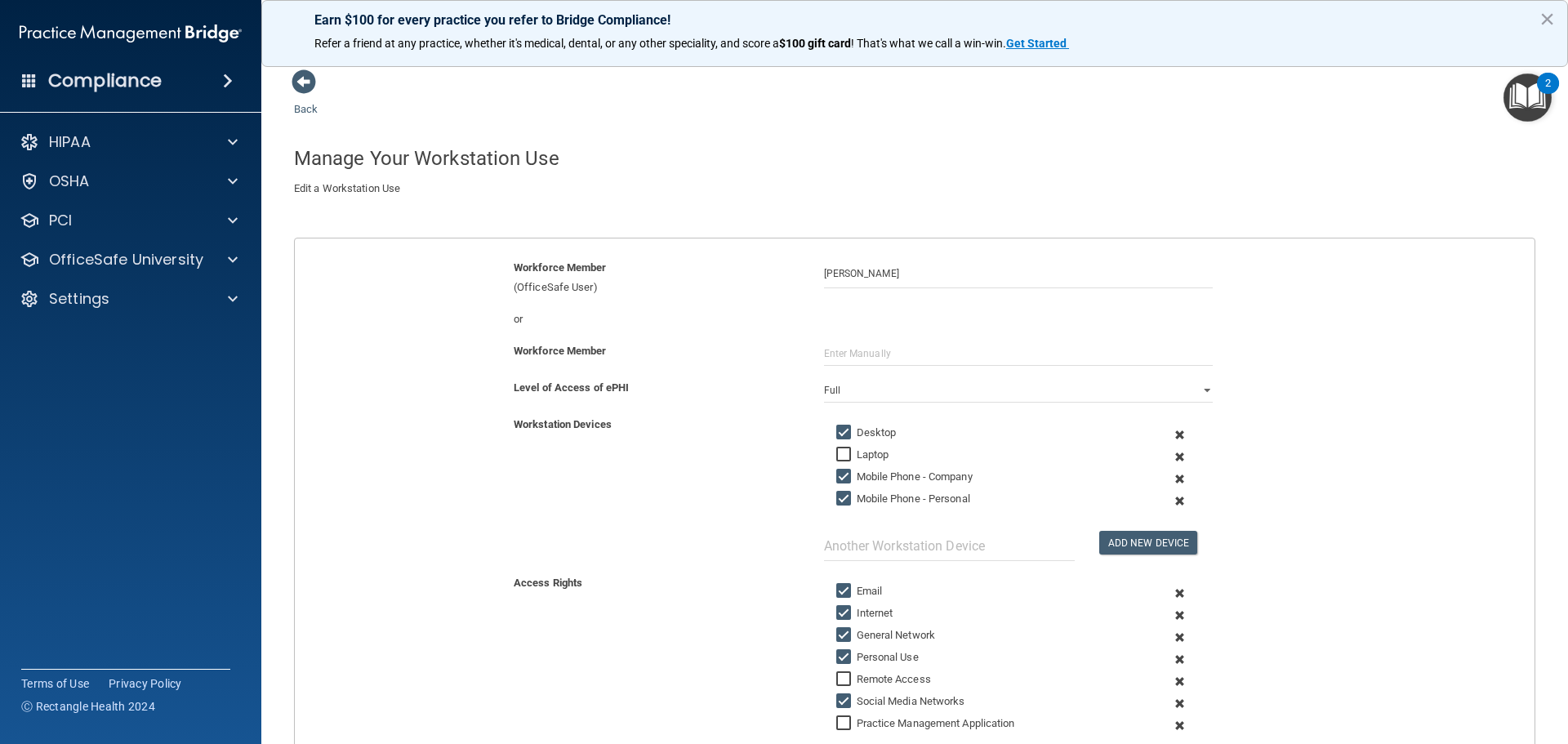
click at [837, 475] on input "Mobile Phone - Company" at bounding box center [845, 477] width 19 height 13
checkbox input "false"
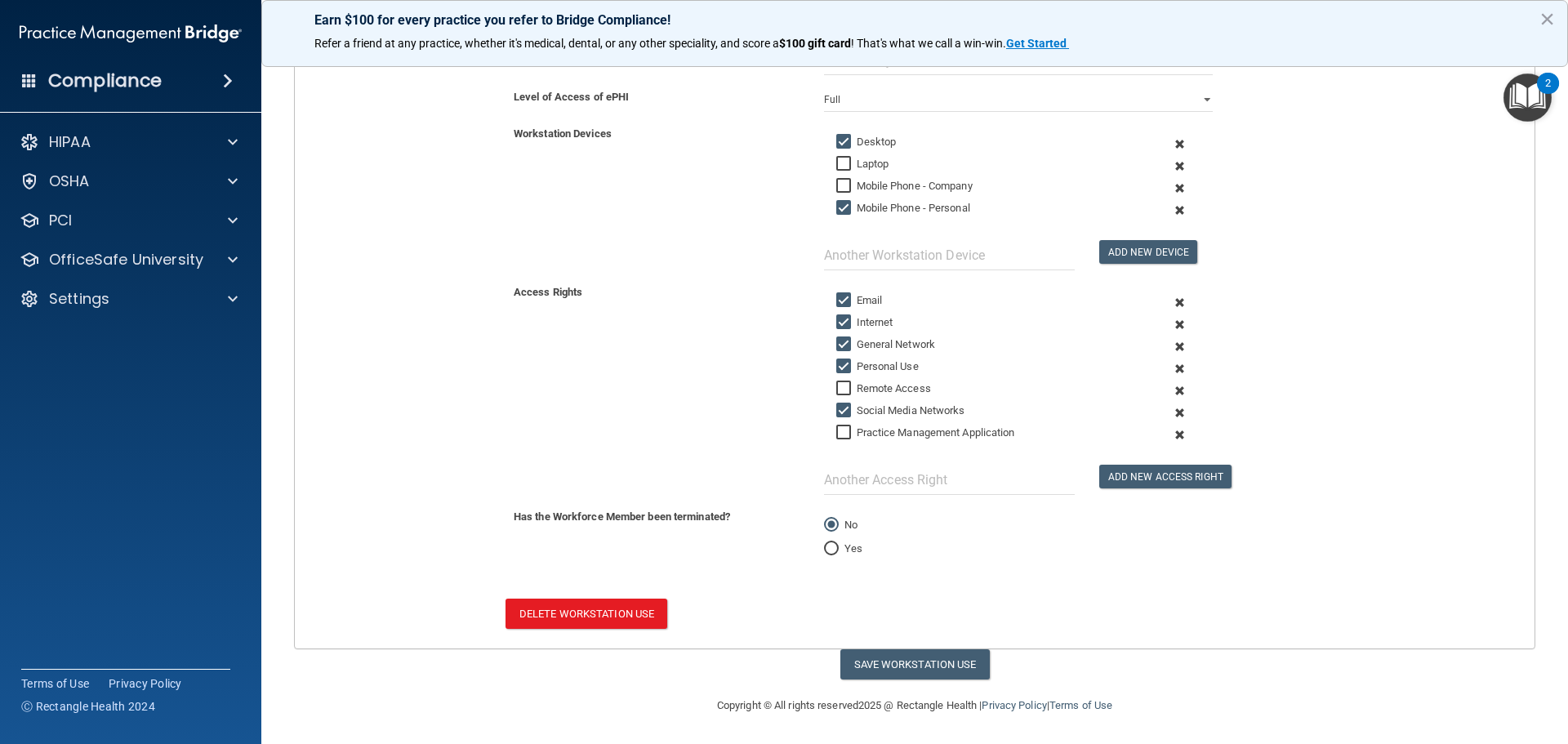
scroll to position [292, 0]
click at [893, 430] on label "Practice Management Application" at bounding box center [925, 432] width 179 height 20
click at [855, 430] on input "Practice Management Application" at bounding box center [845, 432] width 19 height 13
checkbox input "true"
click at [878, 660] on button "Save Workstation Use" at bounding box center [915, 663] width 150 height 30
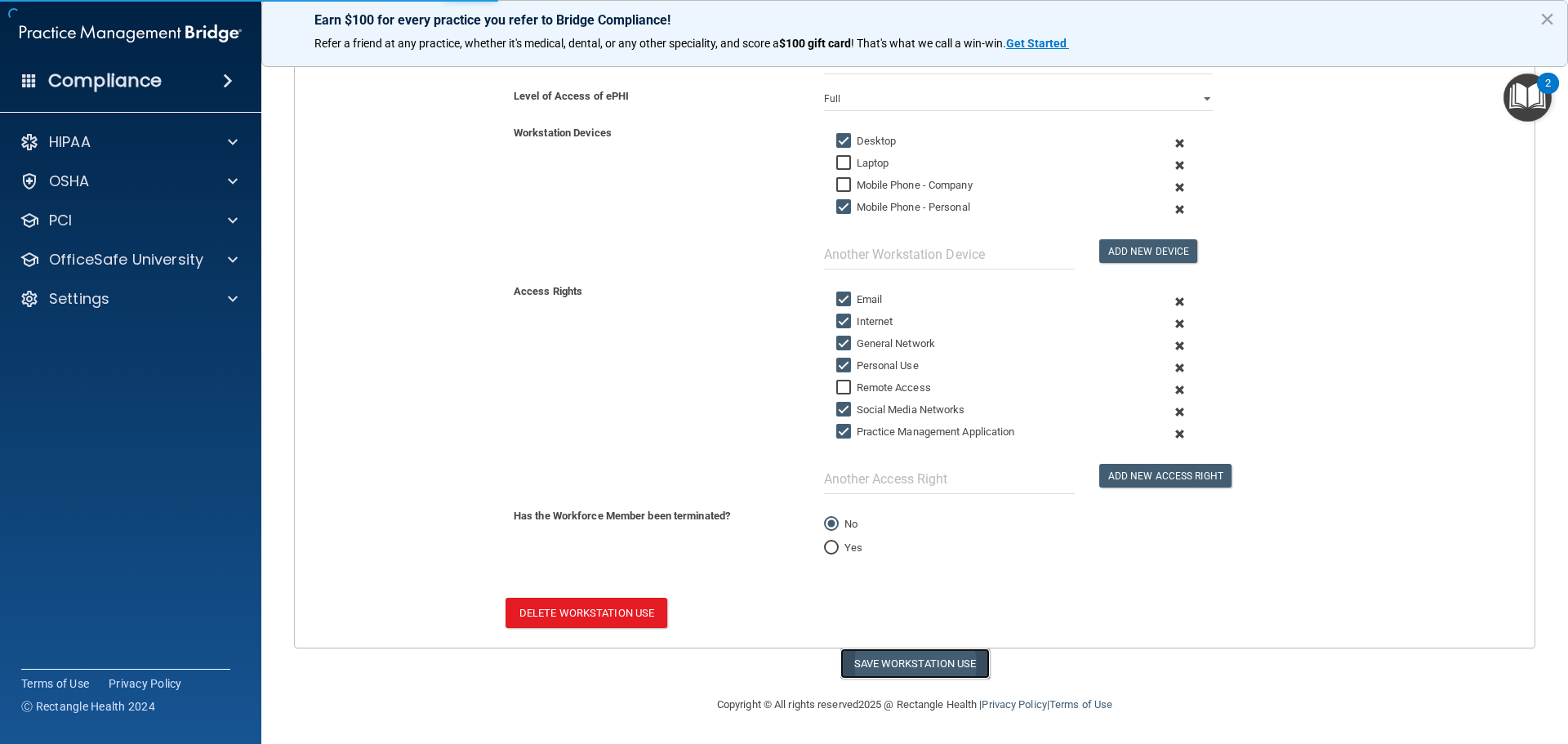
select select "? string:Full ?"
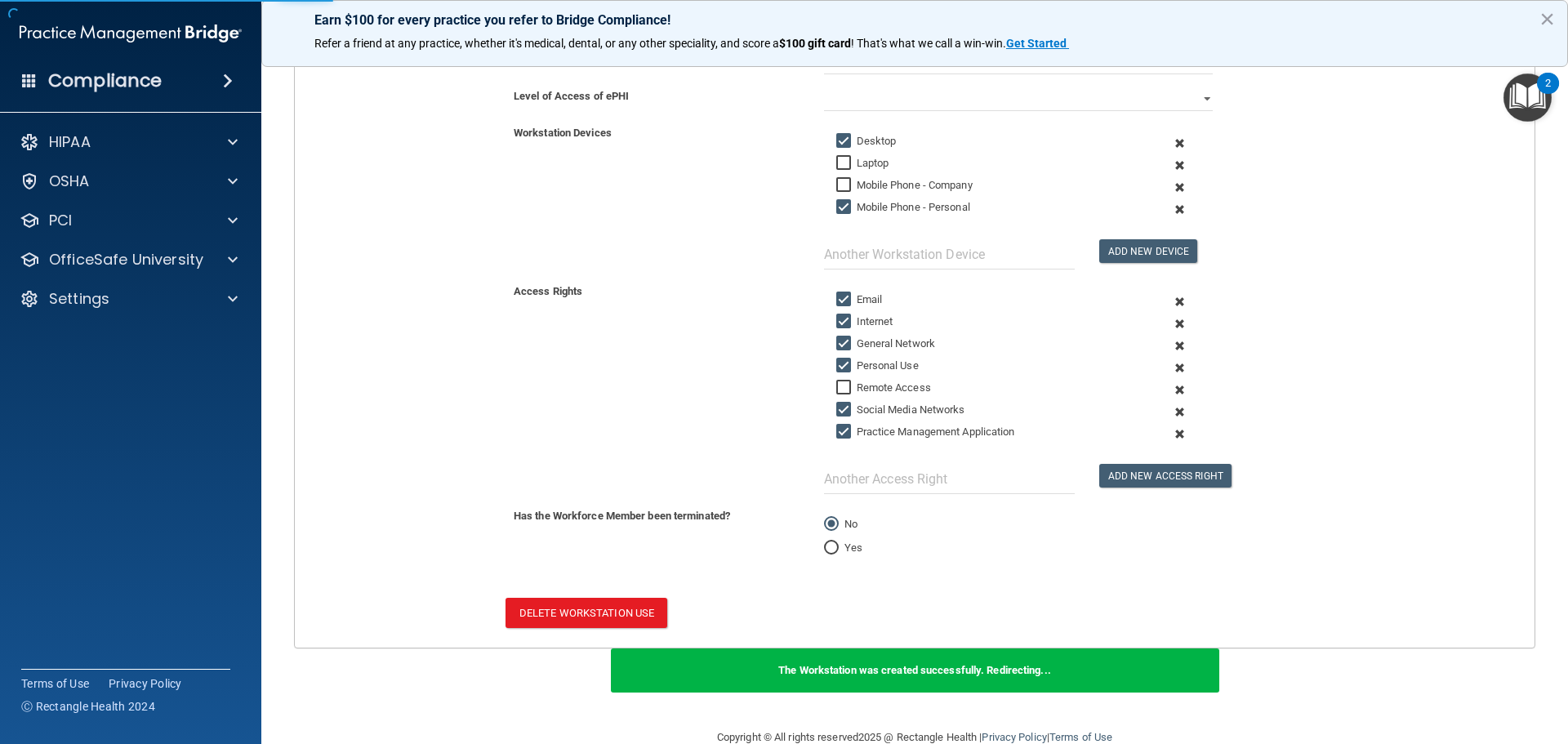
scroll to position [193, 0]
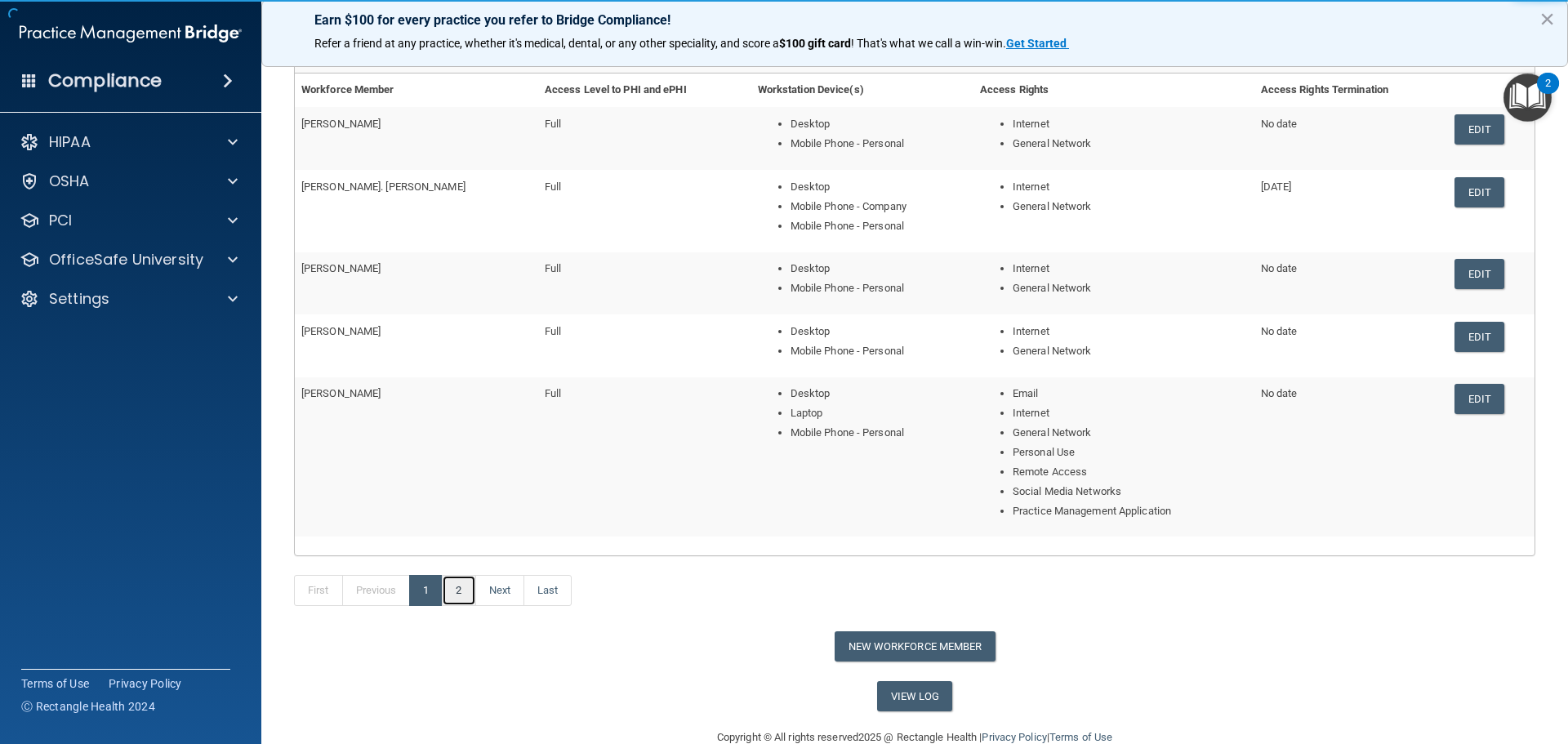
click at [465, 587] on link "2" at bounding box center [458, 591] width 33 height 31
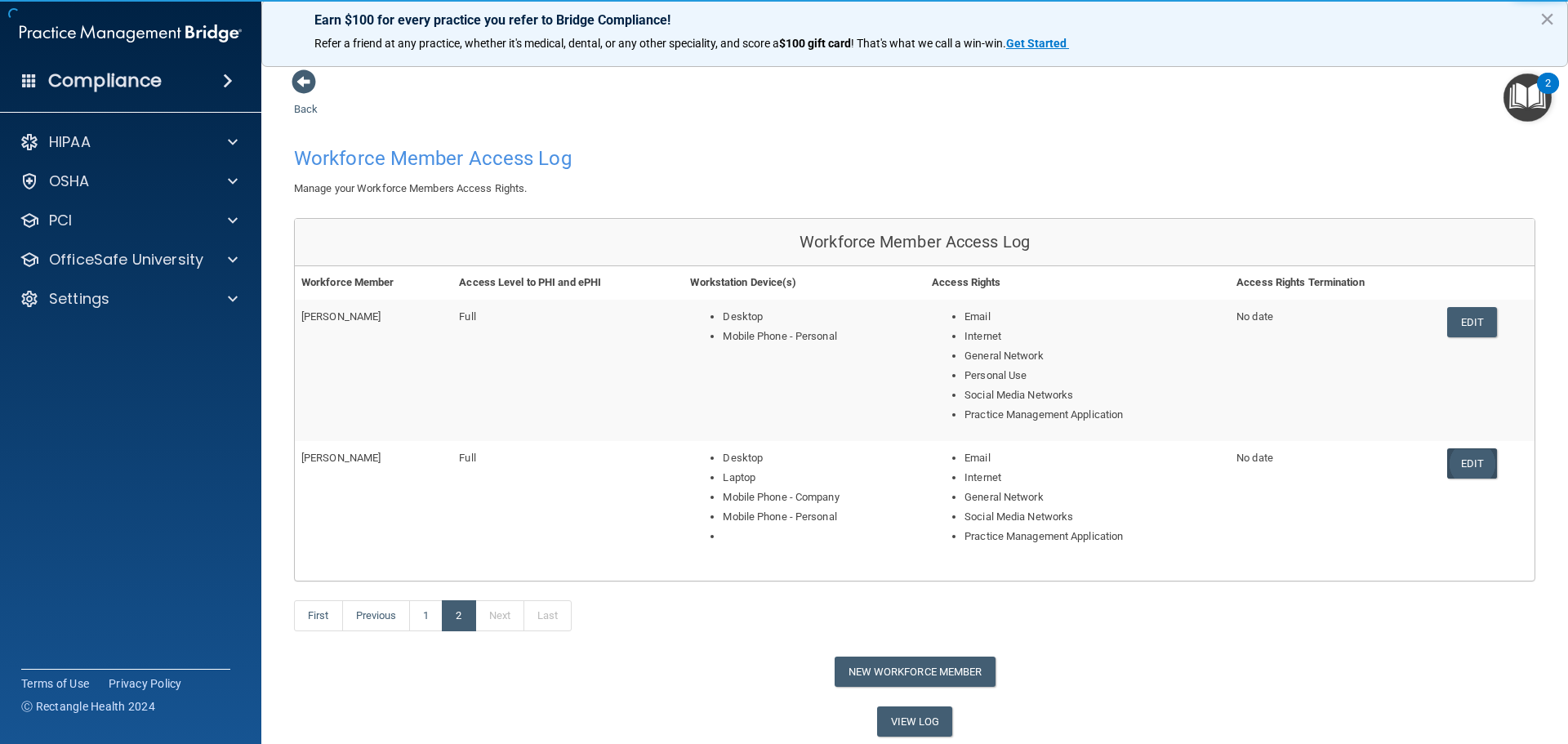
click at [1475, 462] on link "Edit" at bounding box center [1471, 463] width 50 height 30
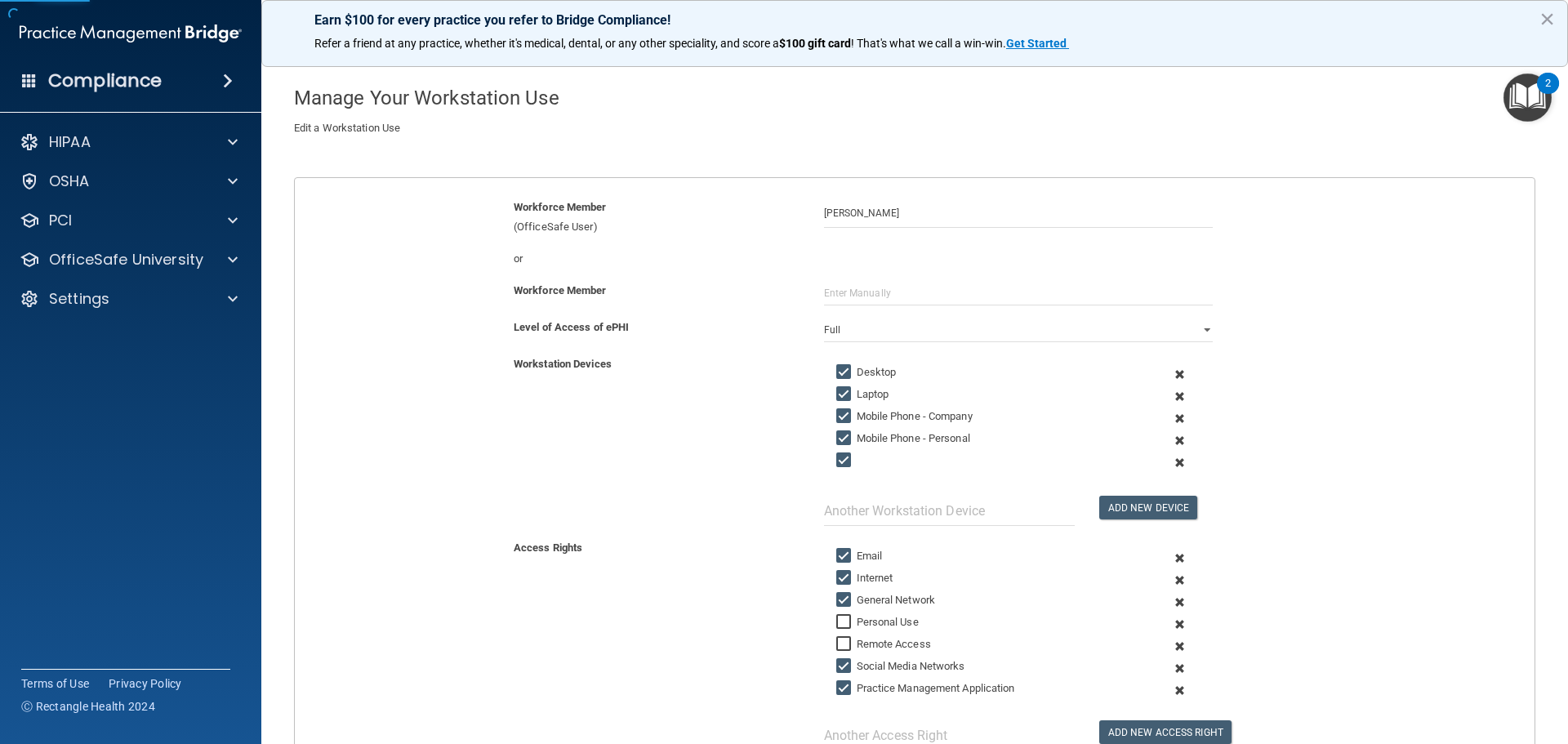
scroll to position [245, 0]
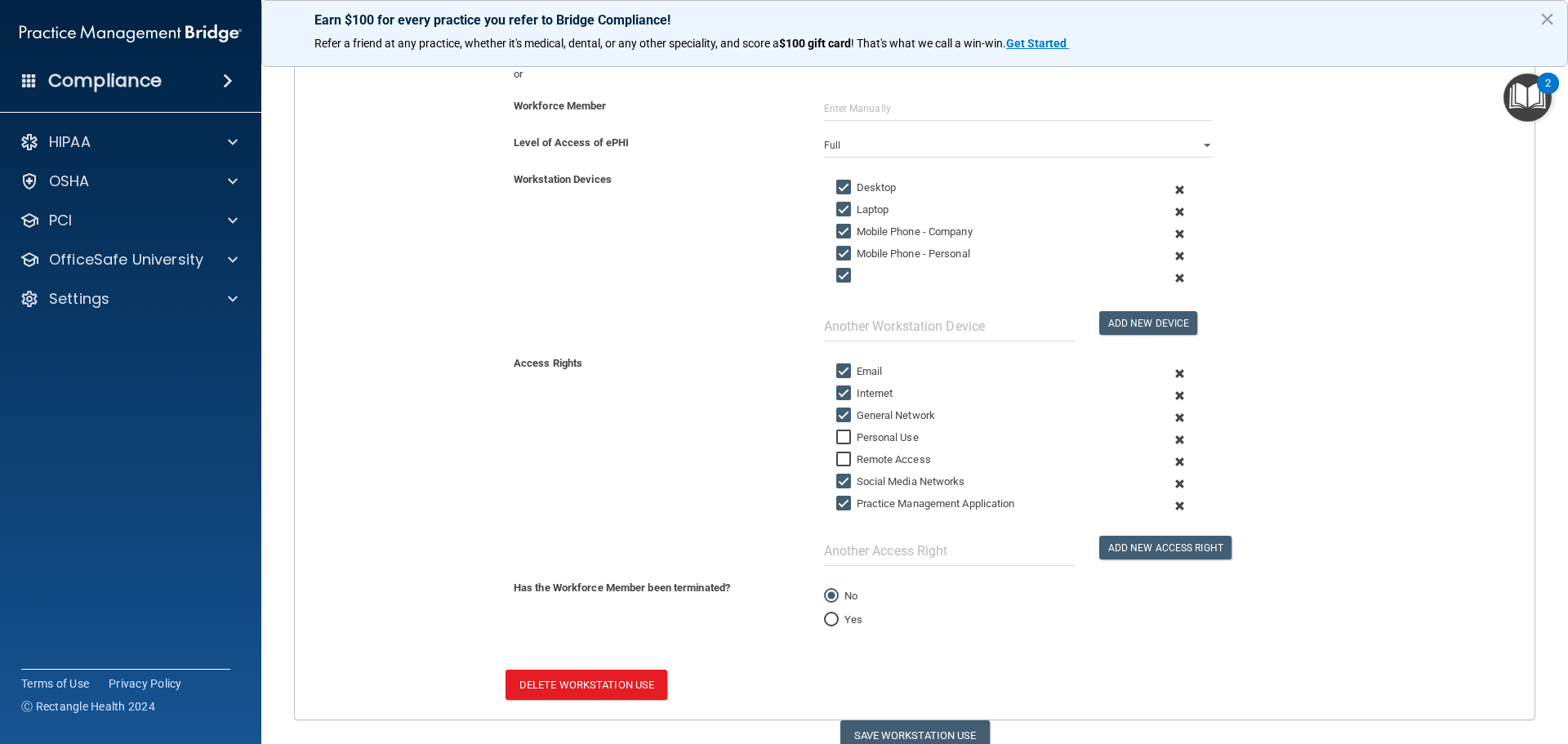
click at [837, 210] on input "Laptop" at bounding box center [845, 210] width 19 height 13
checkbox input "false"
click at [837, 233] on input "Mobile Phone - Company" at bounding box center [845, 231] width 19 height 13
checkbox input "false"
click at [1168, 279] on span at bounding box center [1179, 278] width 40 height 22
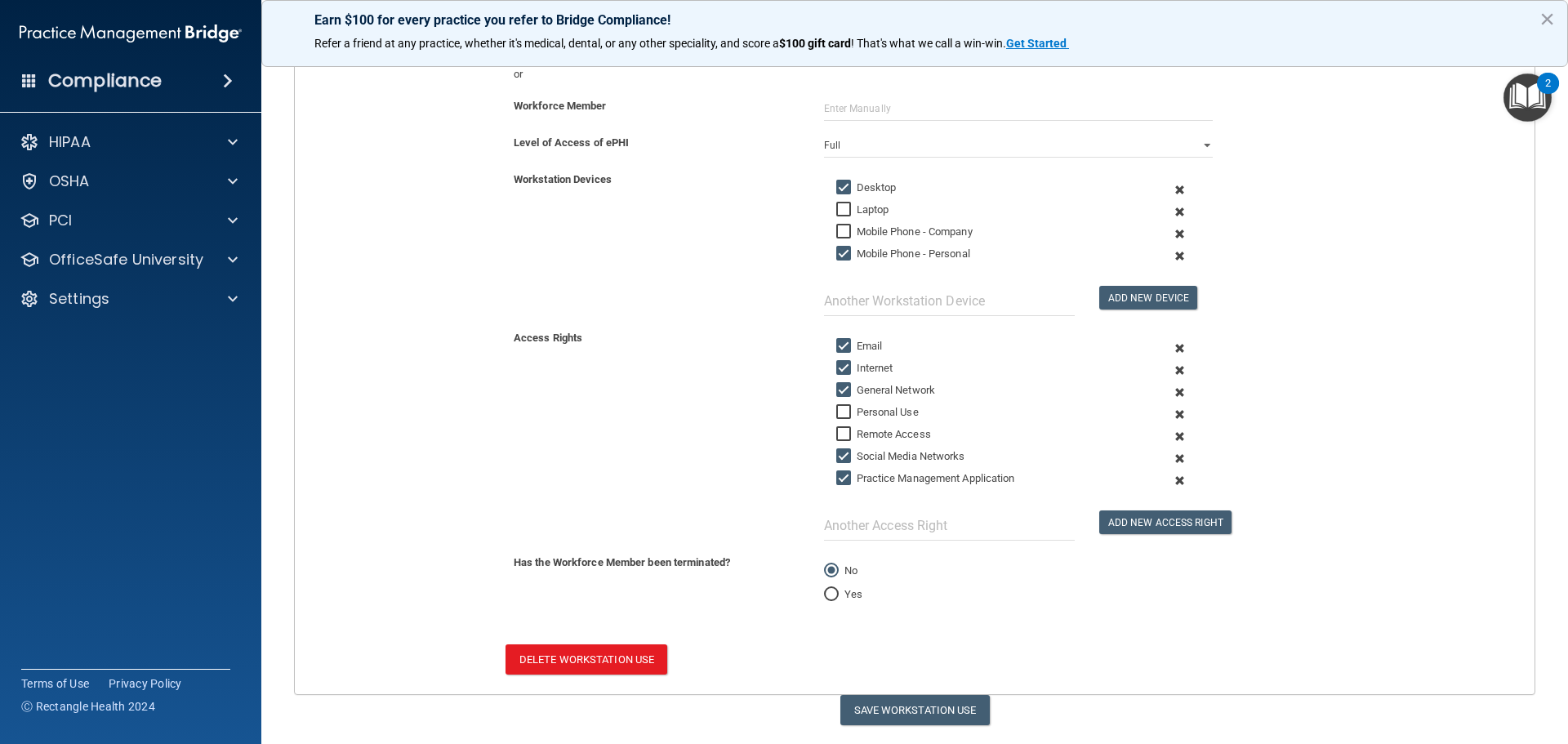
click at [857, 414] on label "Personal Use" at bounding box center [877, 412] width 83 height 20
click at [855, 414] on input "Personal Use" at bounding box center [845, 412] width 19 height 13
checkbox input "true"
click at [860, 434] on label "Remote Access" at bounding box center [883, 434] width 95 height 20
click at [855, 434] on input "Remote Access" at bounding box center [845, 434] width 19 height 13
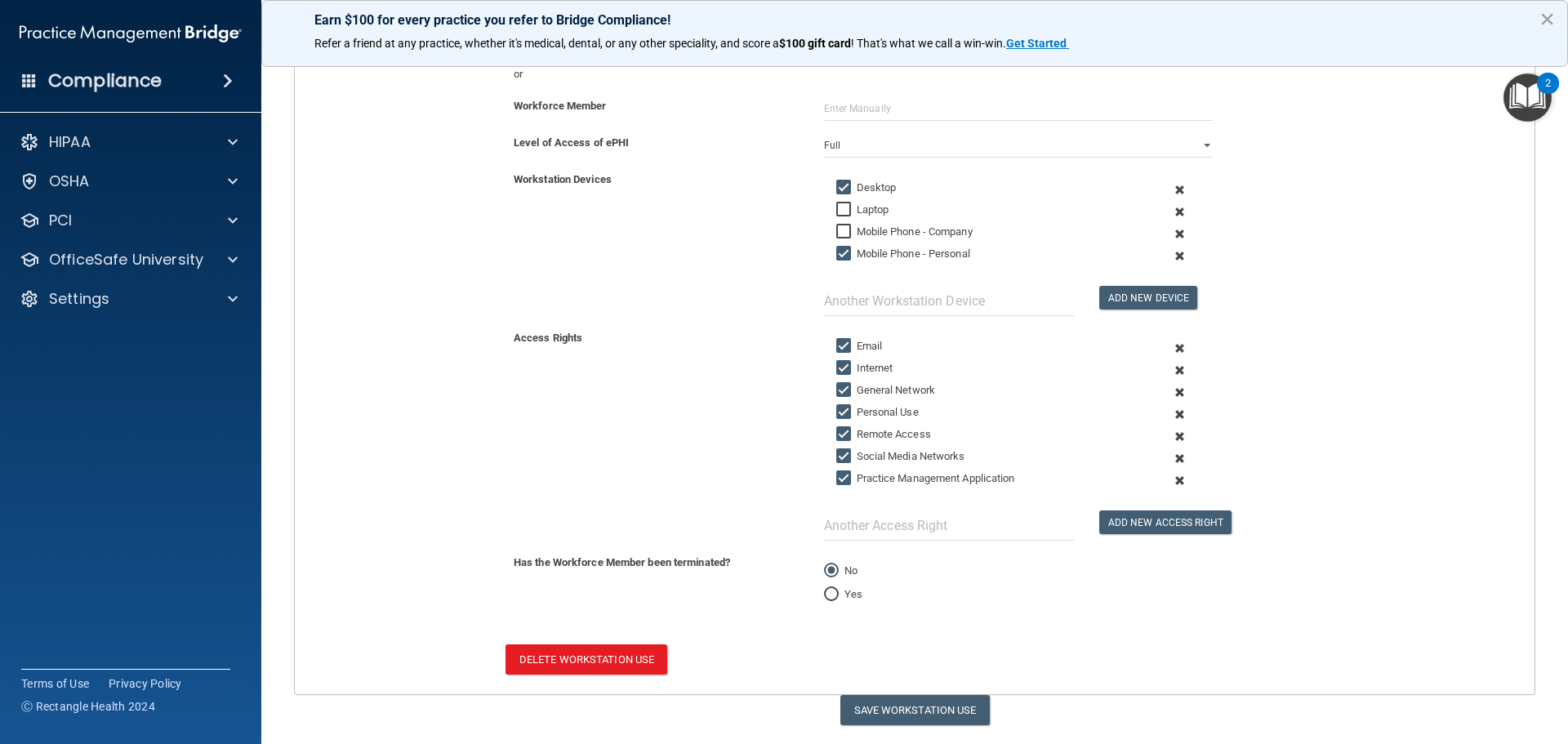
click at [860, 434] on label "Remote Access" at bounding box center [883, 434] width 95 height 20
click at [855, 434] on input "Remote Access" at bounding box center [845, 434] width 19 height 13
checkbox input "false"
click at [872, 713] on button "Save Workstation Use" at bounding box center [915, 710] width 150 height 30
select select "? string:Full ?"
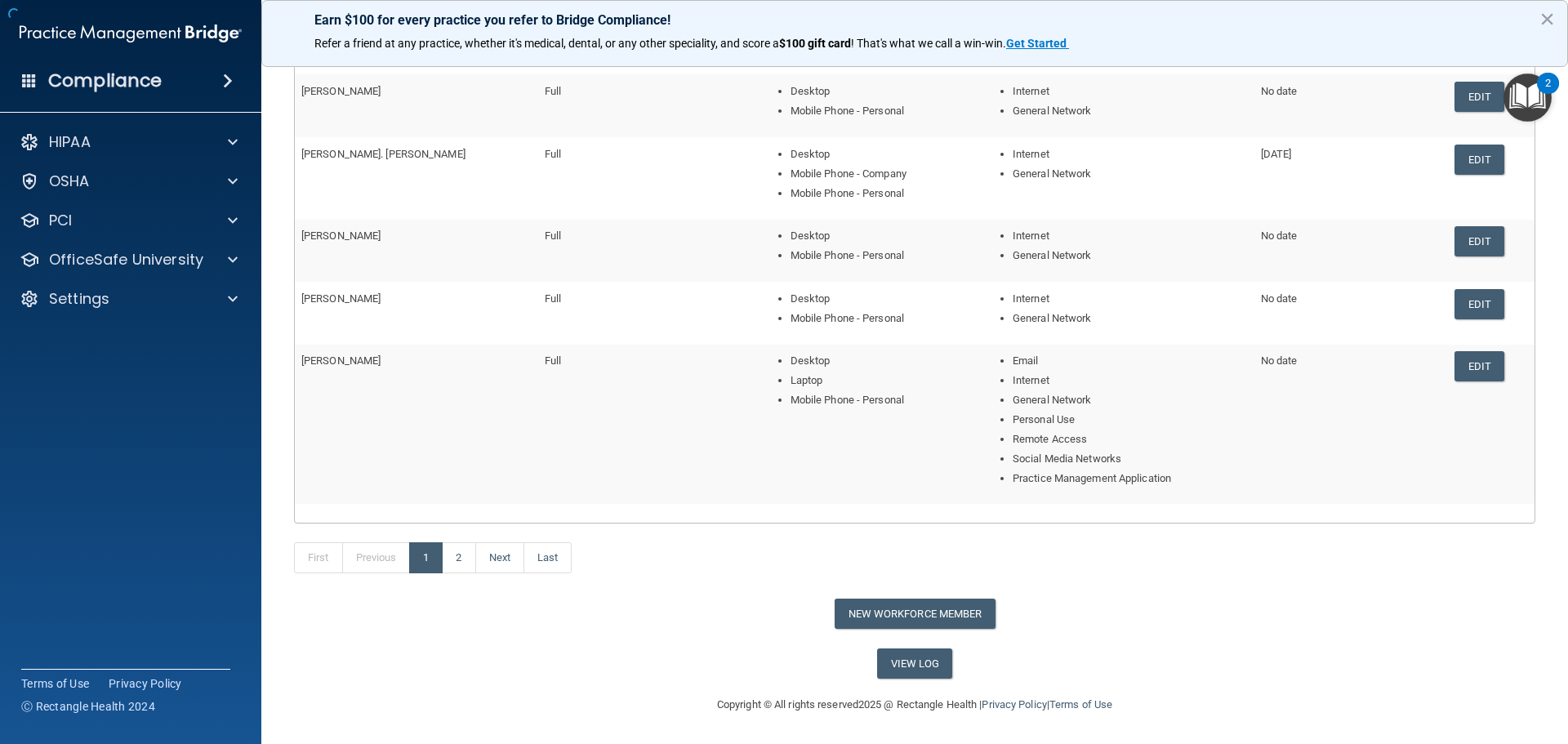
scroll to position [225, 0]
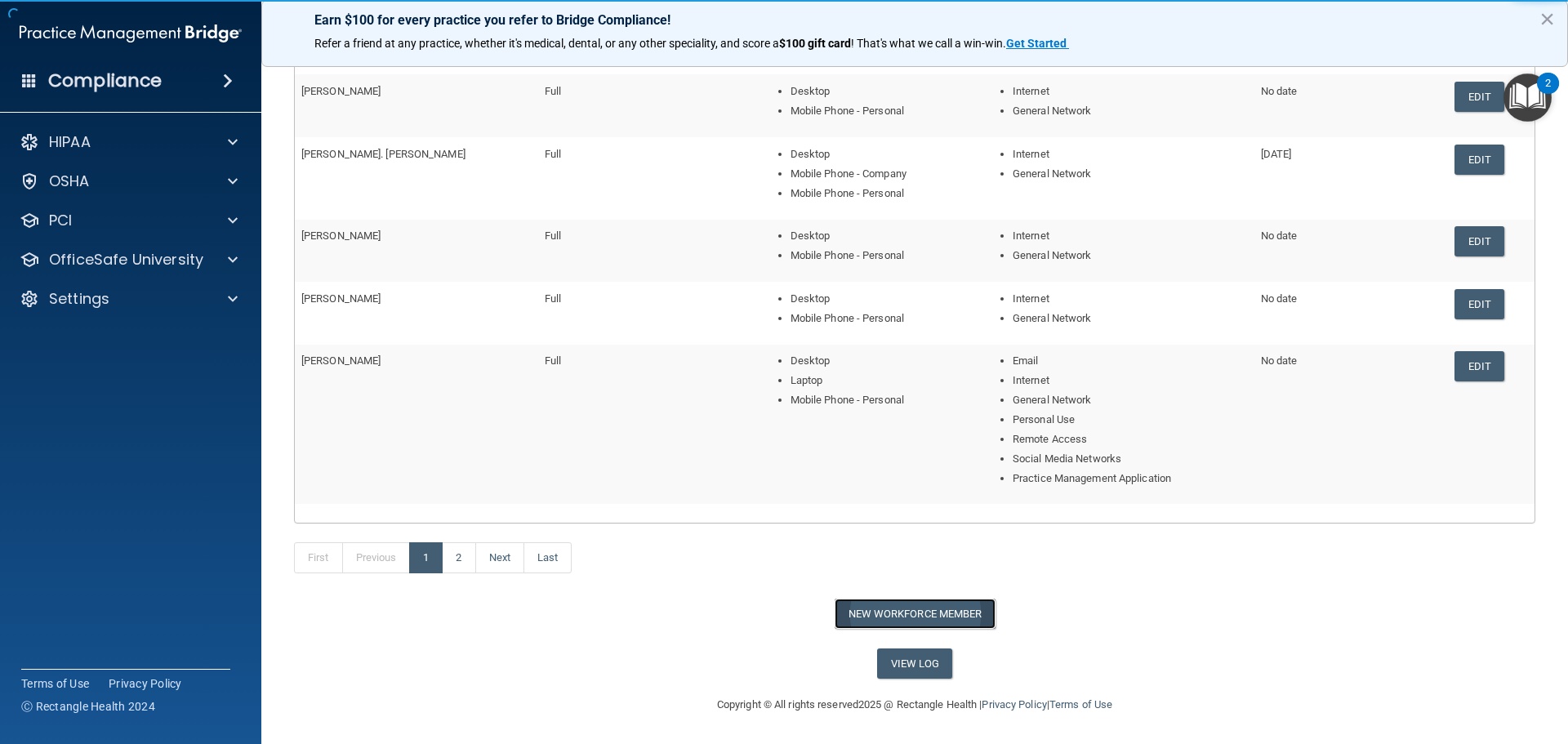
click at [926, 614] on button "New Workforce Member" at bounding box center [914, 613] width 161 height 30
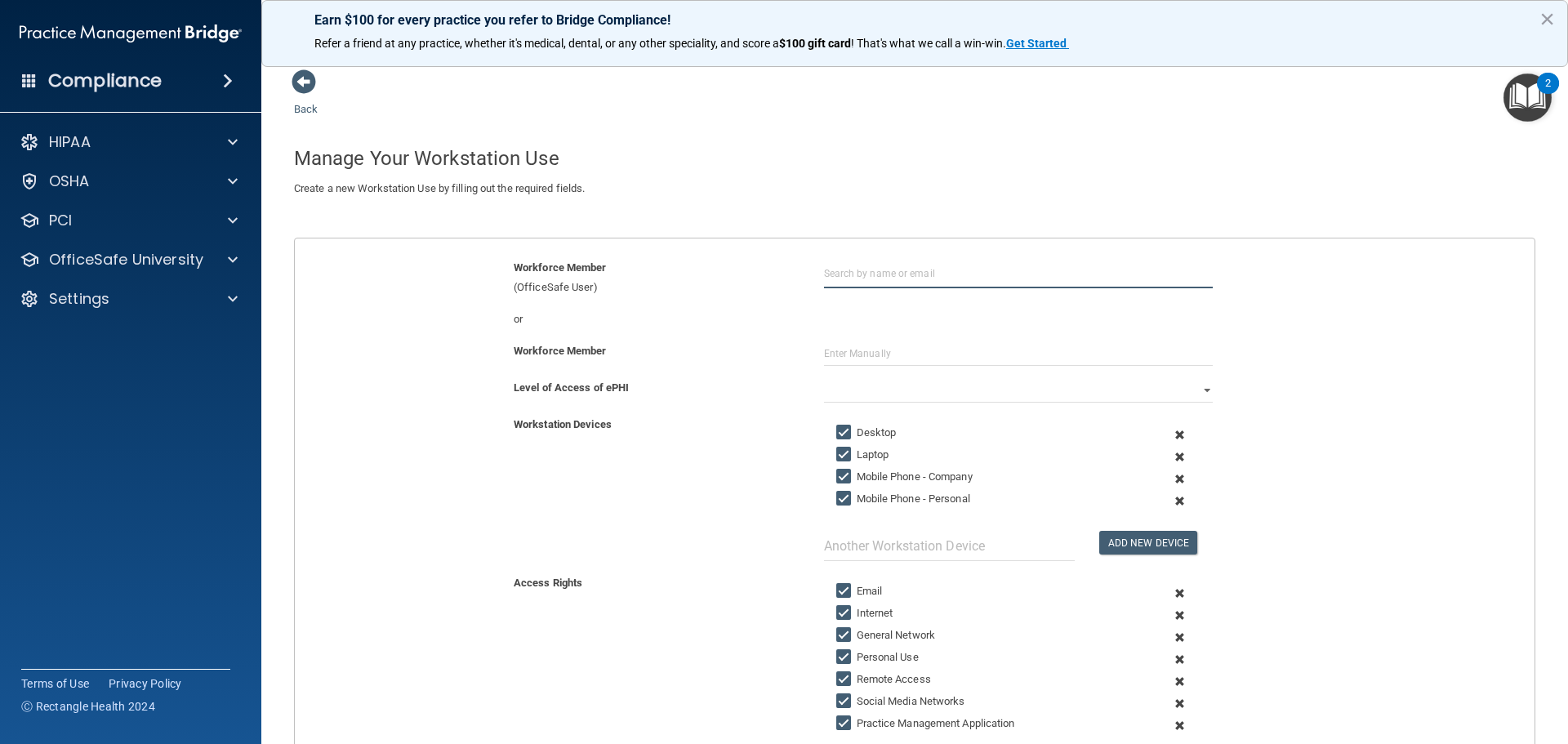
click at [875, 270] on input "text" at bounding box center [1018, 273] width 389 height 30
type input "[PERSON_NAME]"
click at [893, 318] on div "[PERSON_NAME]" at bounding box center [883, 313] width 79 height 14
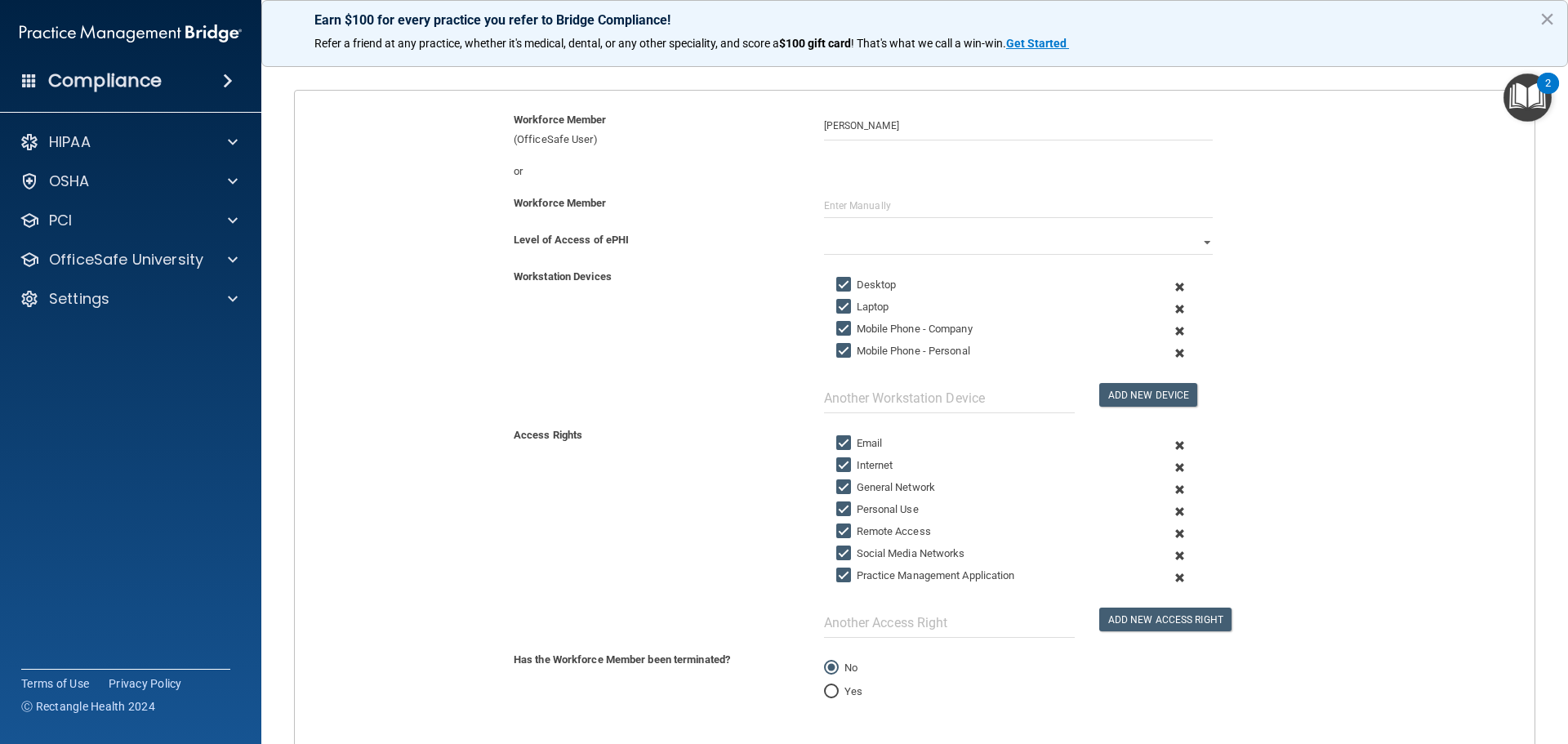
scroll to position [164, 0]
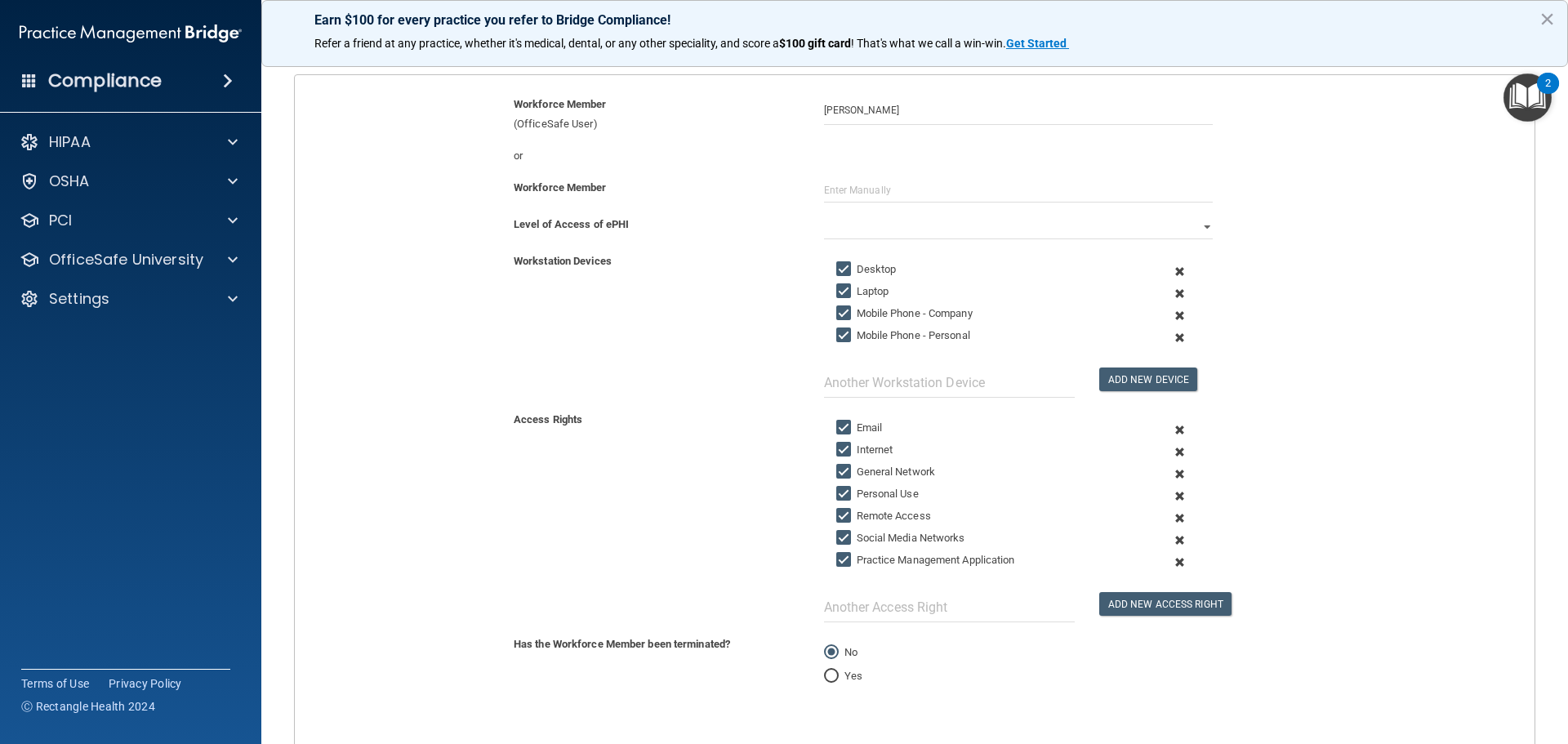
click at [838, 295] on input "Laptop" at bounding box center [845, 292] width 19 height 13
checkbox input "false"
click at [837, 310] on input "Mobile Phone - Company" at bounding box center [845, 313] width 19 height 13
checkbox input "false"
click at [836, 432] on input "Email" at bounding box center [845, 427] width 19 height 13
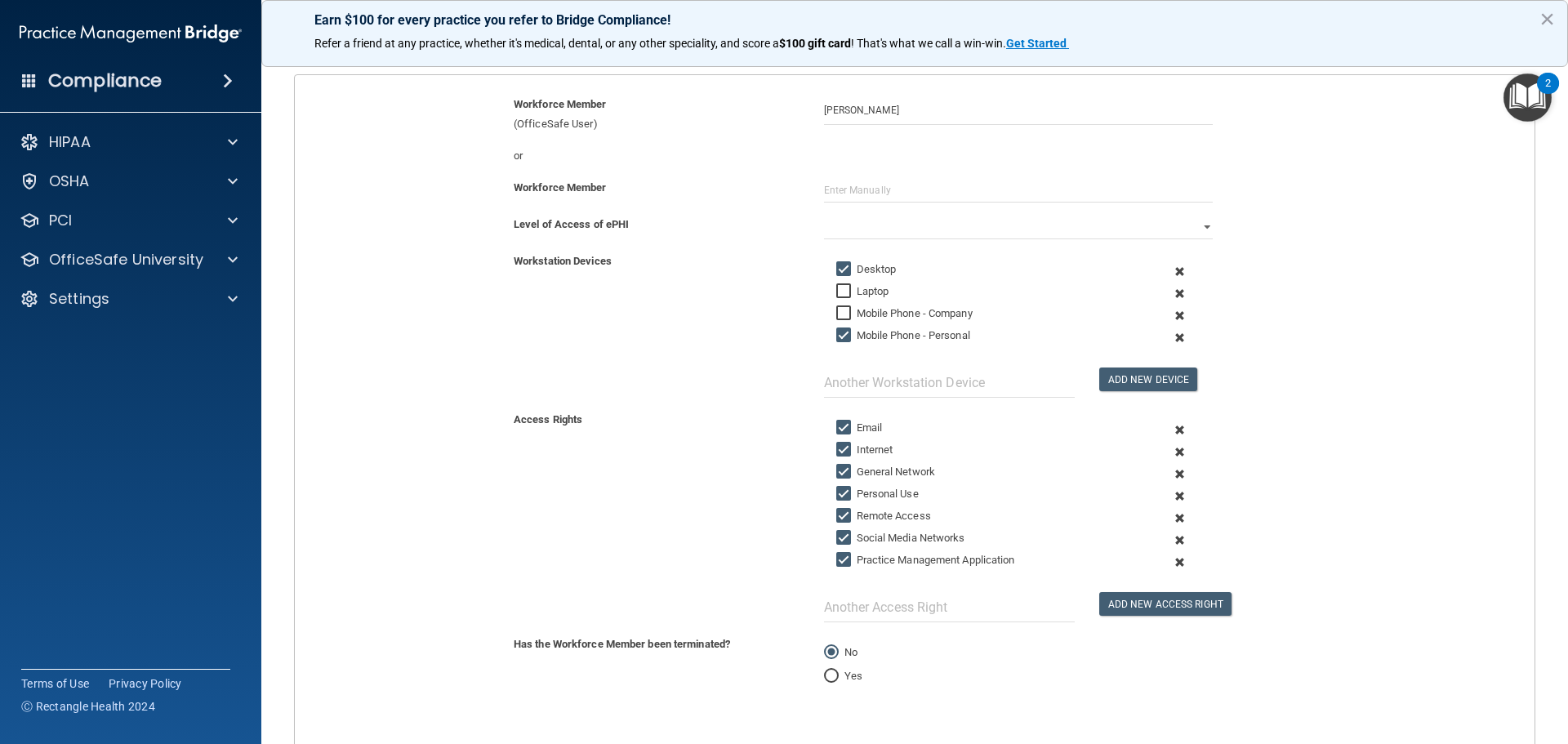
checkbox input "false"
click at [836, 513] on input "Remote Access" at bounding box center [845, 516] width 19 height 13
checkbox input "false"
click at [836, 534] on input "Social Media Networks" at bounding box center [845, 538] width 19 height 13
checkbox input "false"
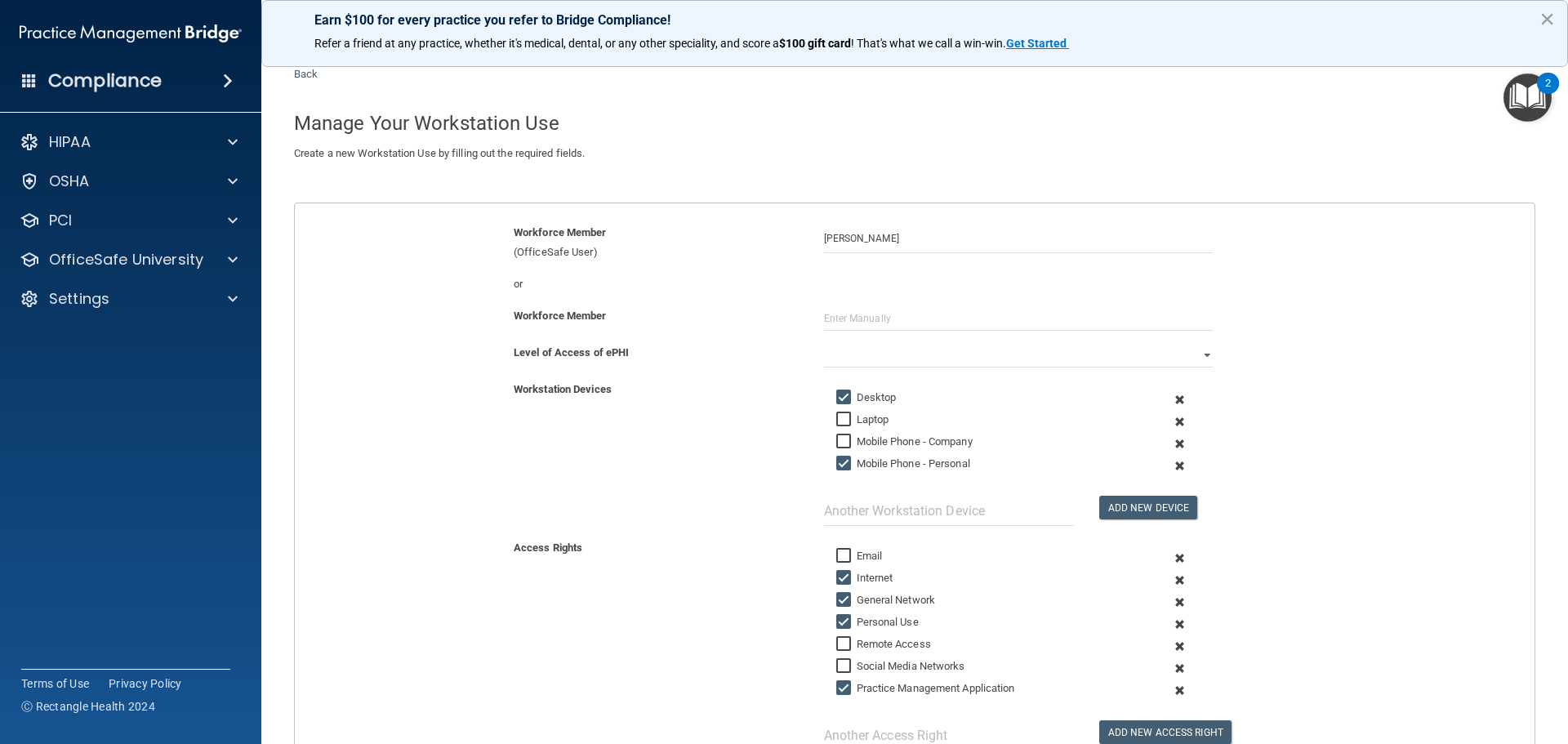
scroll to position [17, 0]
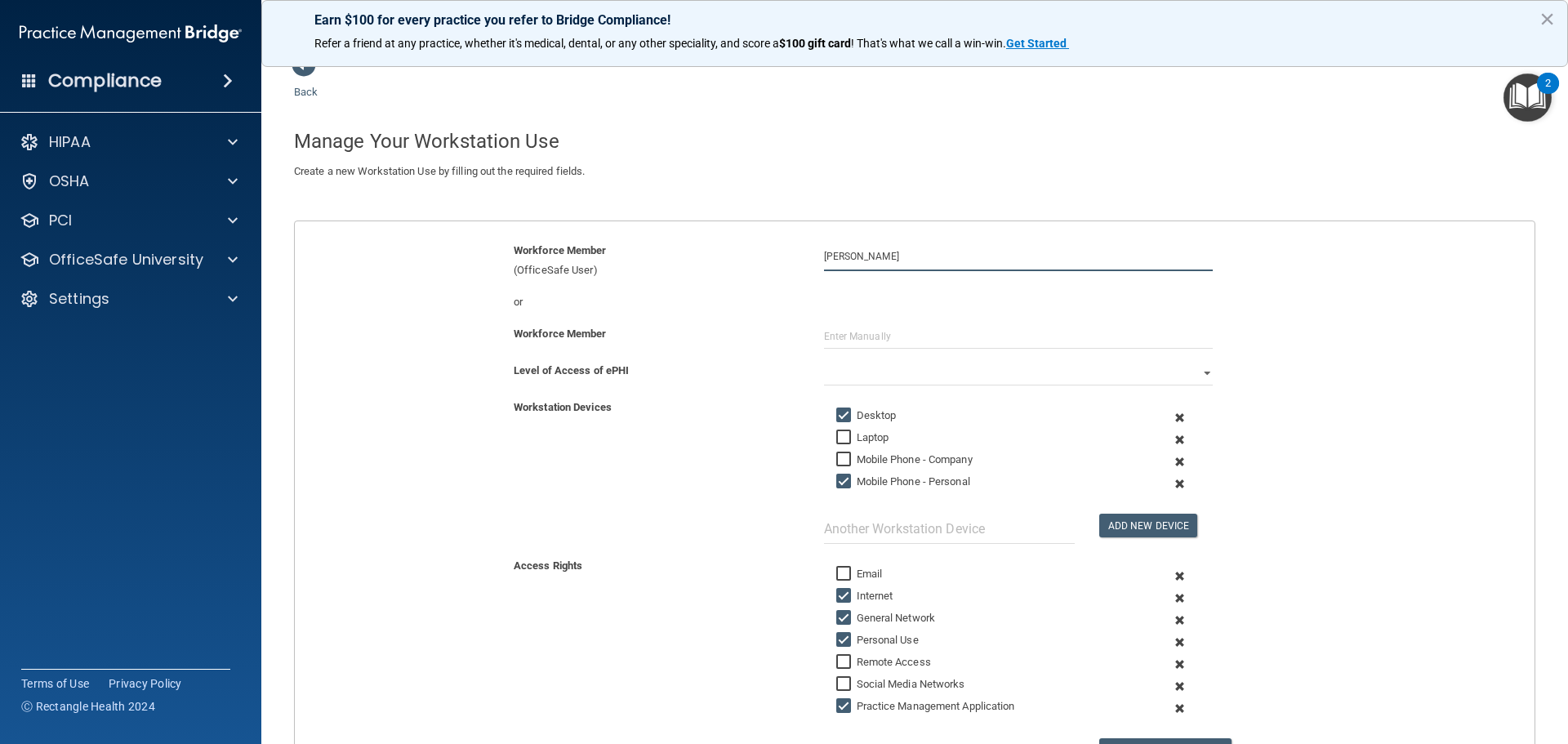
click at [914, 255] on input "[PERSON_NAME]" at bounding box center [1018, 256] width 389 height 30
drag, startPoint x: 877, startPoint y: 258, endPoint x: 850, endPoint y: 258, distance: 27.0
click at [850, 258] on input "[PERSON_NAME]" at bounding box center [1018, 256] width 389 height 30
type input "S"
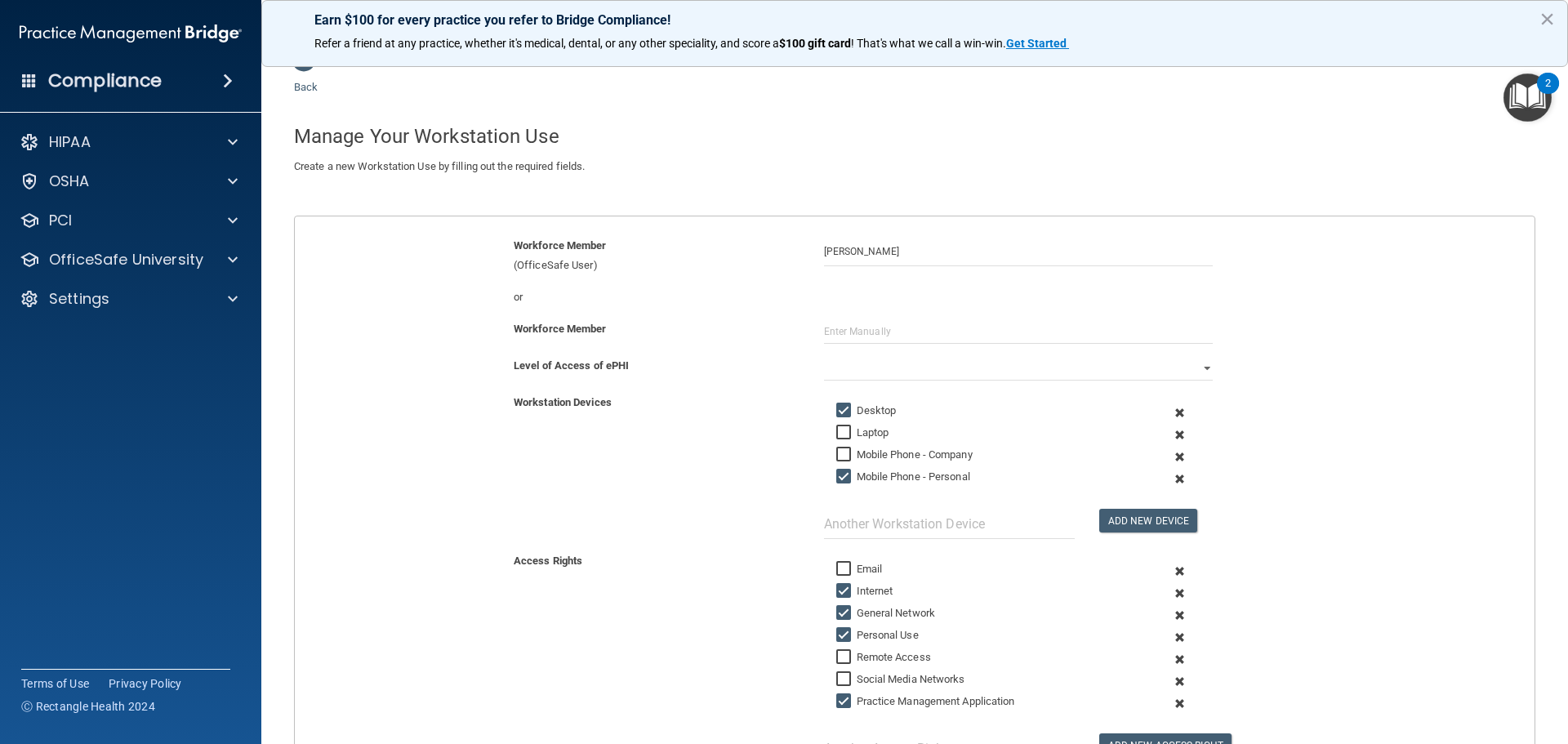
scroll to position [0, 0]
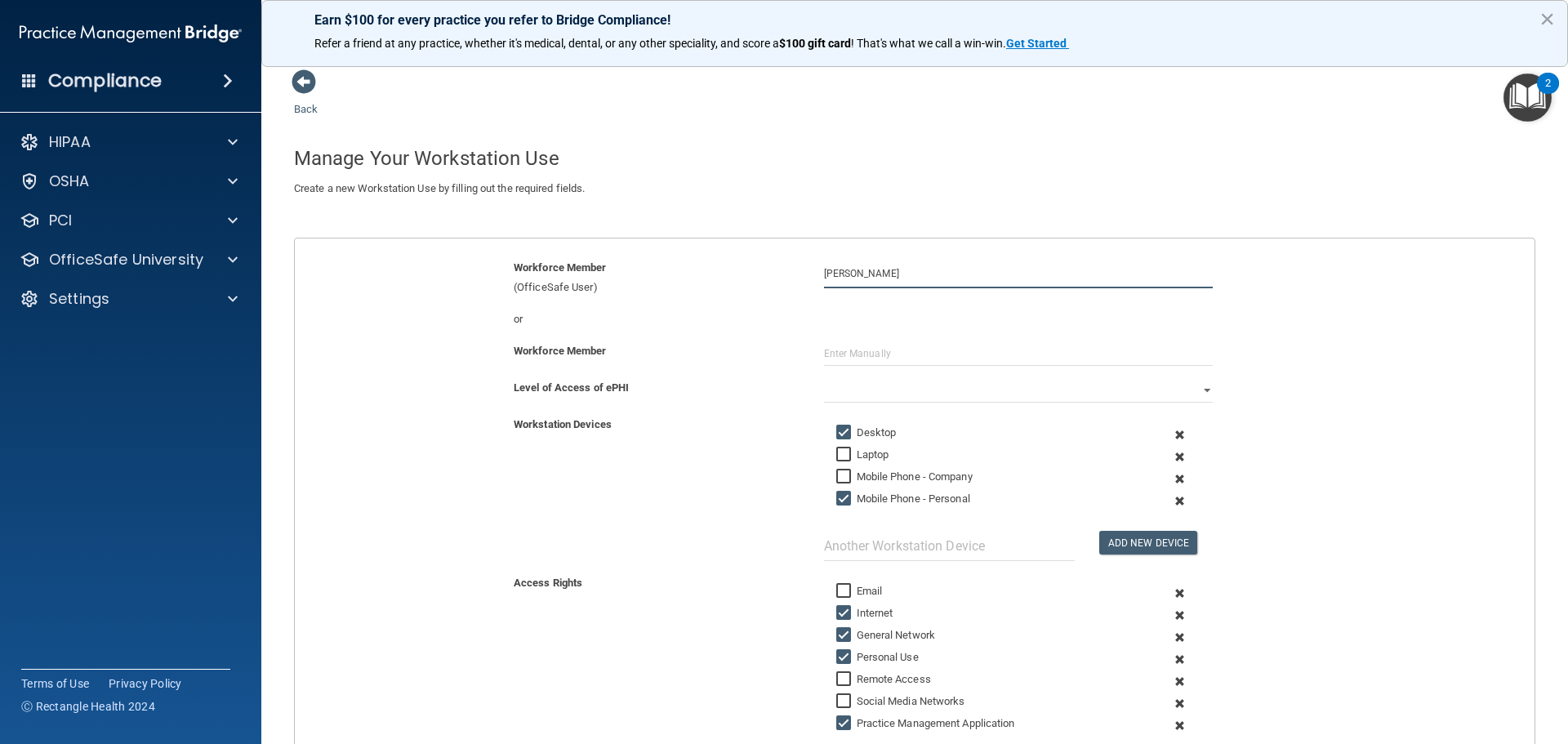
click at [877, 266] on input "[PERSON_NAME]" at bounding box center [1018, 273] width 389 height 30
click at [912, 319] on div "[PERSON_NAME]" at bounding box center [1020, 313] width 353 height 14
type input "[PERSON_NAME]"
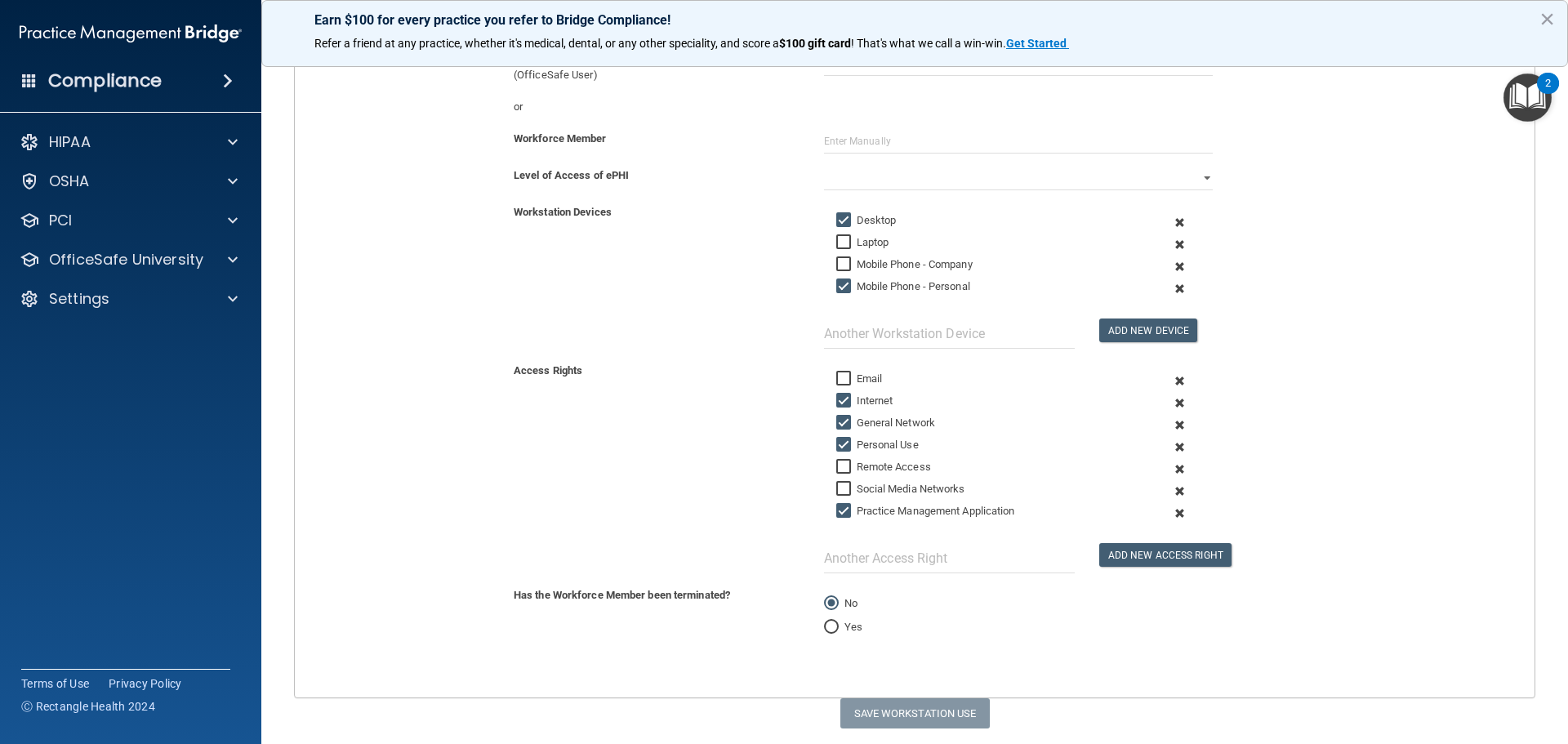
scroll to position [262, 0]
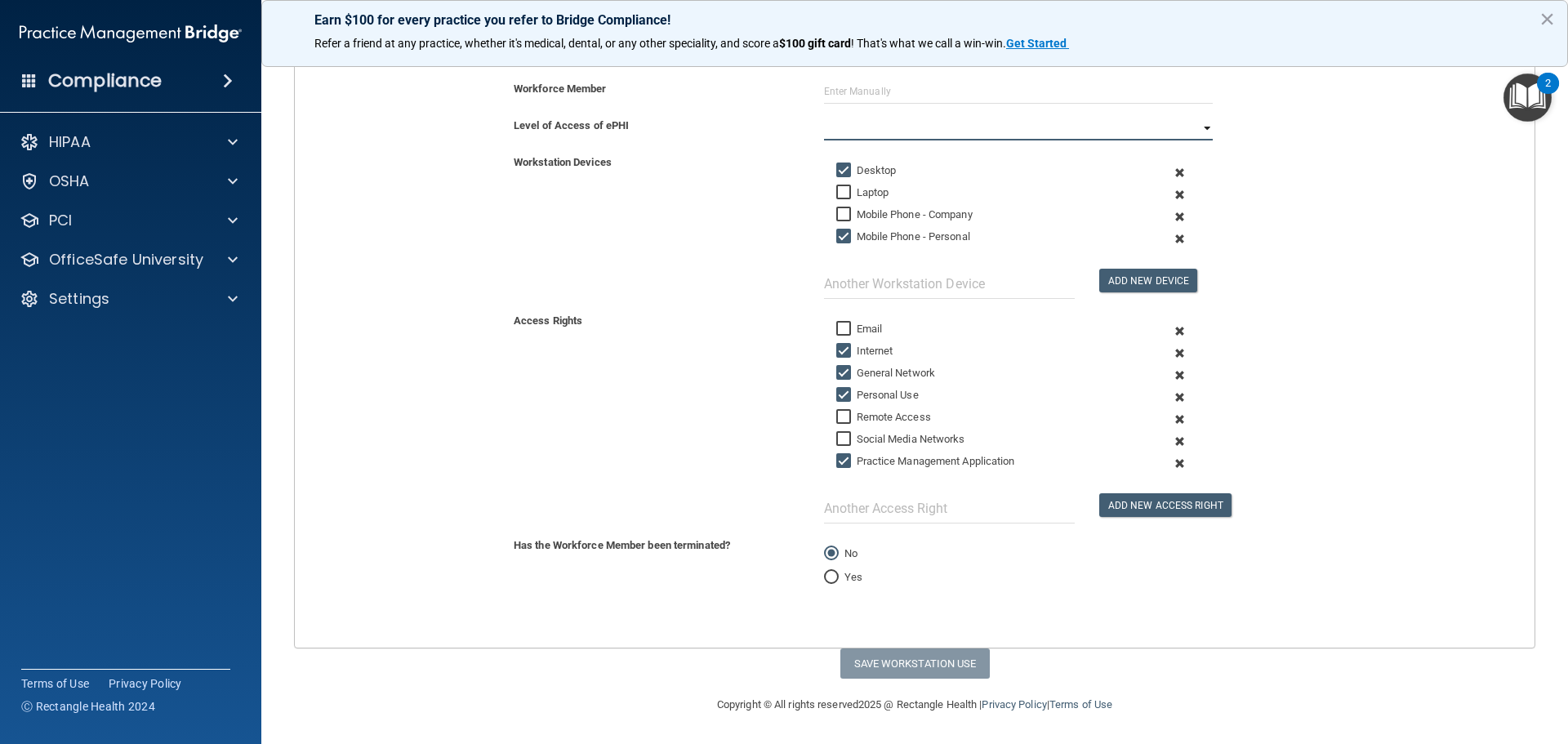
click at [901, 130] on select "Full Limited None" at bounding box center [1018, 128] width 389 height 24
click at [824, 116] on select "Full Limited None" at bounding box center [1018, 128] width 389 height 24
click at [904, 662] on button "Save Workstation Use" at bounding box center [915, 663] width 150 height 30
select select "? string:Full ?"
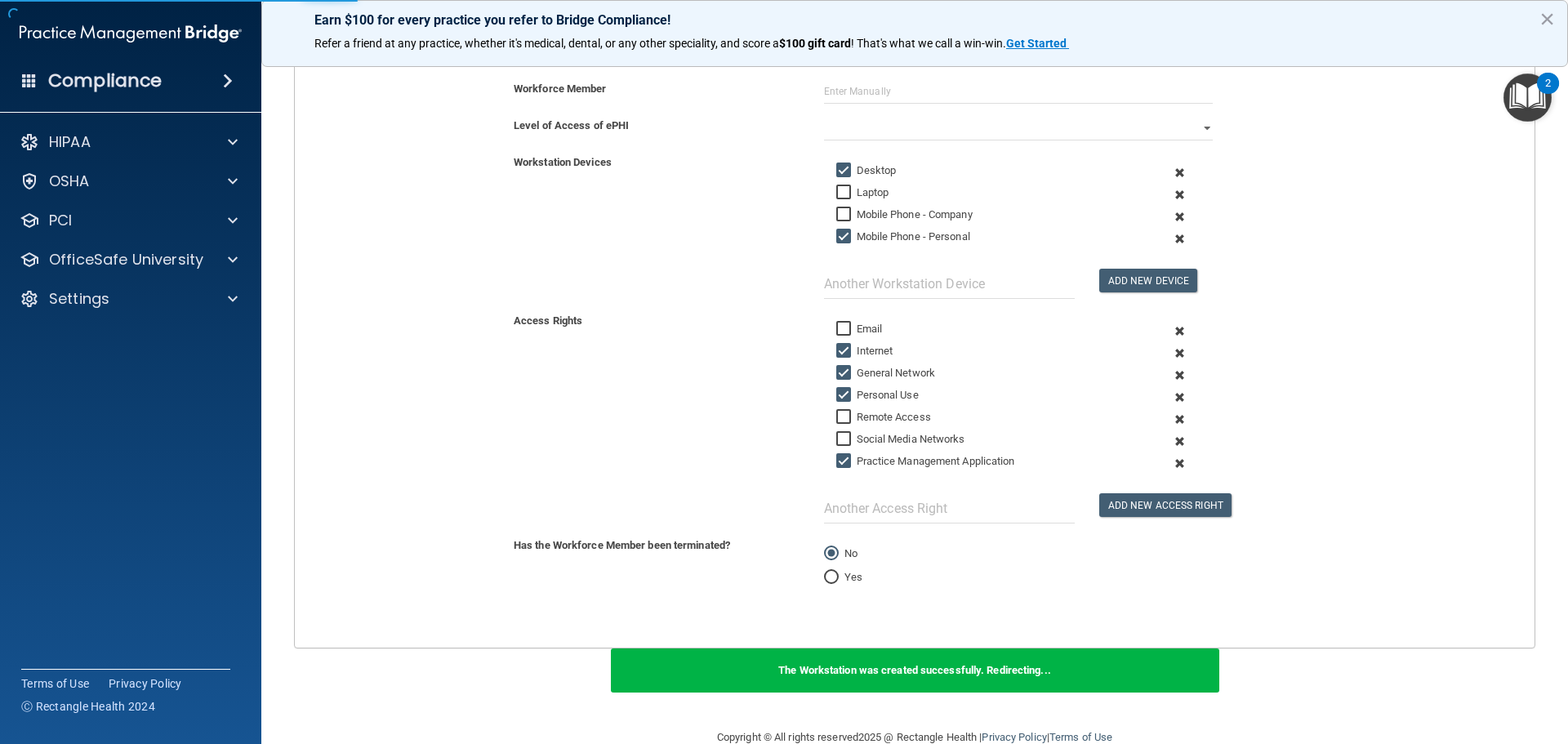
scroll to position [134, 0]
